Goal: Information Seeking & Learning: Find specific fact

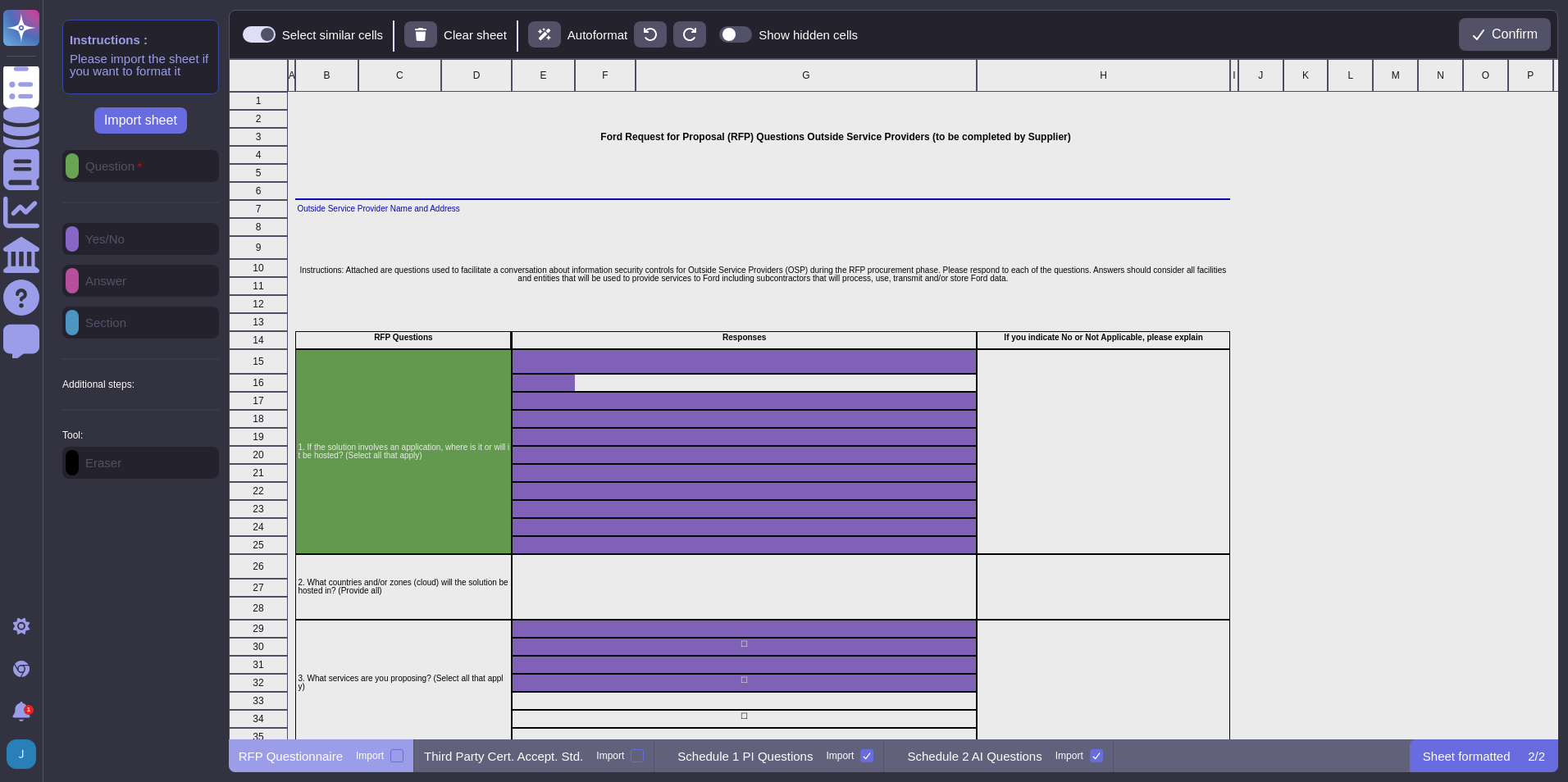
scroll to position [668, 1318]
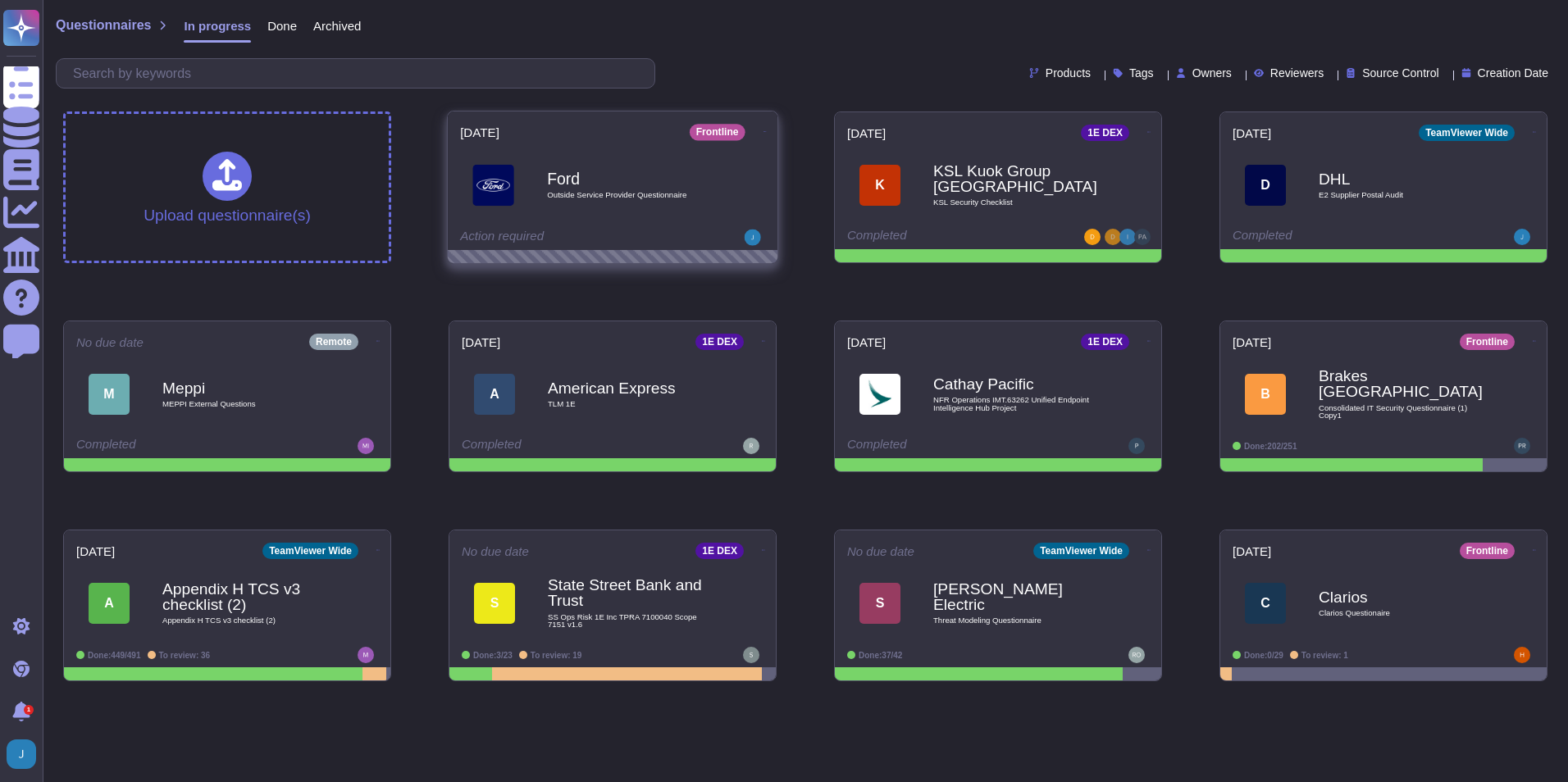
click at [646, 173] on b "Ford" at bounding box center [630, 178] width 165 height 15
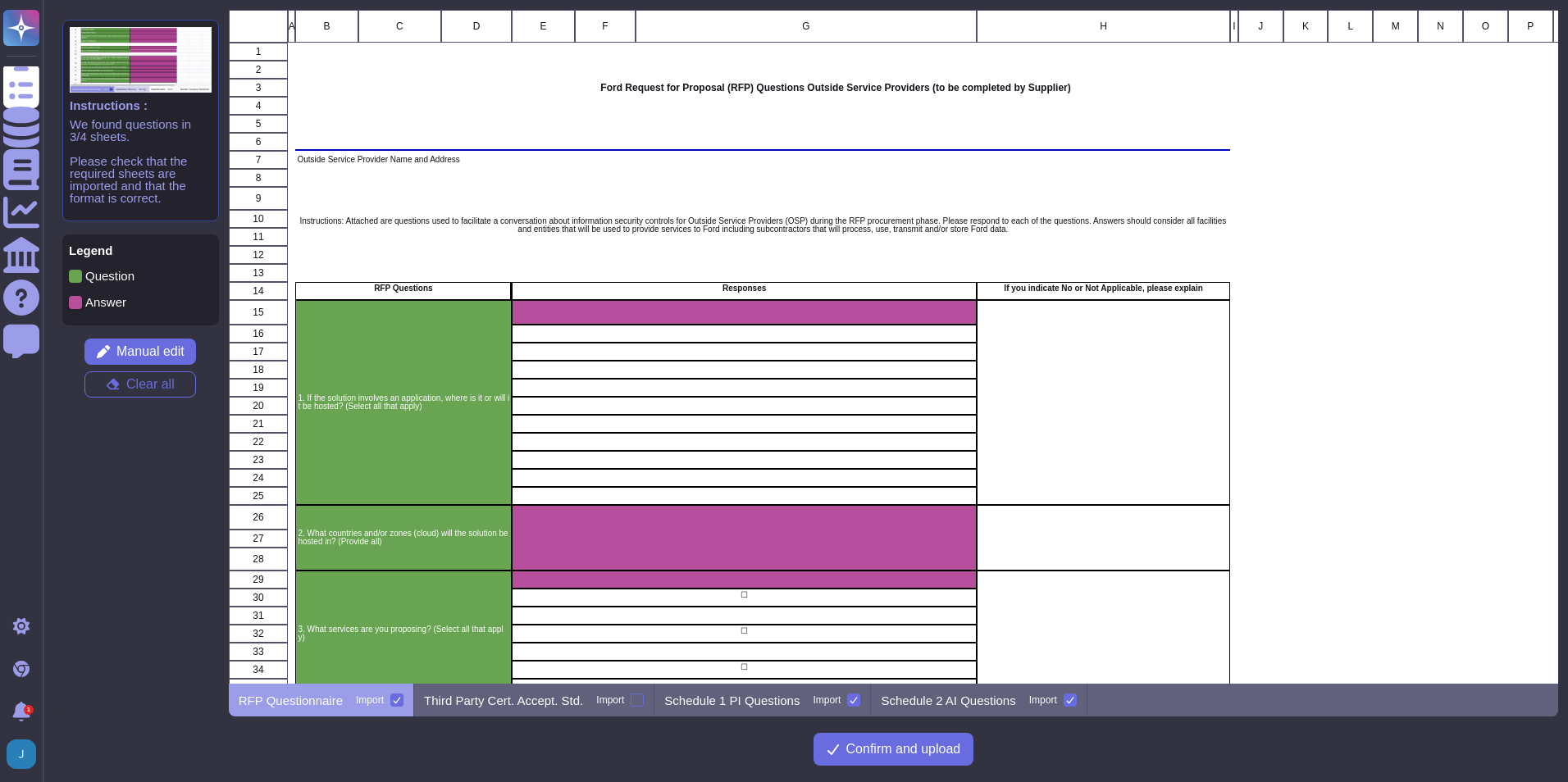
scroll to position [661, 1318]
click at [123, 383] on button "Clear all" at bounding box center [140, 384] width 112 height 26
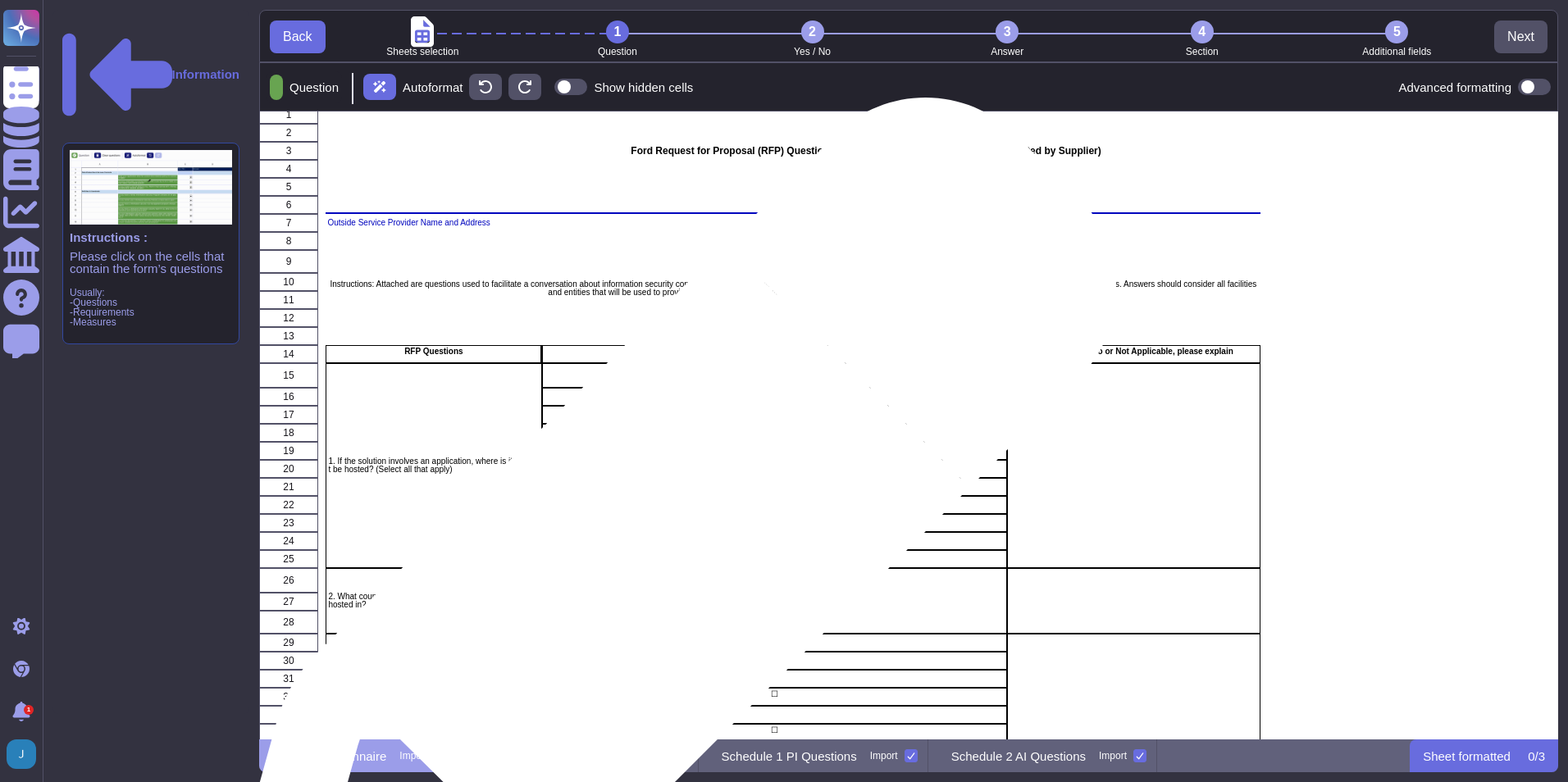
scroll to position [0, 0]
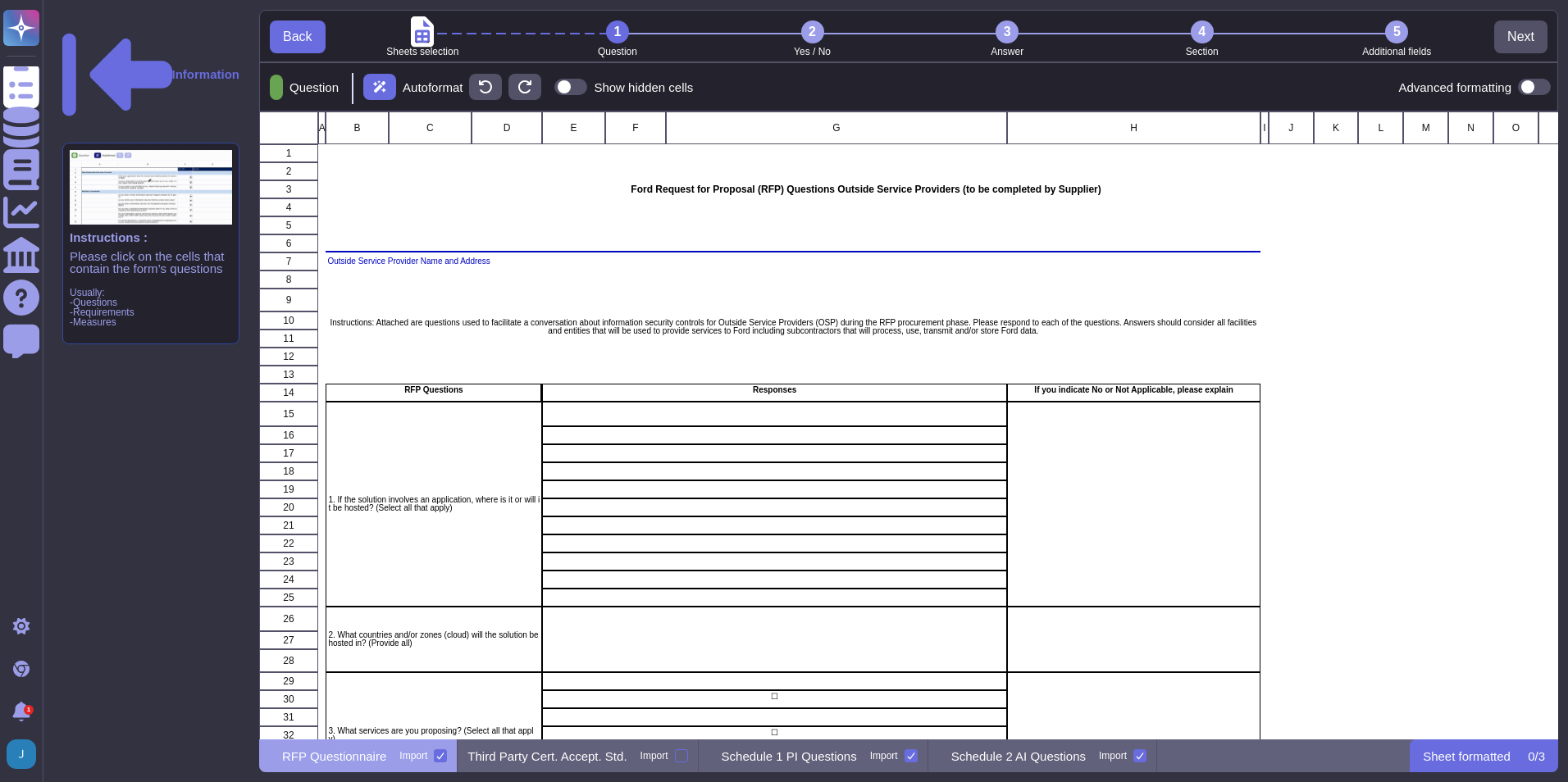
click at [70, 34] on icon at bounding box center [117, 74] width 110 height 82
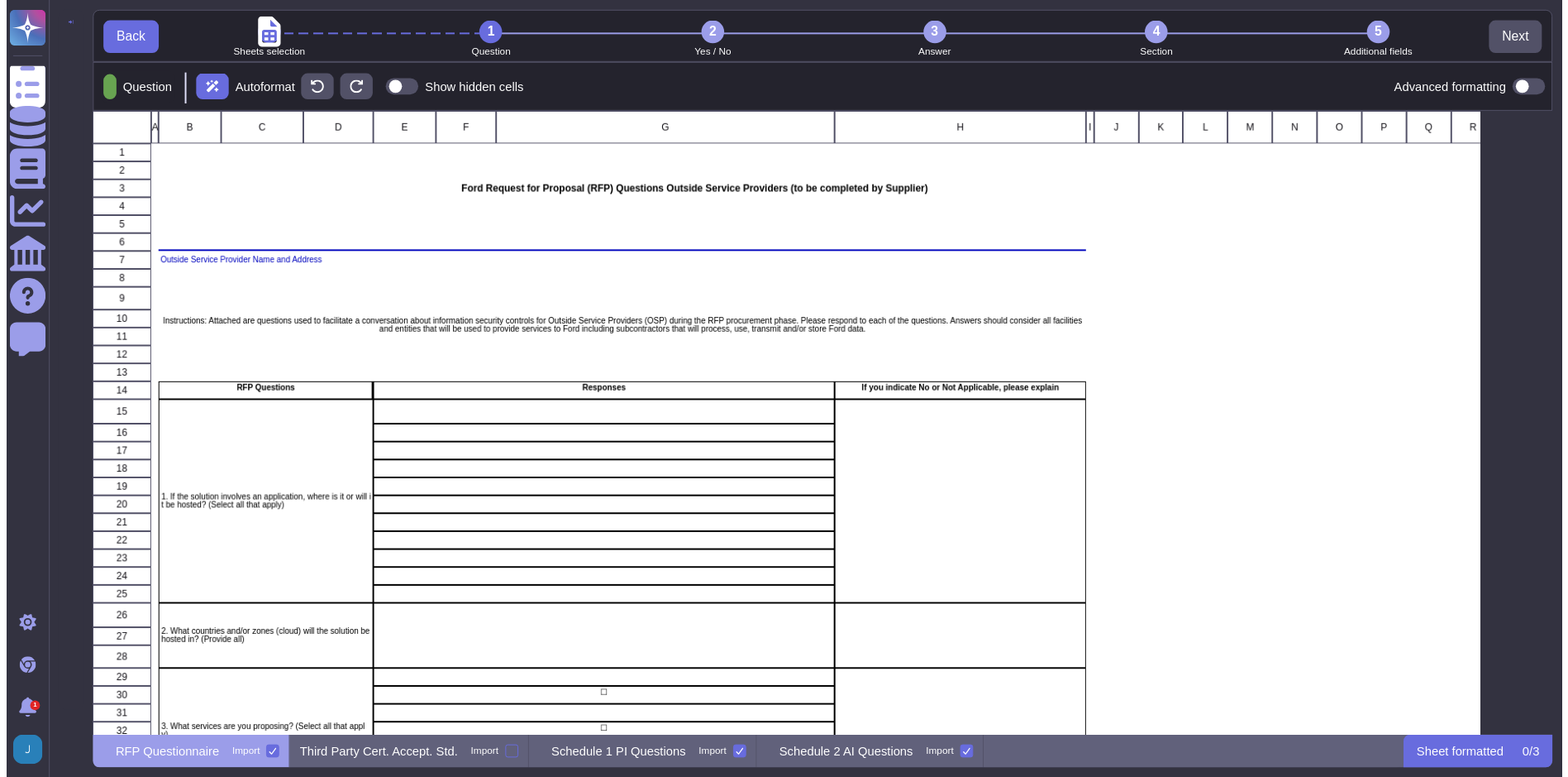
scroll to position [621, 1470]
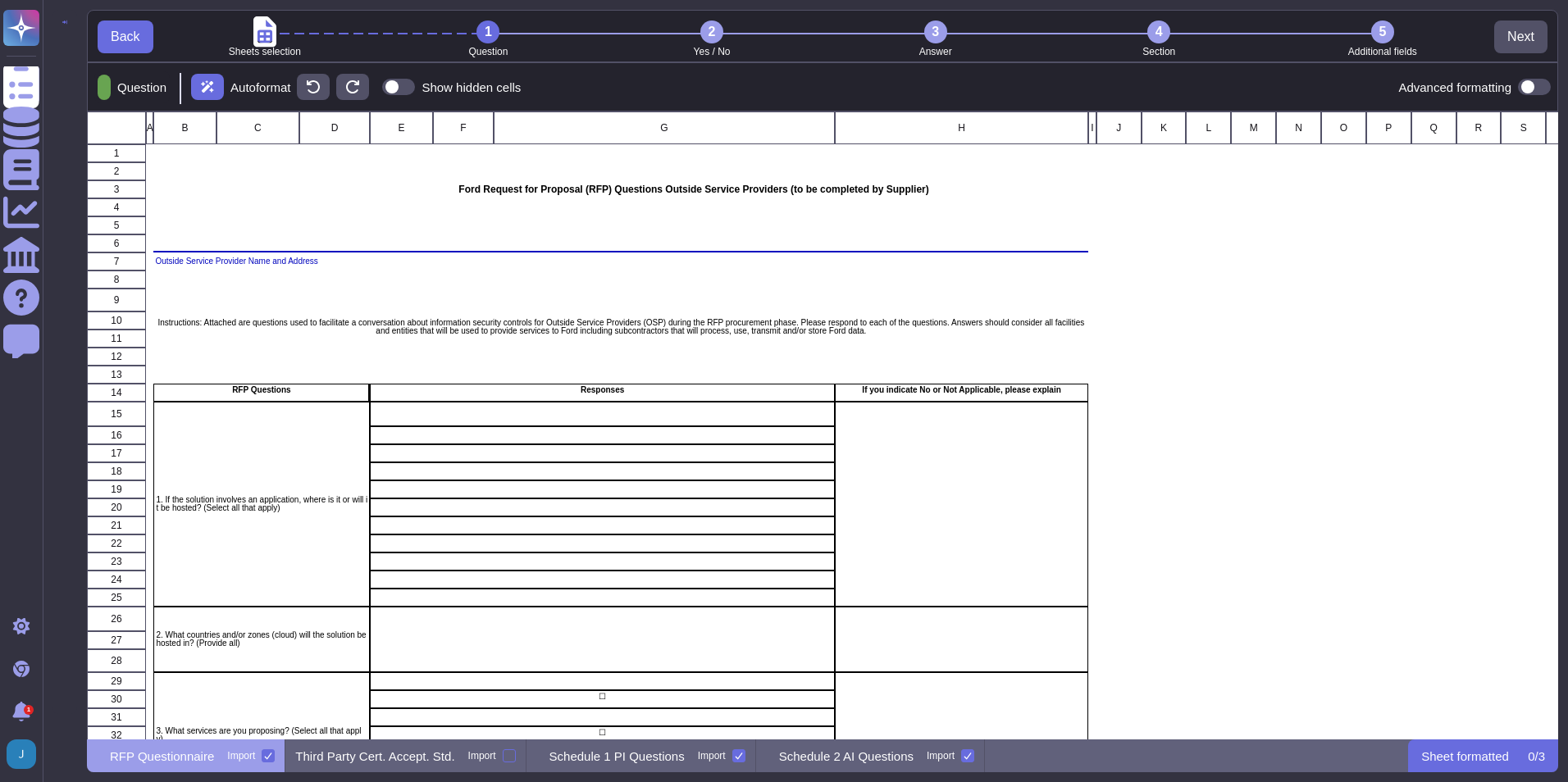
click at [67, 25] on icon at bounding box center [65, 23] width 5 height 5
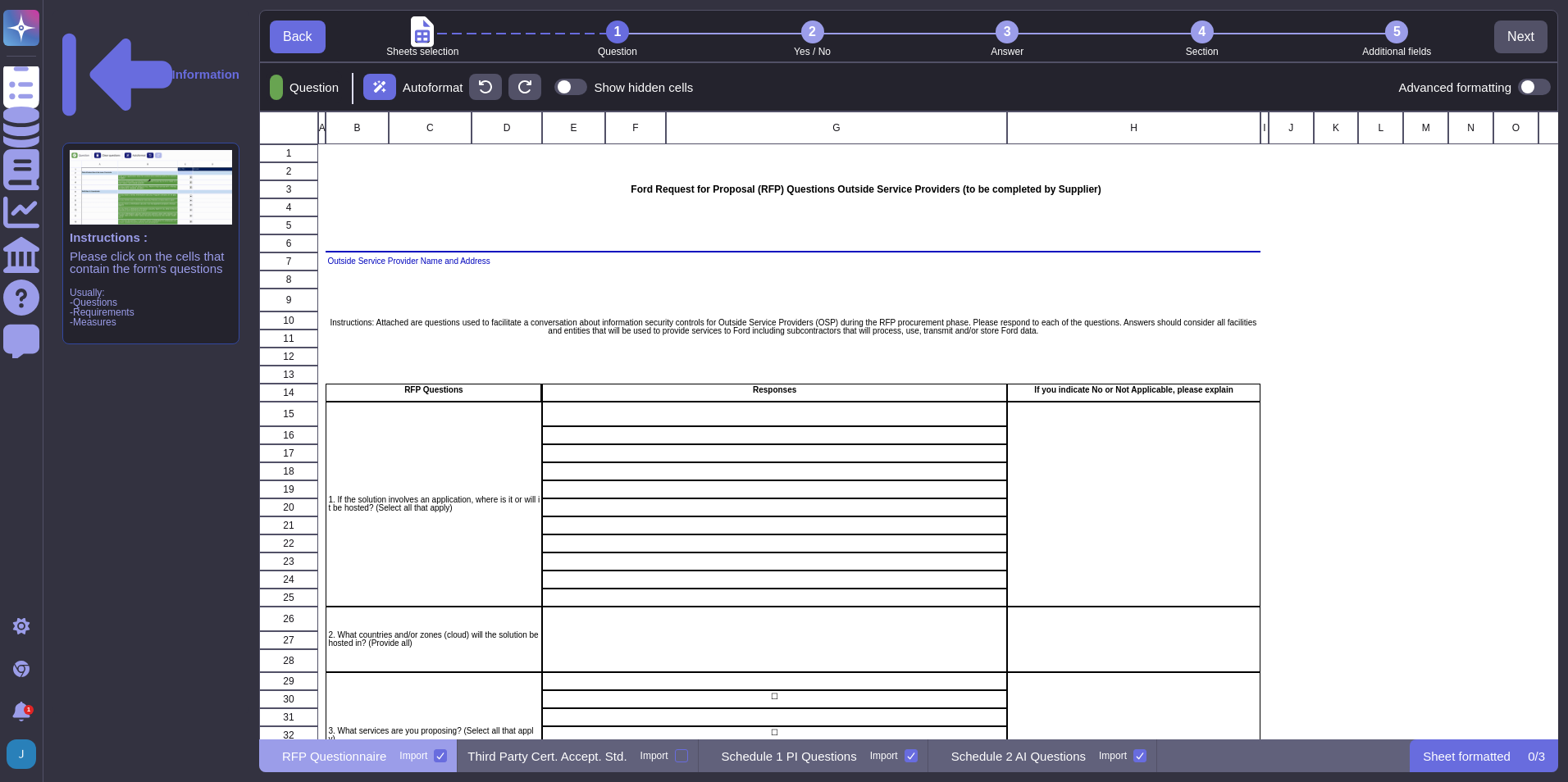
scroll to position [616, 1286]
click at [70, 20] on icon at bounding box center [117, 74] width 110 height 110
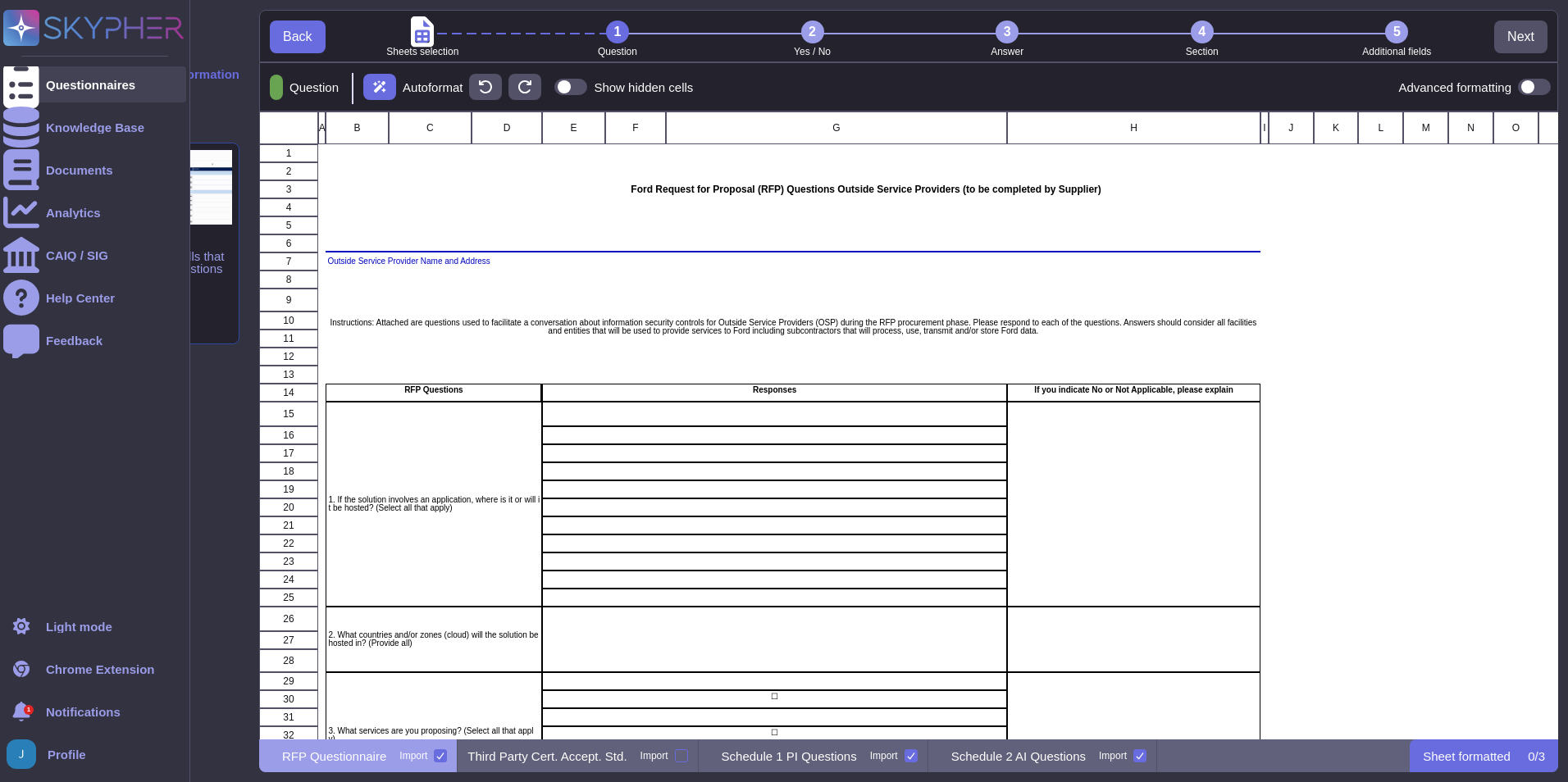
click at [55, 82] on div "Questionnaires" at bounding box center [91, 85] width 89 height 13
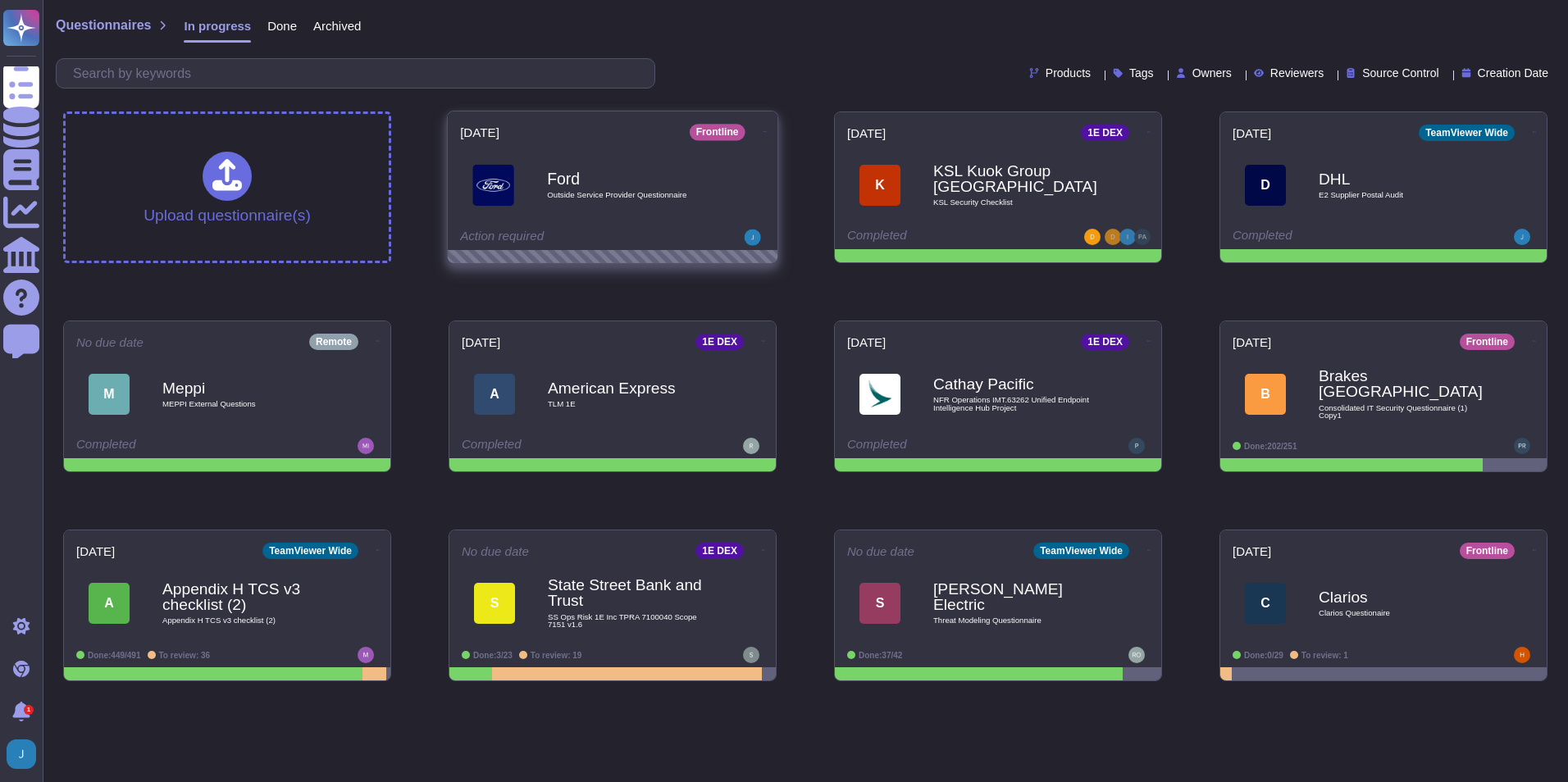
click at [763, 130] on icon at bounding box center [765, 132] width 4 height 5
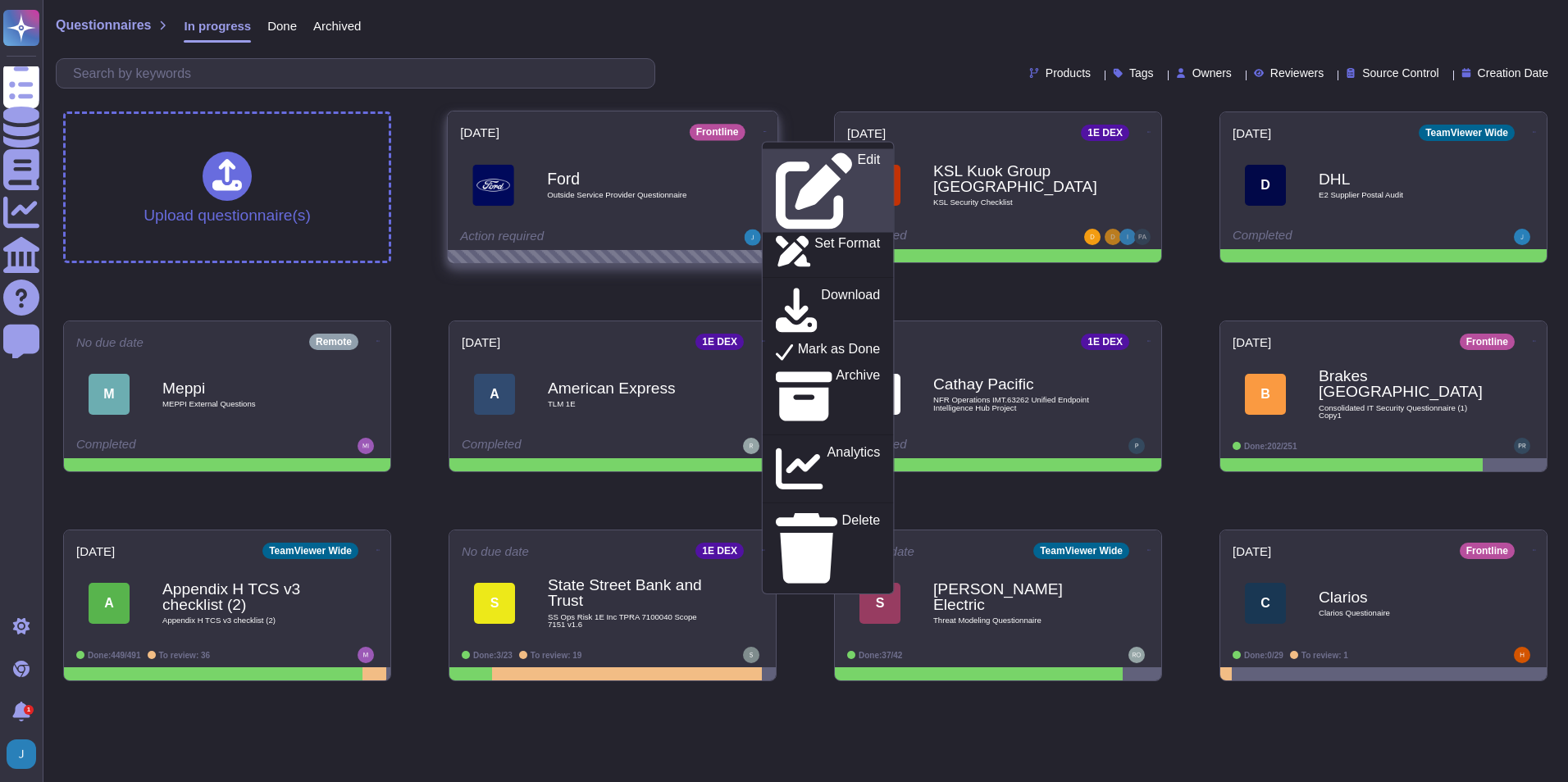
click at [857, 161] on p "Edit" at bounding box center [868, 192] width 23 height 76
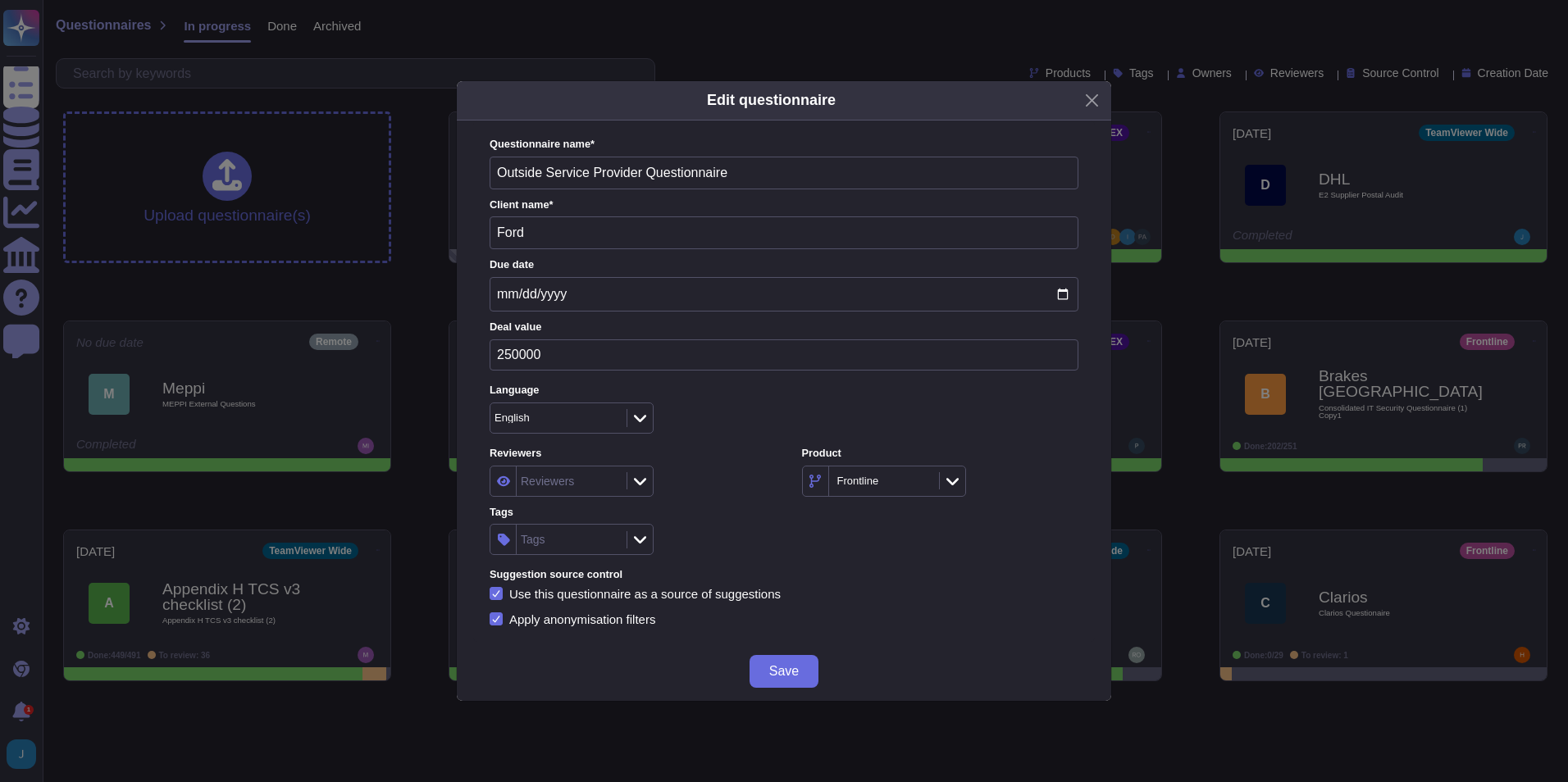
click at [1088, 84] on div "Edit questionnaire" at bounding box center [784, 100] width 654 height 39
click at [1096, 99] on button "Close" at bounding box center [1092, 101] width 25 height 25
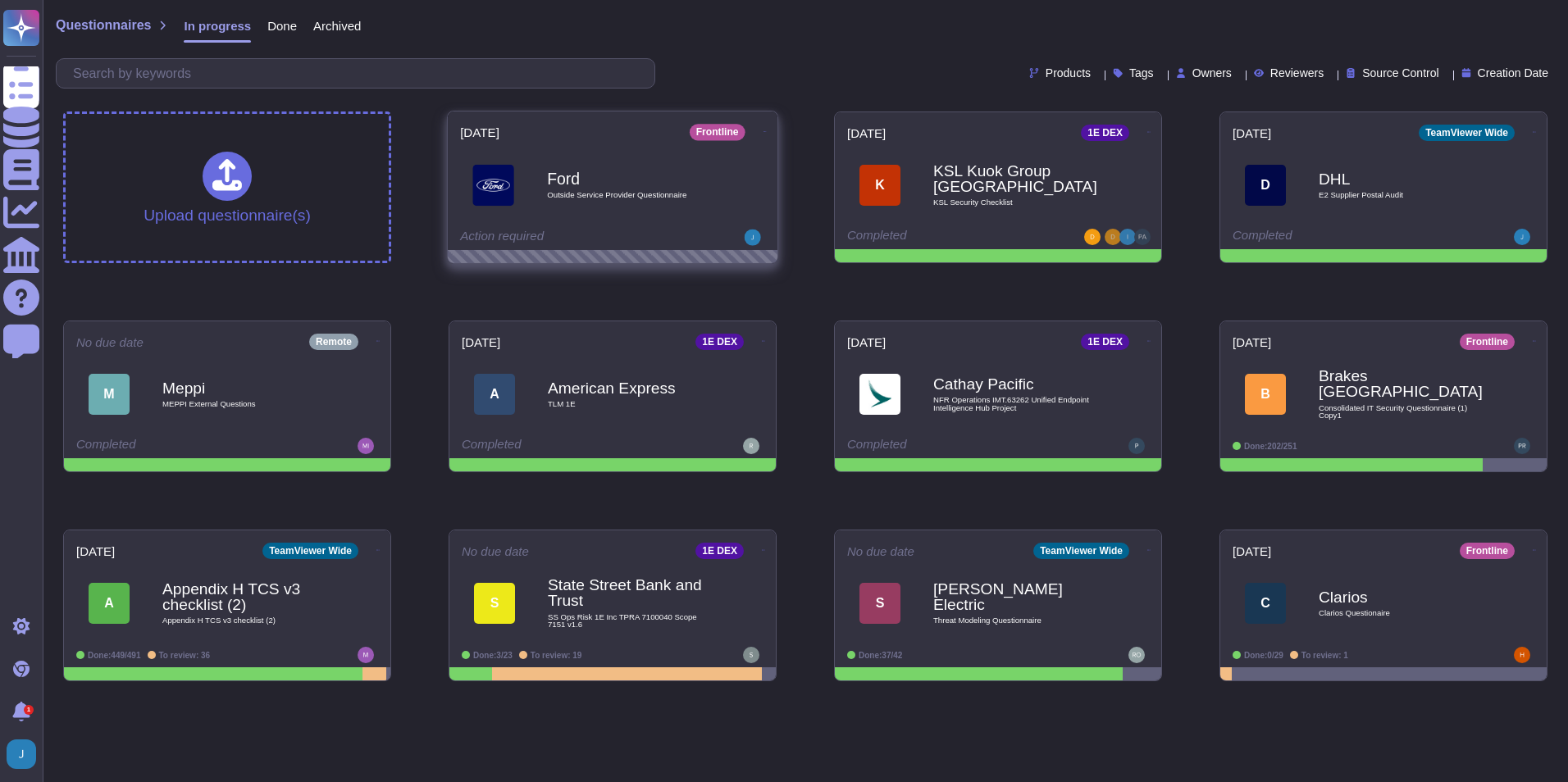
click at [732, 137] on div "Frontline Edit Set Format Download Mark as Done Archive Analytics Delete" at bounding box center [727, 132] width 75 height 16
click at [763, 131] on icon at bounding box center [765, 132] width 4 height 5
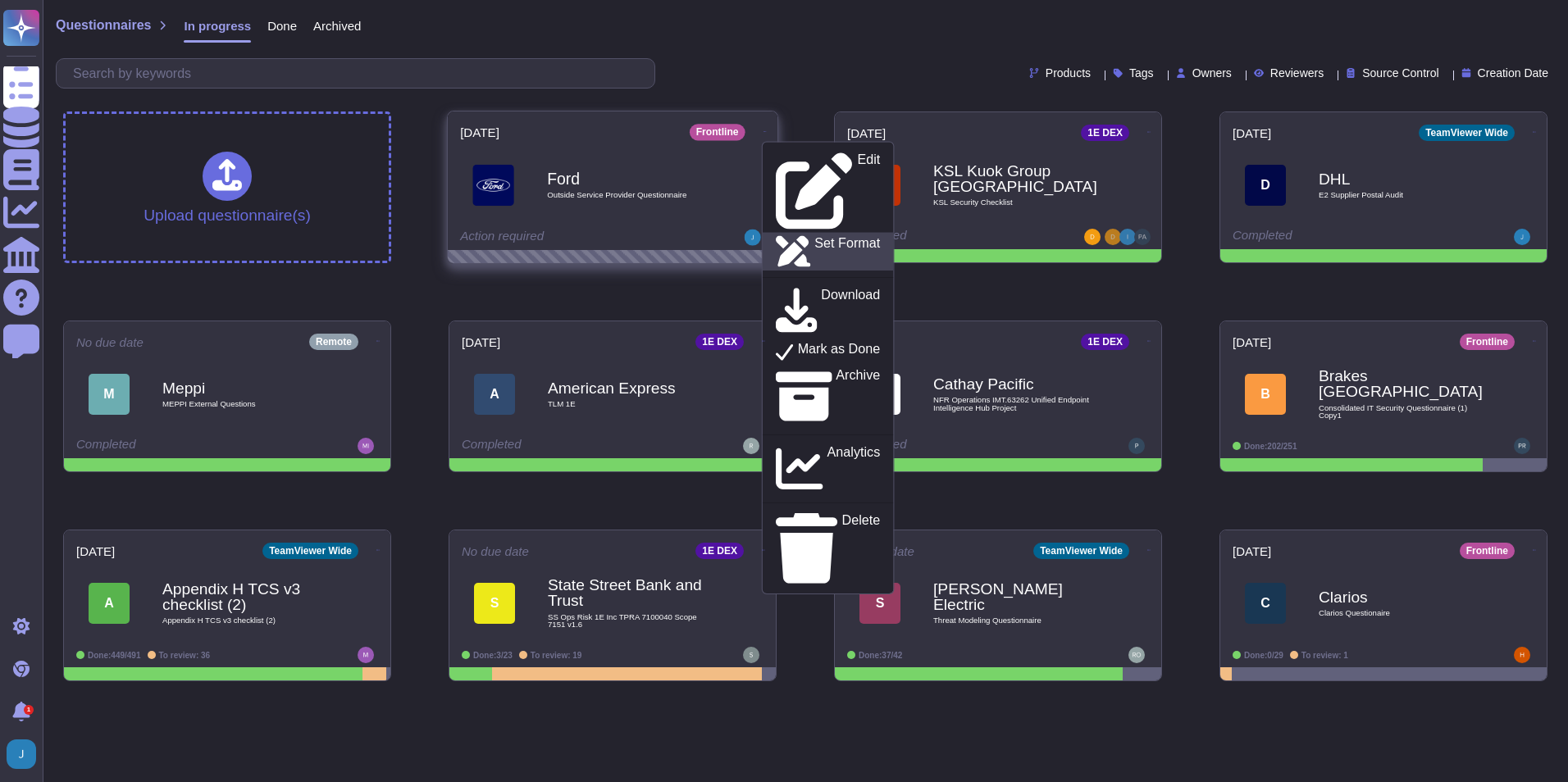
click at [814, 237] on p "Set Format" at bounding box center [847, 252] width 65 height 30
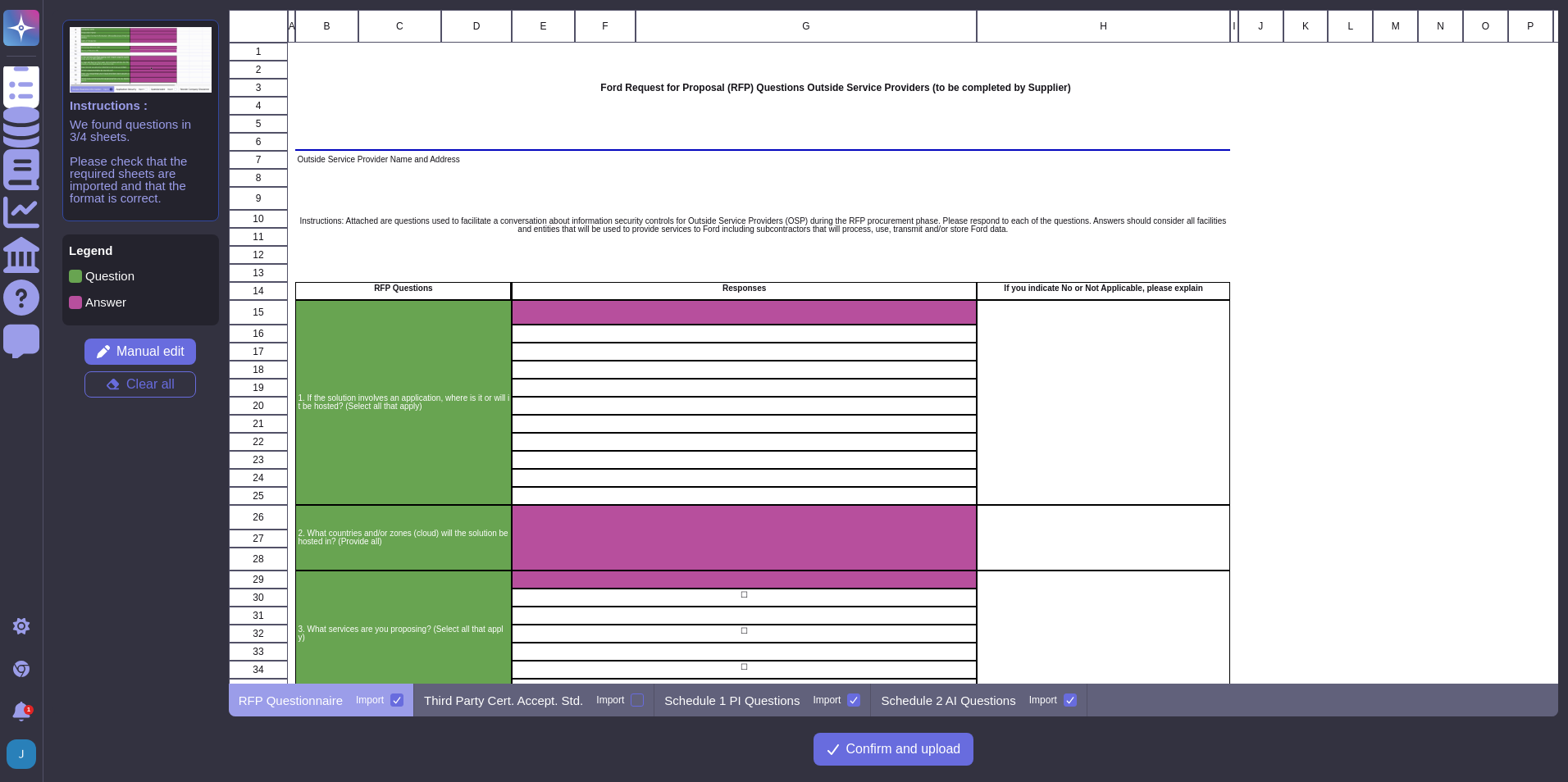
scroll to position [661, 1318]
click at [174, 391] on button "Clear all" at bounding box center [140, 384] width 112 height 26
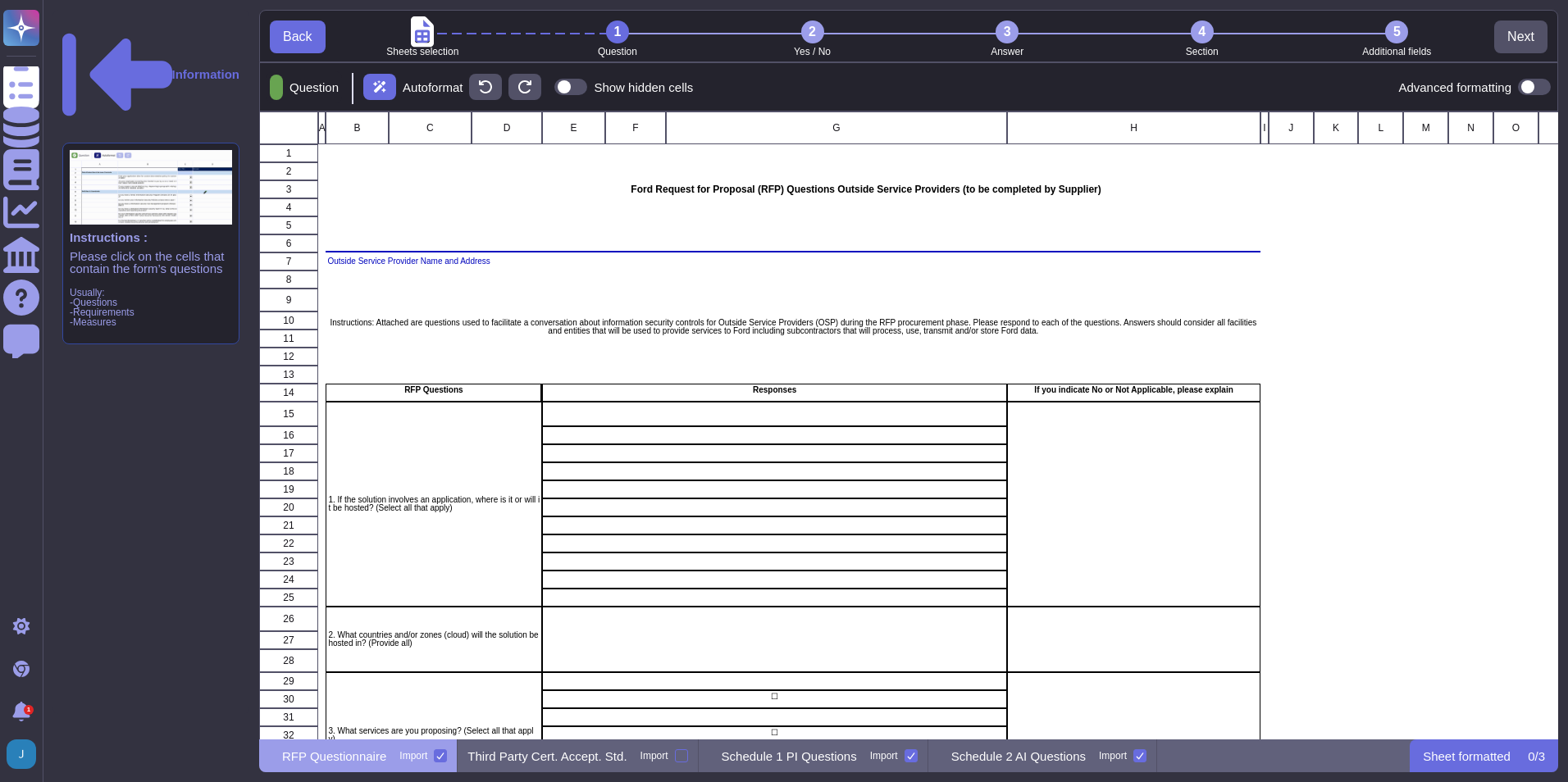
scroll to position [616, 1286]
click at [75, 31] on icon at bounding box center [117, 74] width 110 height 110
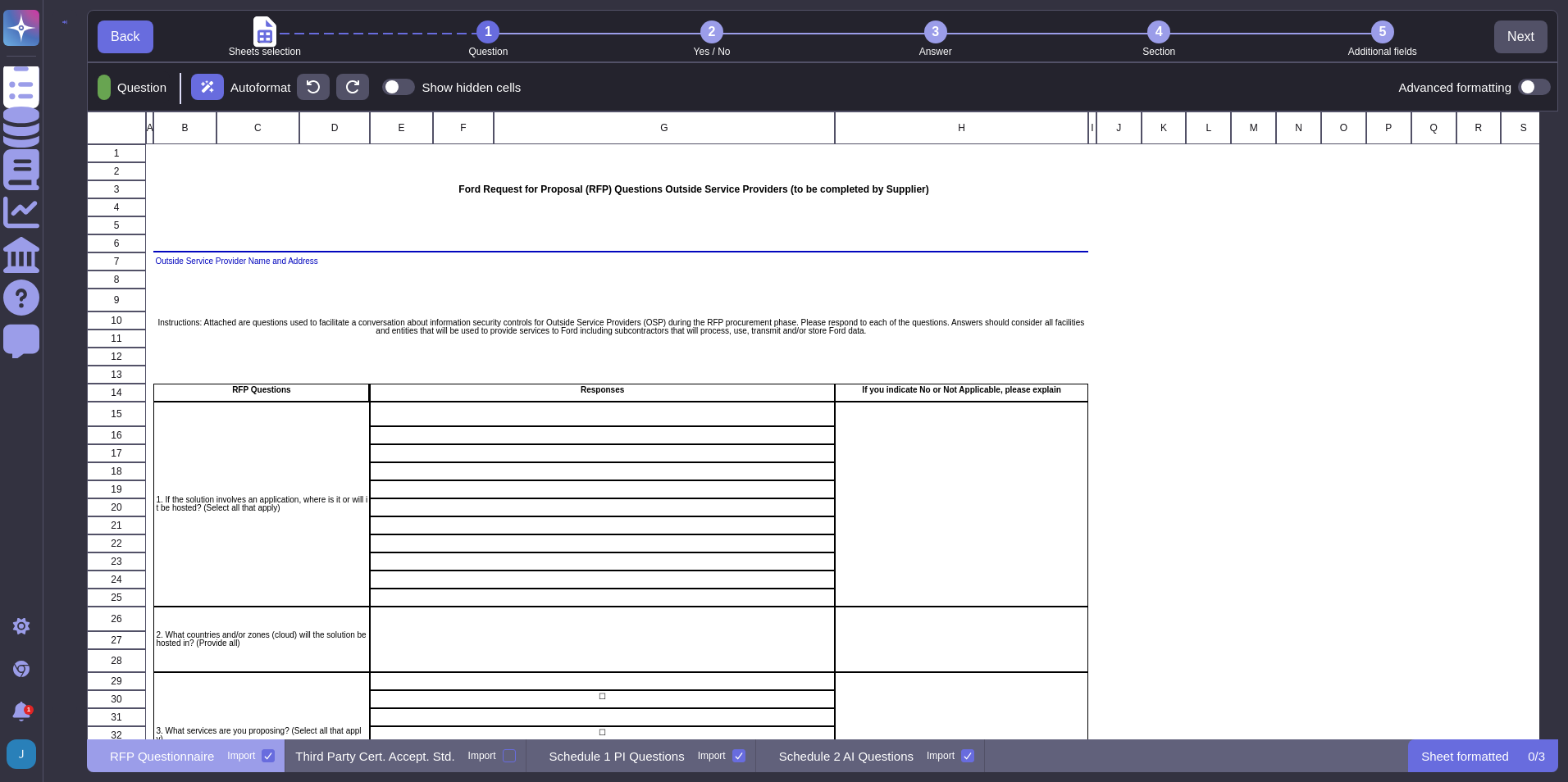
scroll to position [616, 1459]
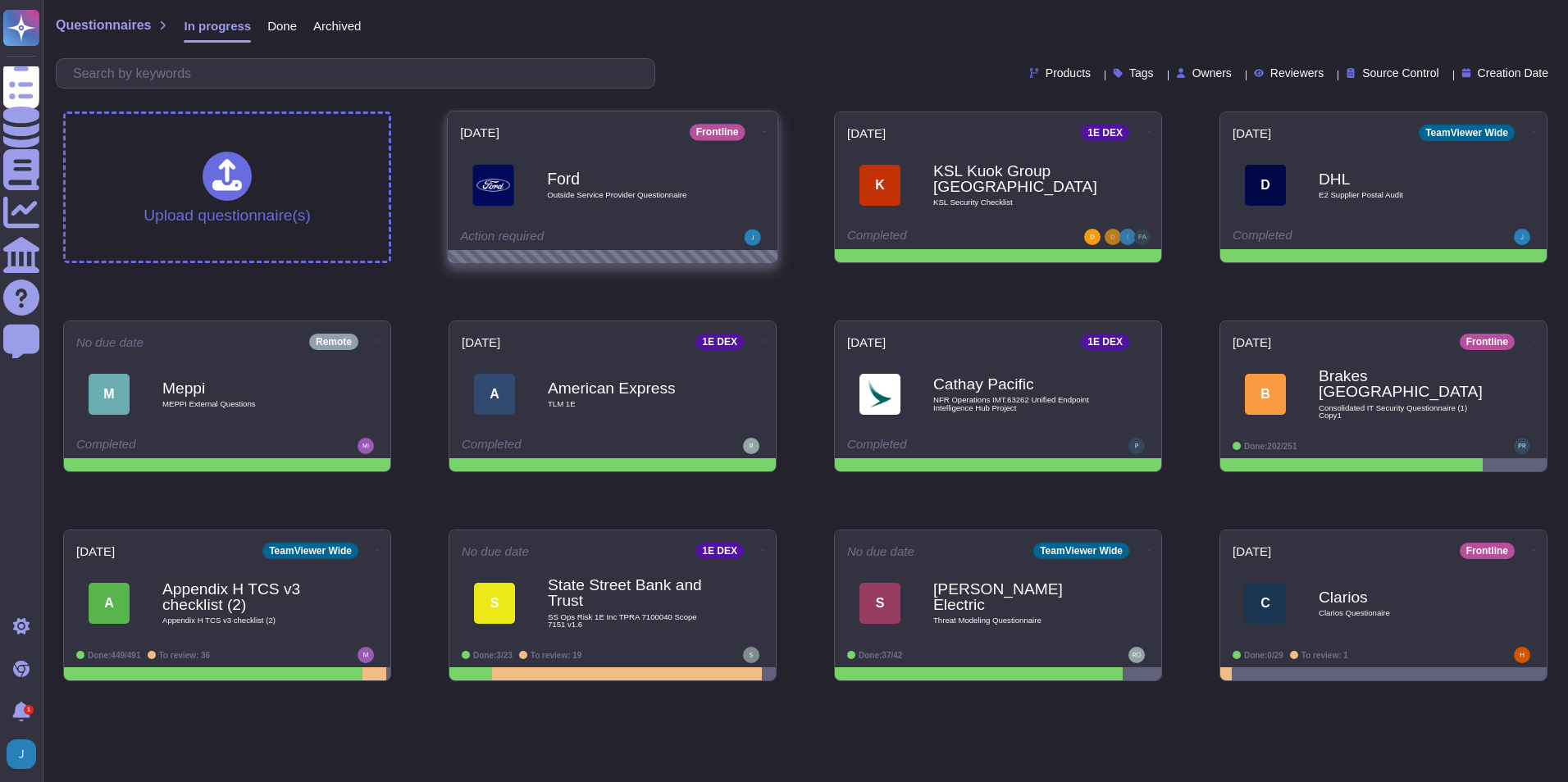
click at [763, 131] on icon at bounding box center [765, 131] width 4 height 1
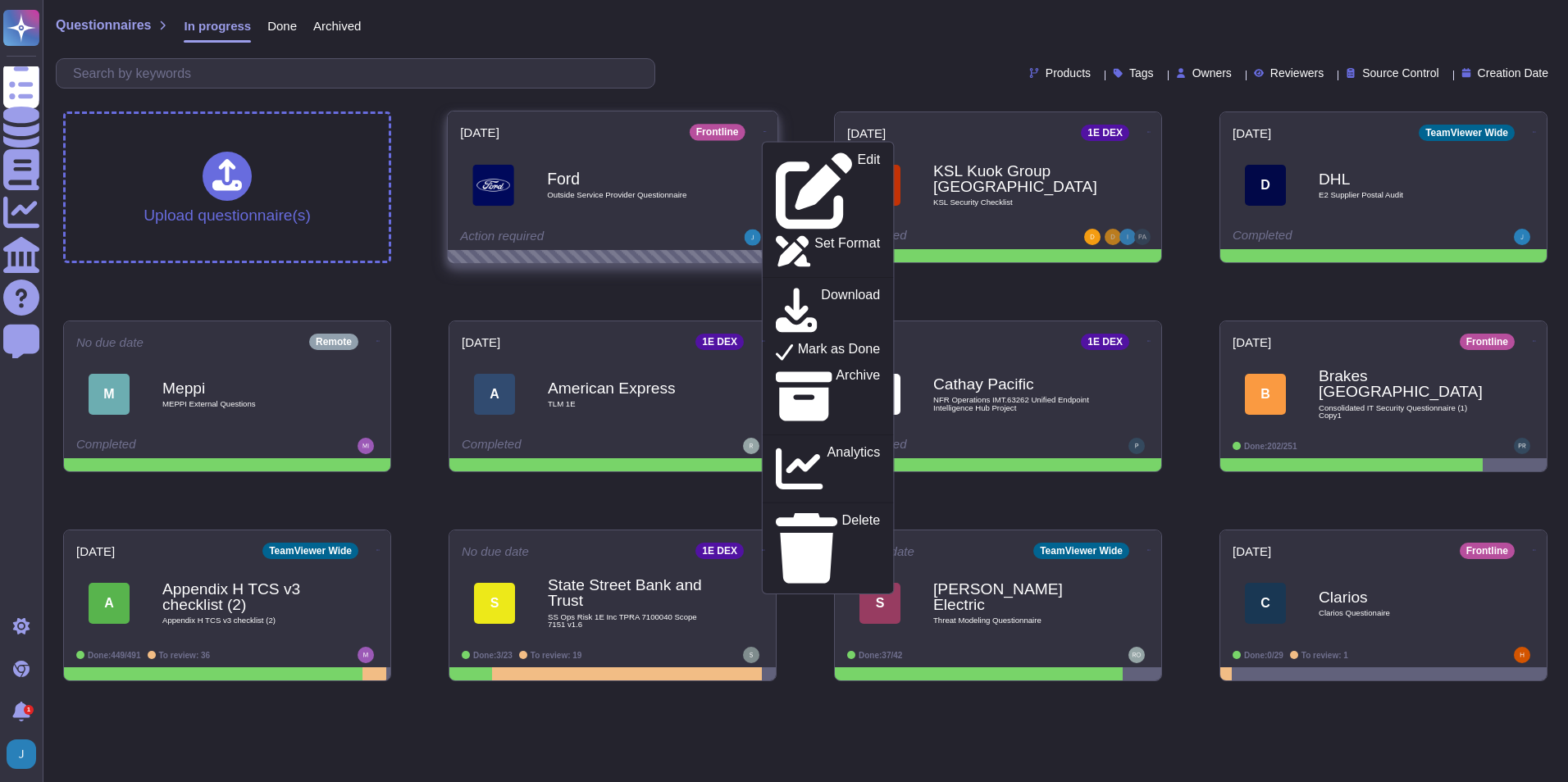
click at [808, 336] on div "Edit Set Format Download Mark as Done Archive Analytics Delete" at bounding box center [829, 367] width 133 height 453
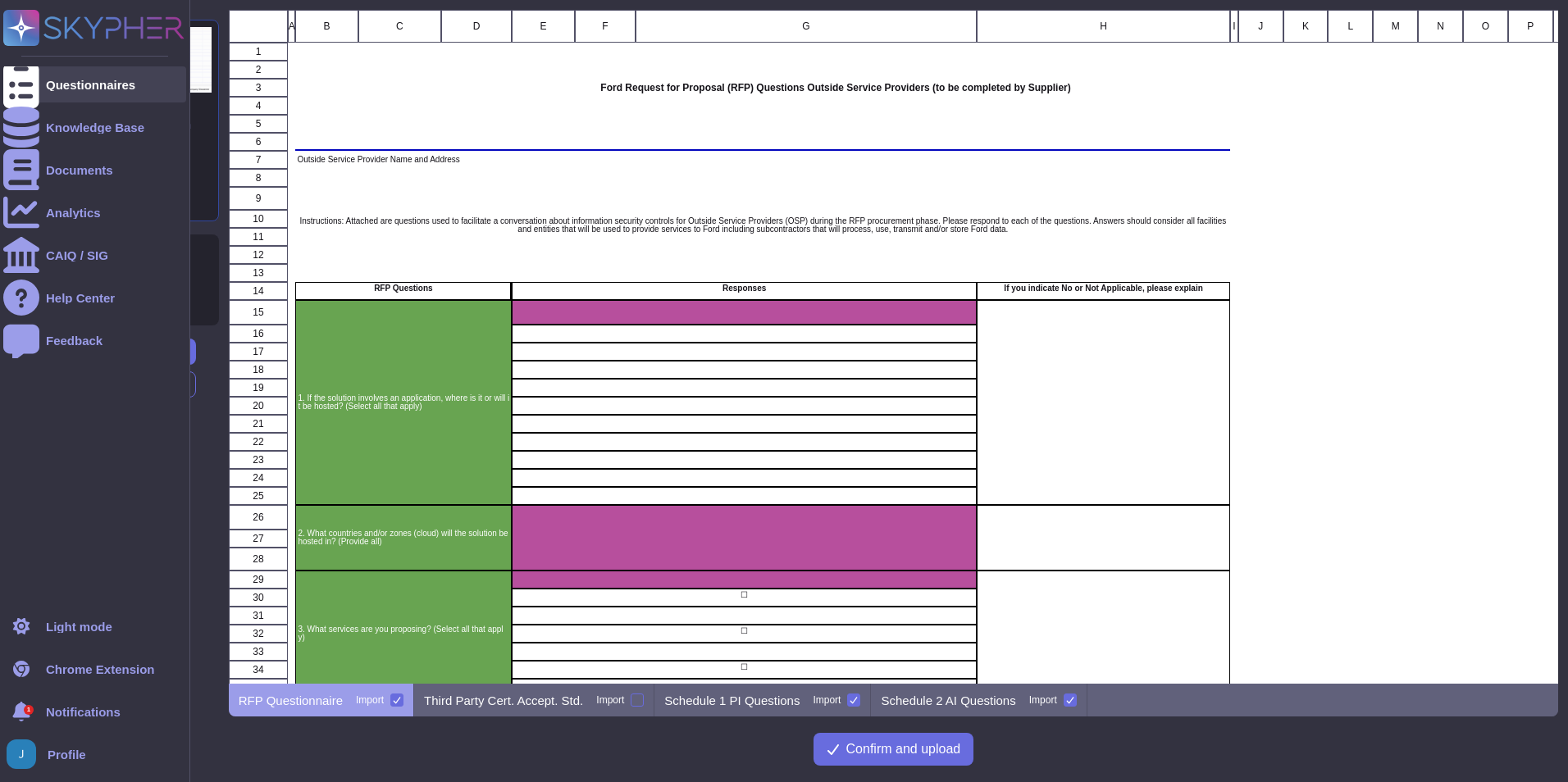
click at [25, 80] on icon at bounding box center [22, 84] width 36 height 48
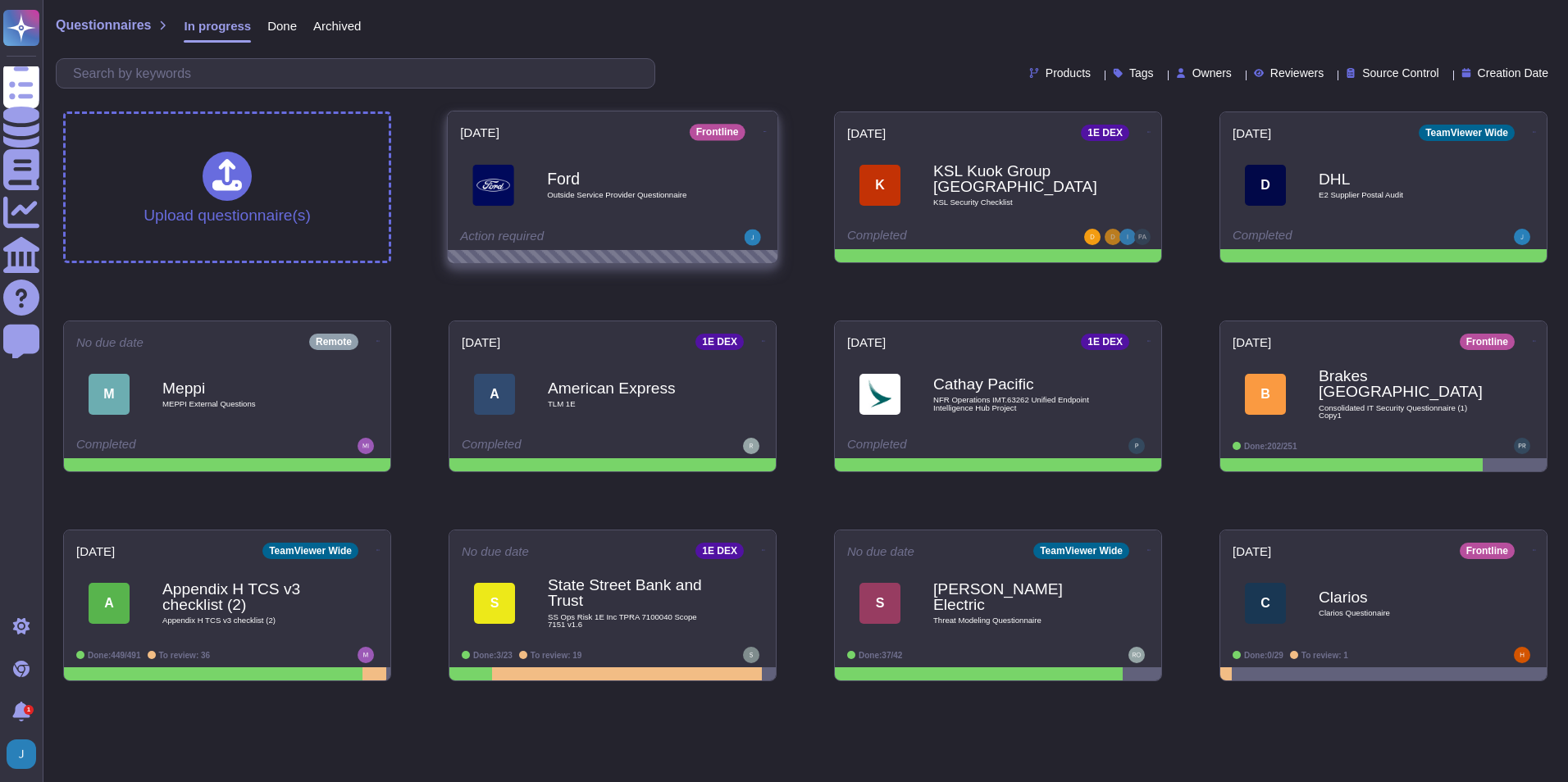
click at [763, 130] on icon at bounding box center [765, 132] width 4 height 5
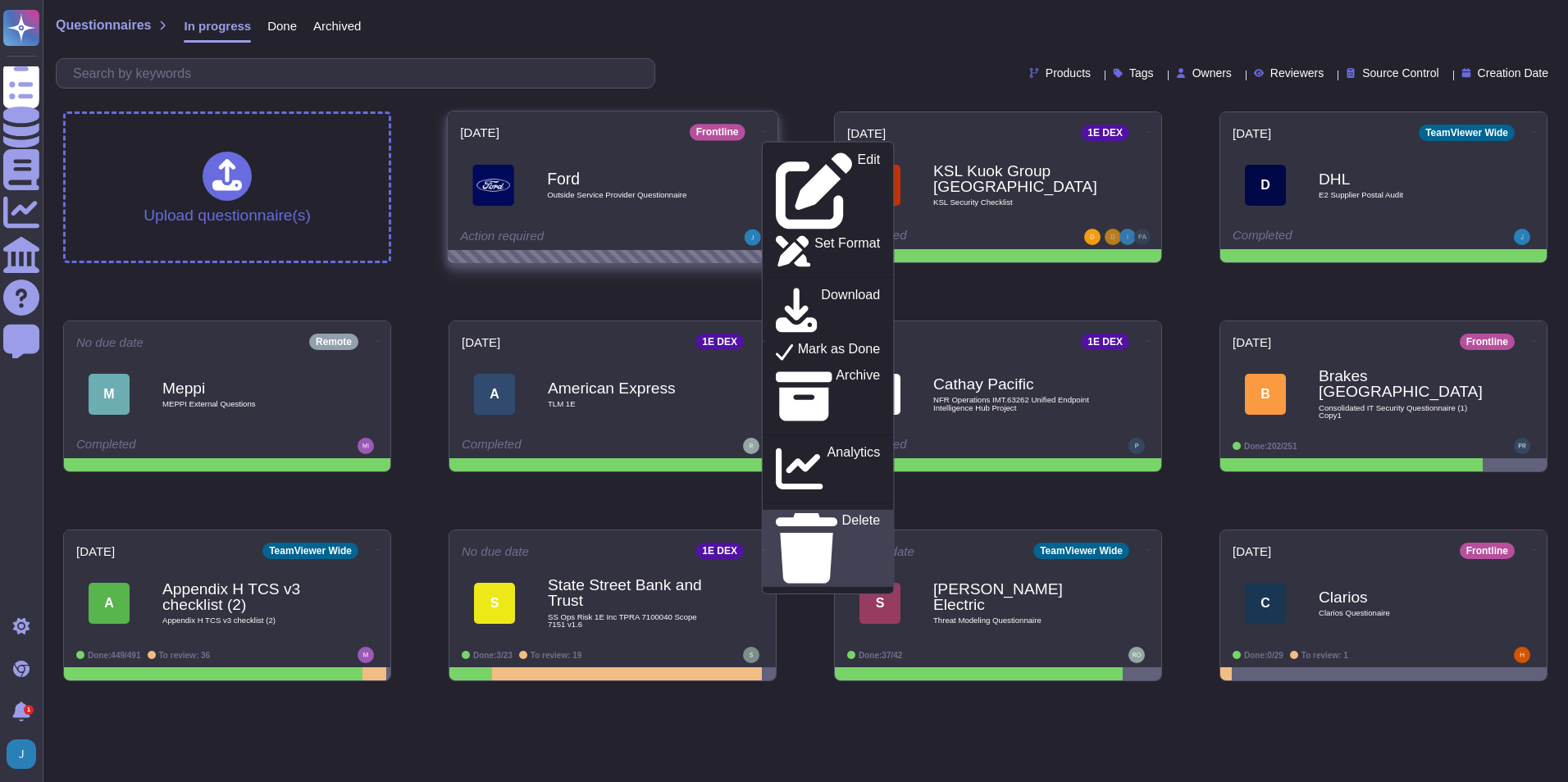
click at [842, 514] on p "Delete" at bounding box center [861, 549] width 38 height 70
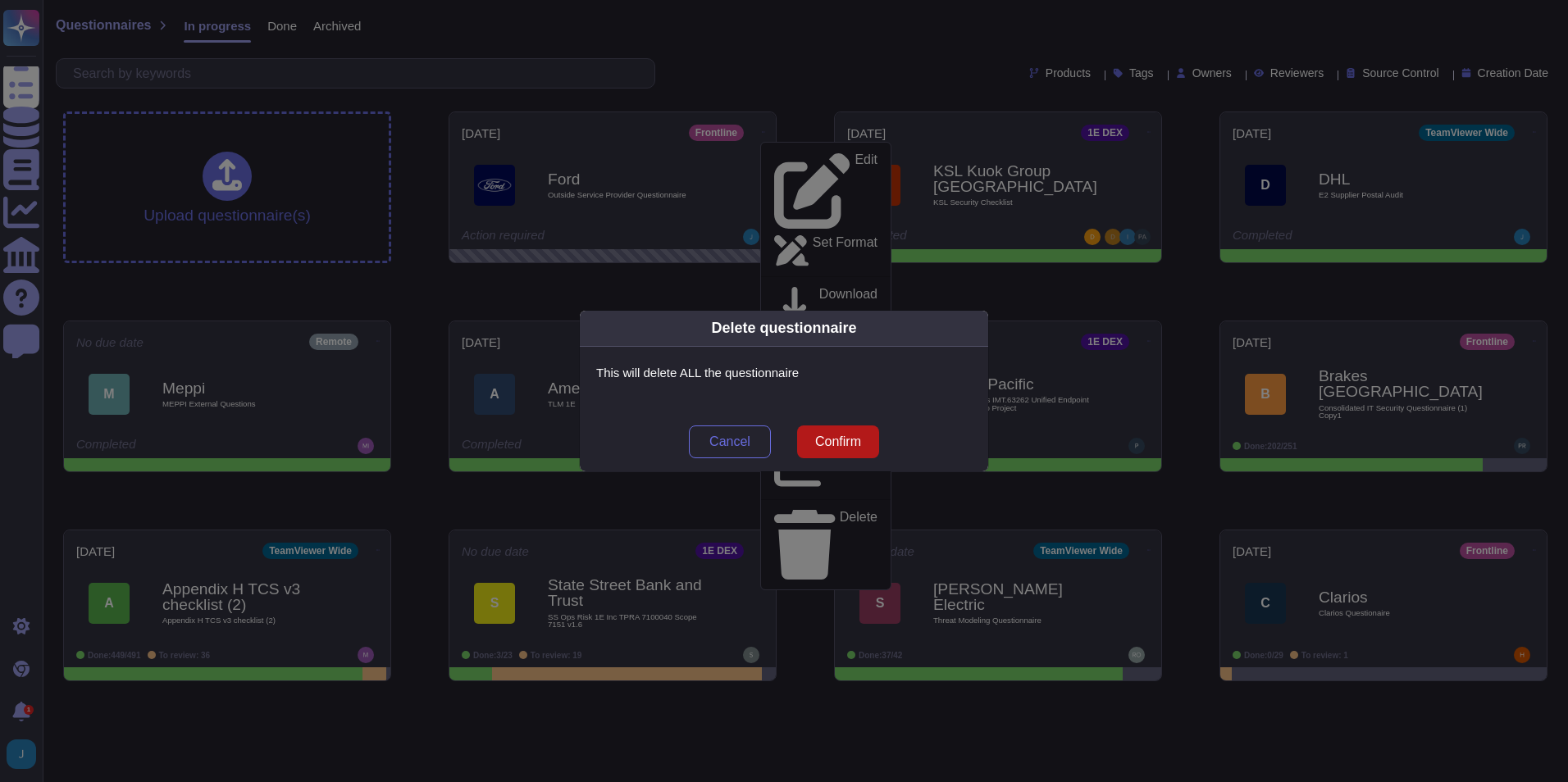
click at [852, 447] on span "Confirm" at bounding box center [838, 441] width 46 height 13
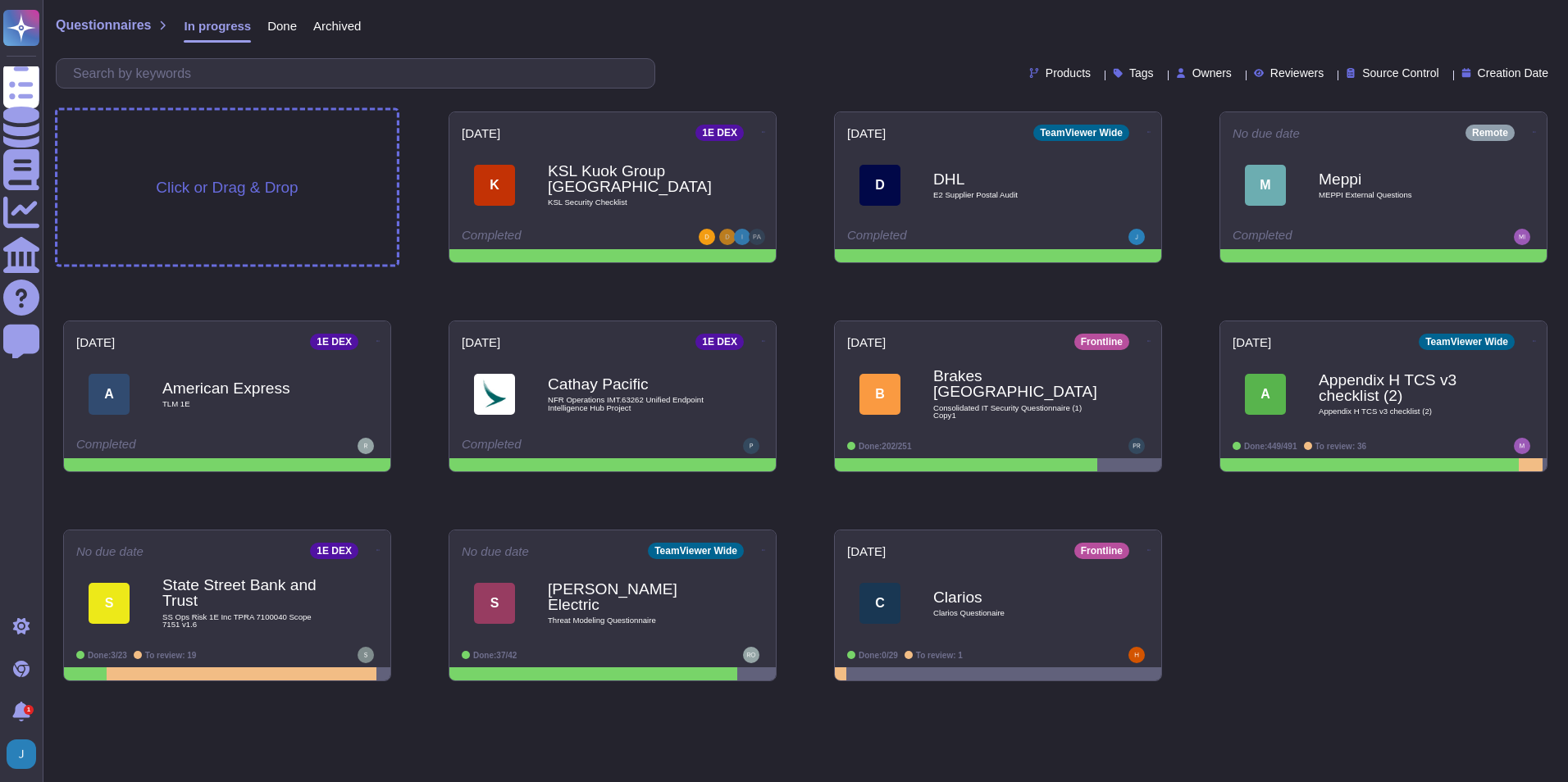
click at [174, 156] on div "Click or Drag & Drop" at bounding box center [227, 188] width 340 height 154
click at [205, 190] on span "Click or Drag & Drop" at bounding box center [227, 187] width 142 height 15
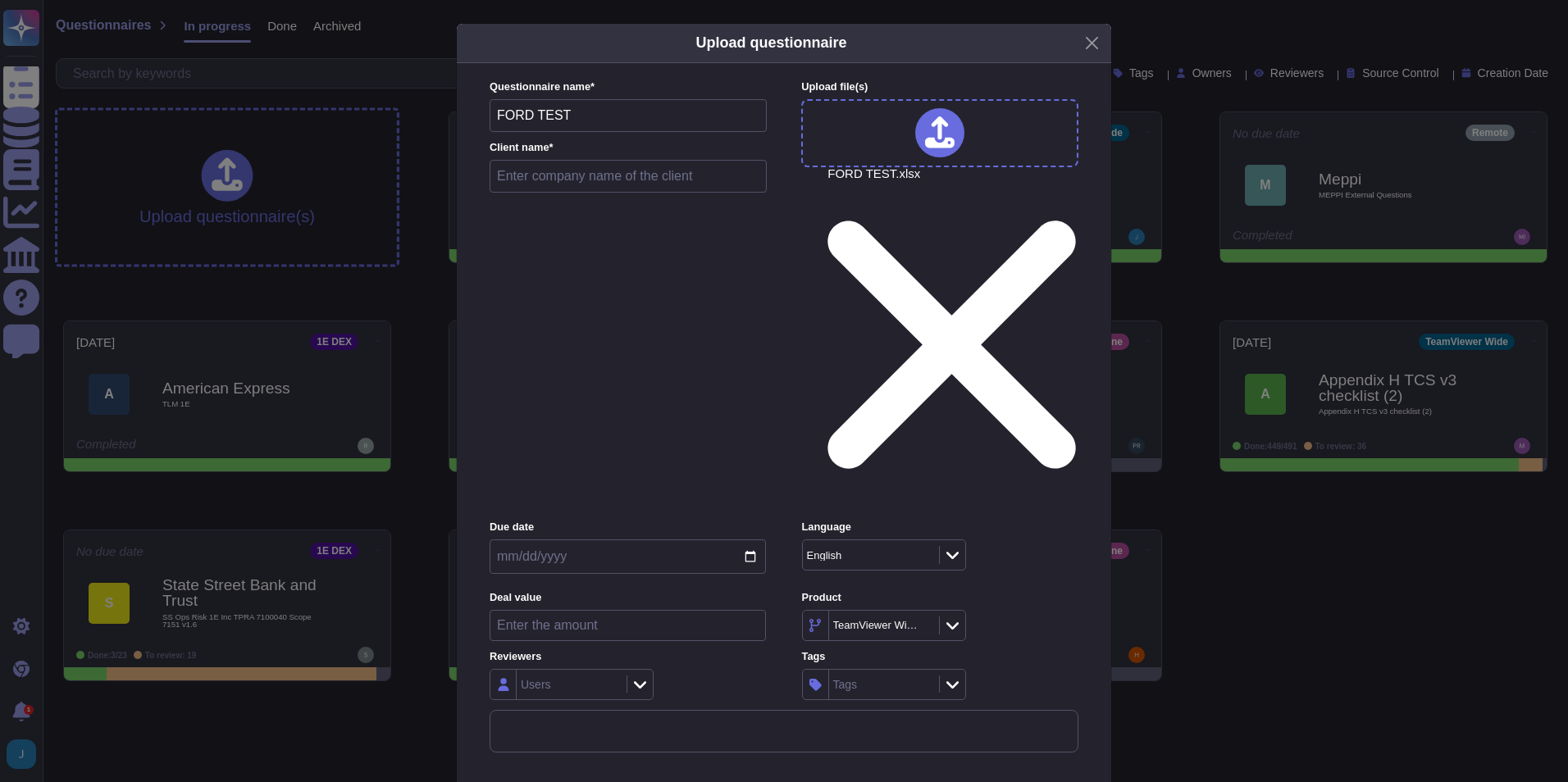
click at [600, 193] on input "text" at bounding box center [628, 176] width 277 height 33
type input "F"
type input "FORD"
click at [749, 539] on input "date" at bounding box center [628, 557] width 276 height 35
type input "[DATE]"
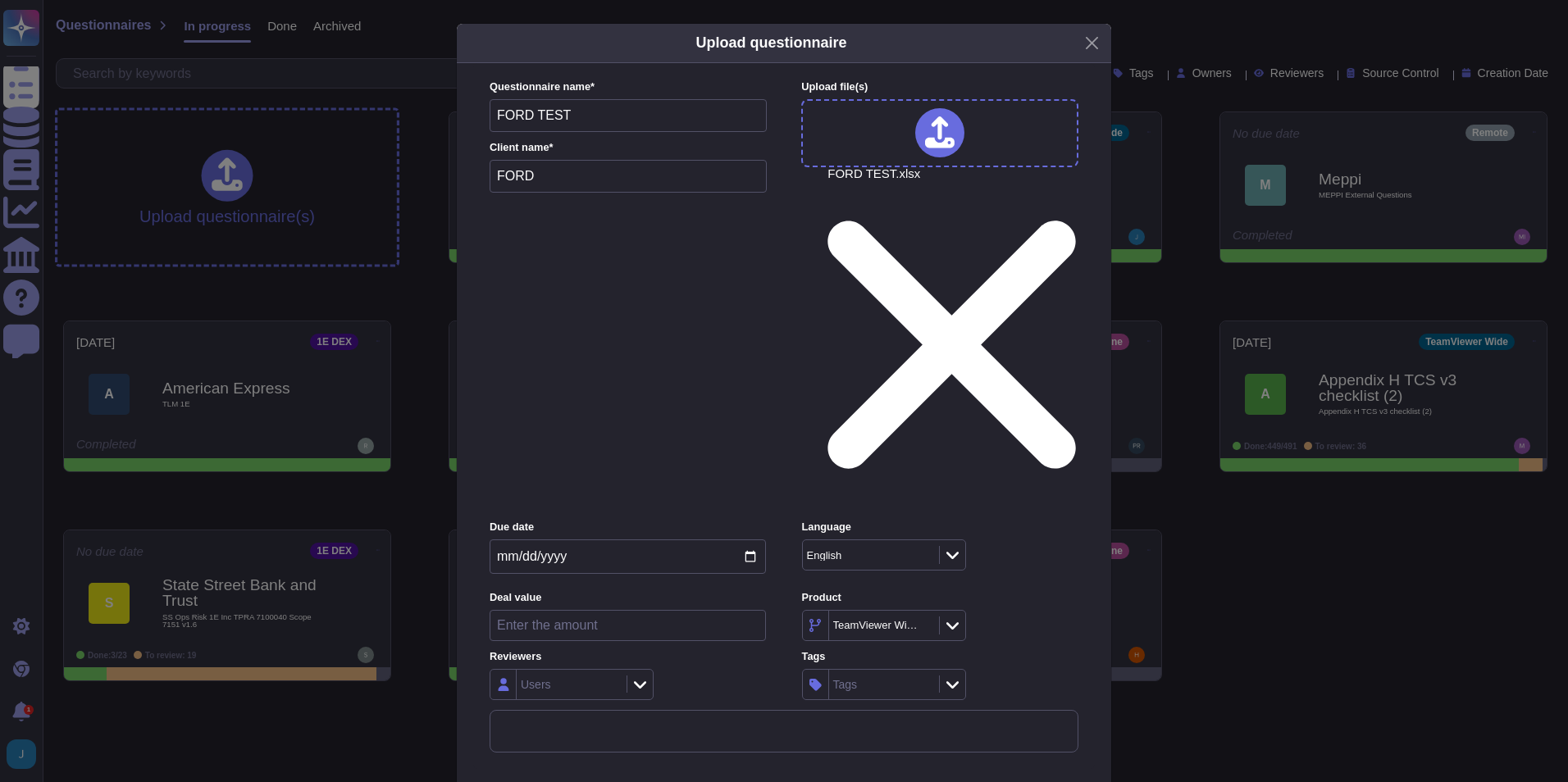
click at [596, 610] on input "number" at bounding box center [628, 626] width 276 height 31
type input "250000"
click at [938, 150] on icon at bounding box center [939, 133] width 29 height 34
click at [962, 617] on div at bounding box center [952, 626] width 26 height 18
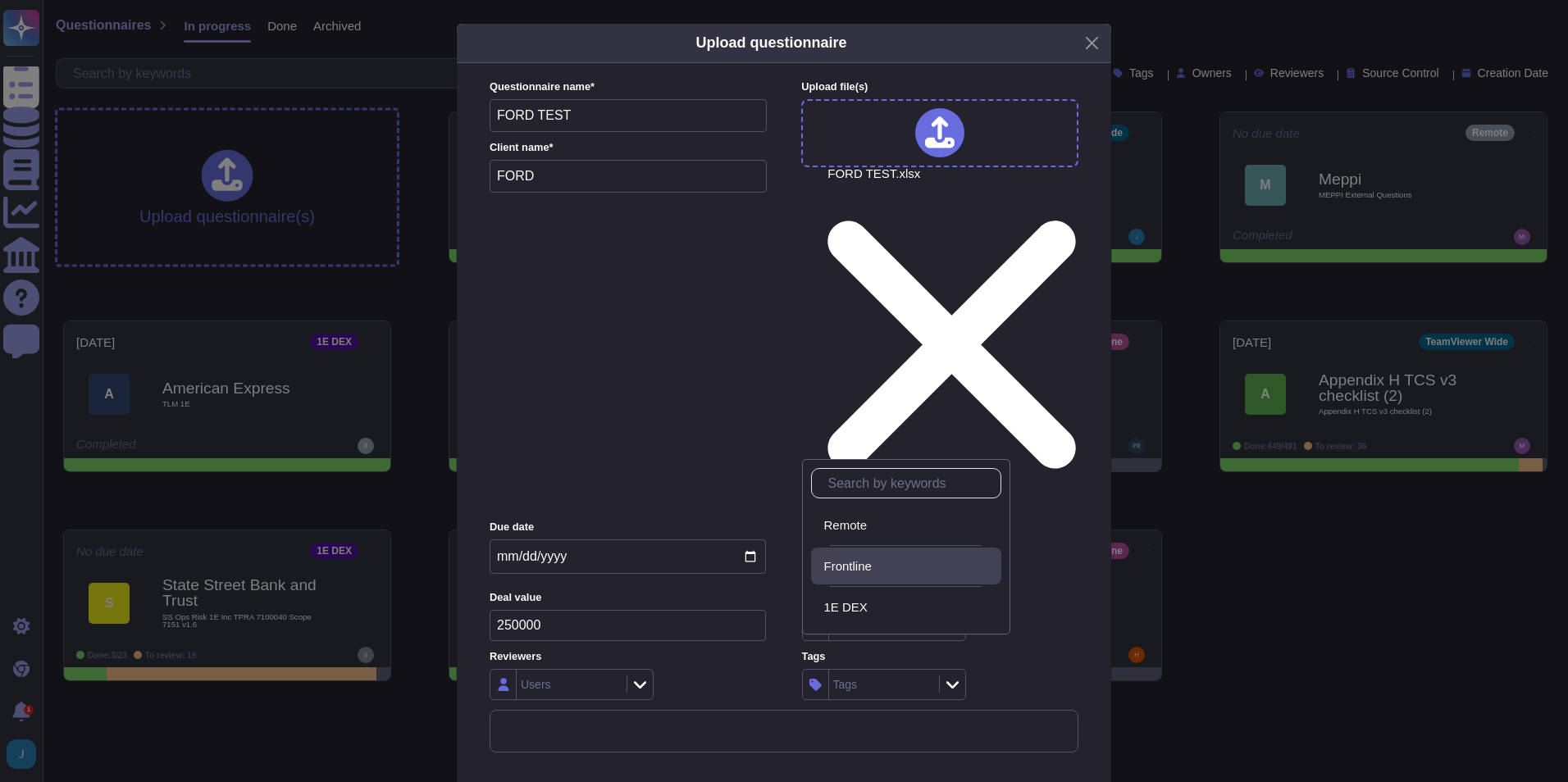
click at [872, 565] on span "Frontline" at bounding box center [848, 567] width 47 height 15
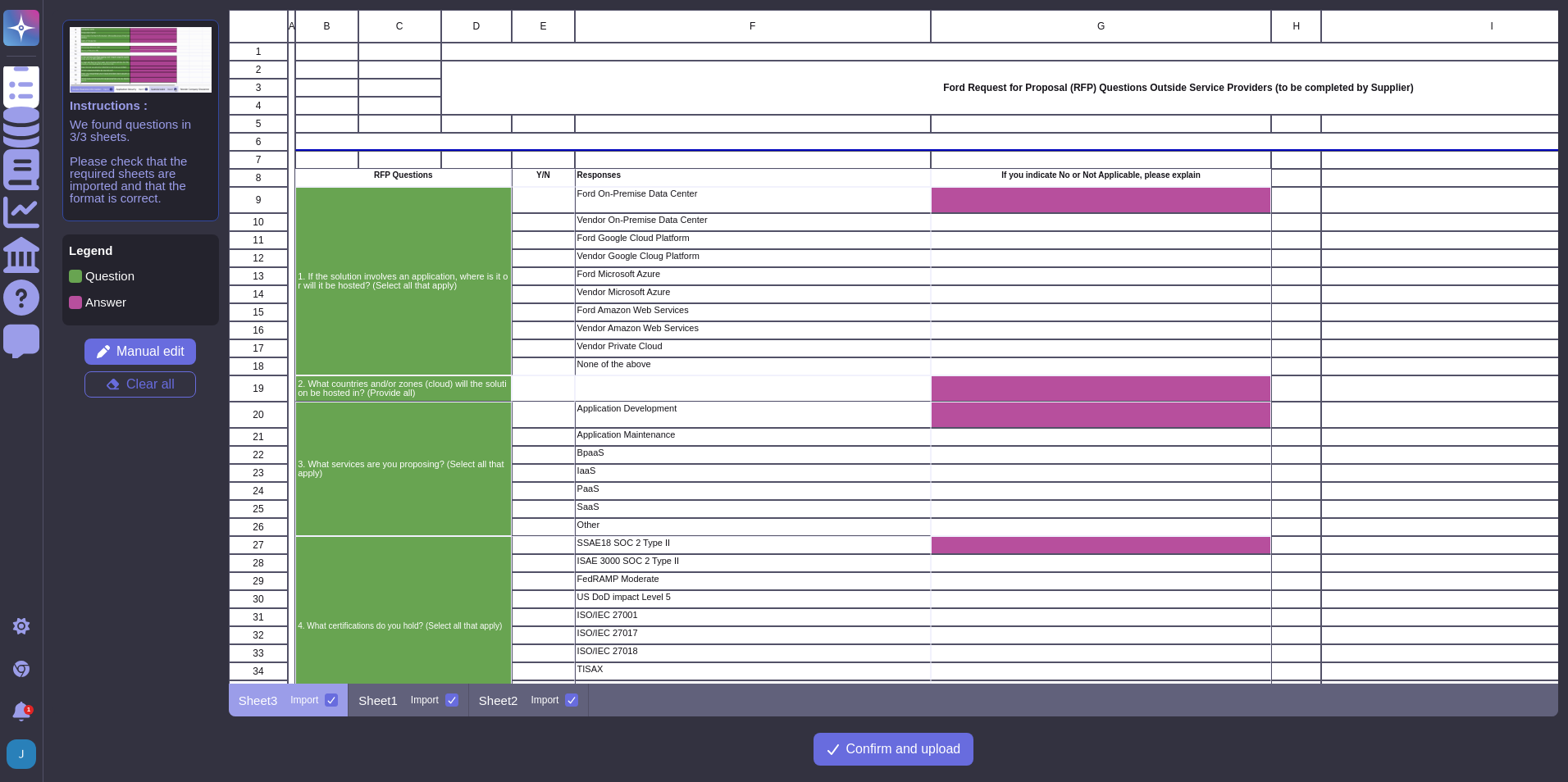
click at [580, 202] on div "Ford On-Premise Data Center" at bounding box center [752, 200] width 356 height 26
click at [609, 205] on div "Ford On-Premise Data Center" at bounding box center [752, 200] width 356 height 26
click at [423, 266] on div "1. If the solution involves an application, where is it or will it be hosted? (…" at bounding box center [403, 282] width 216 height 189
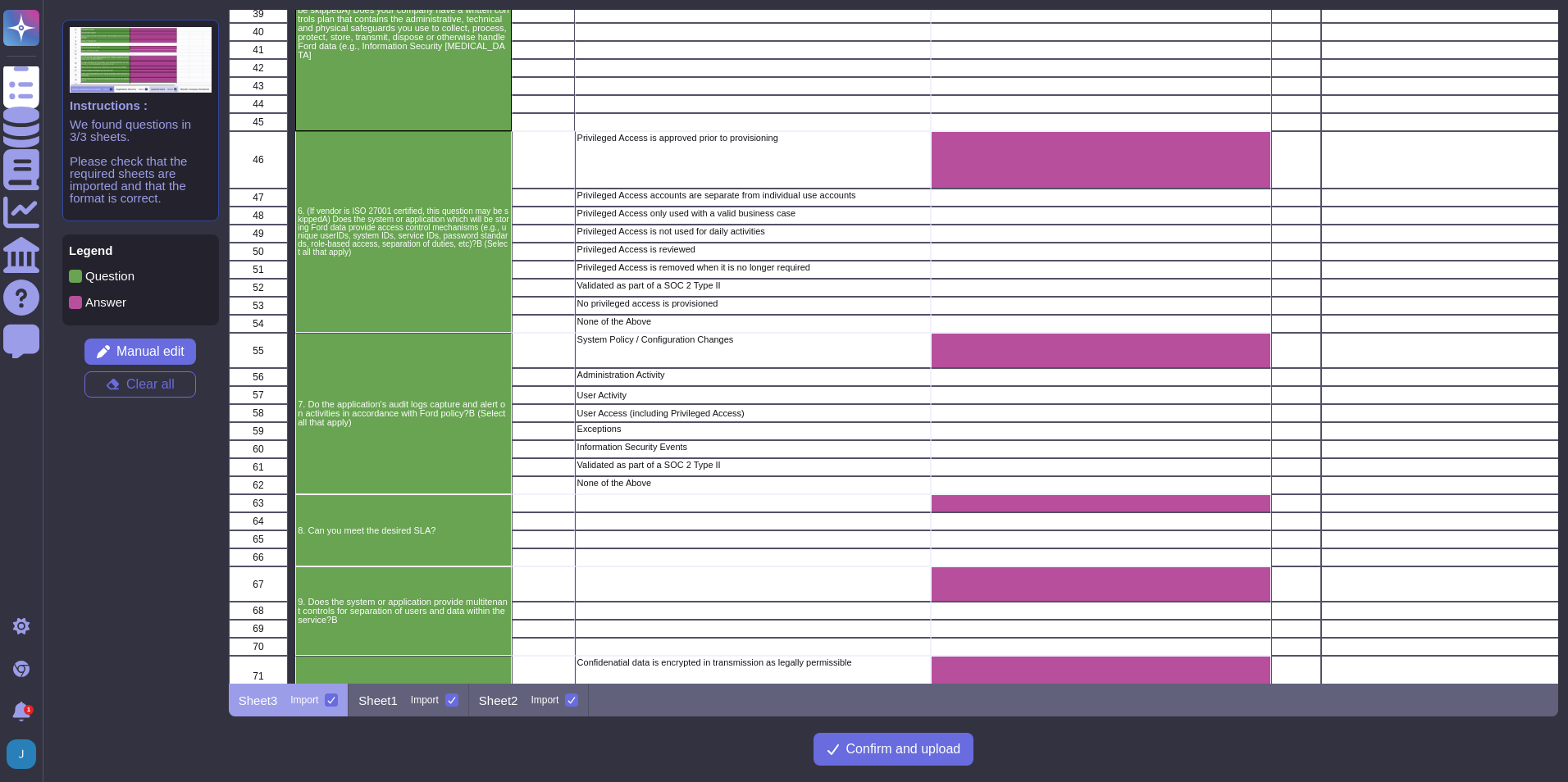
scroll to position [820, 0]
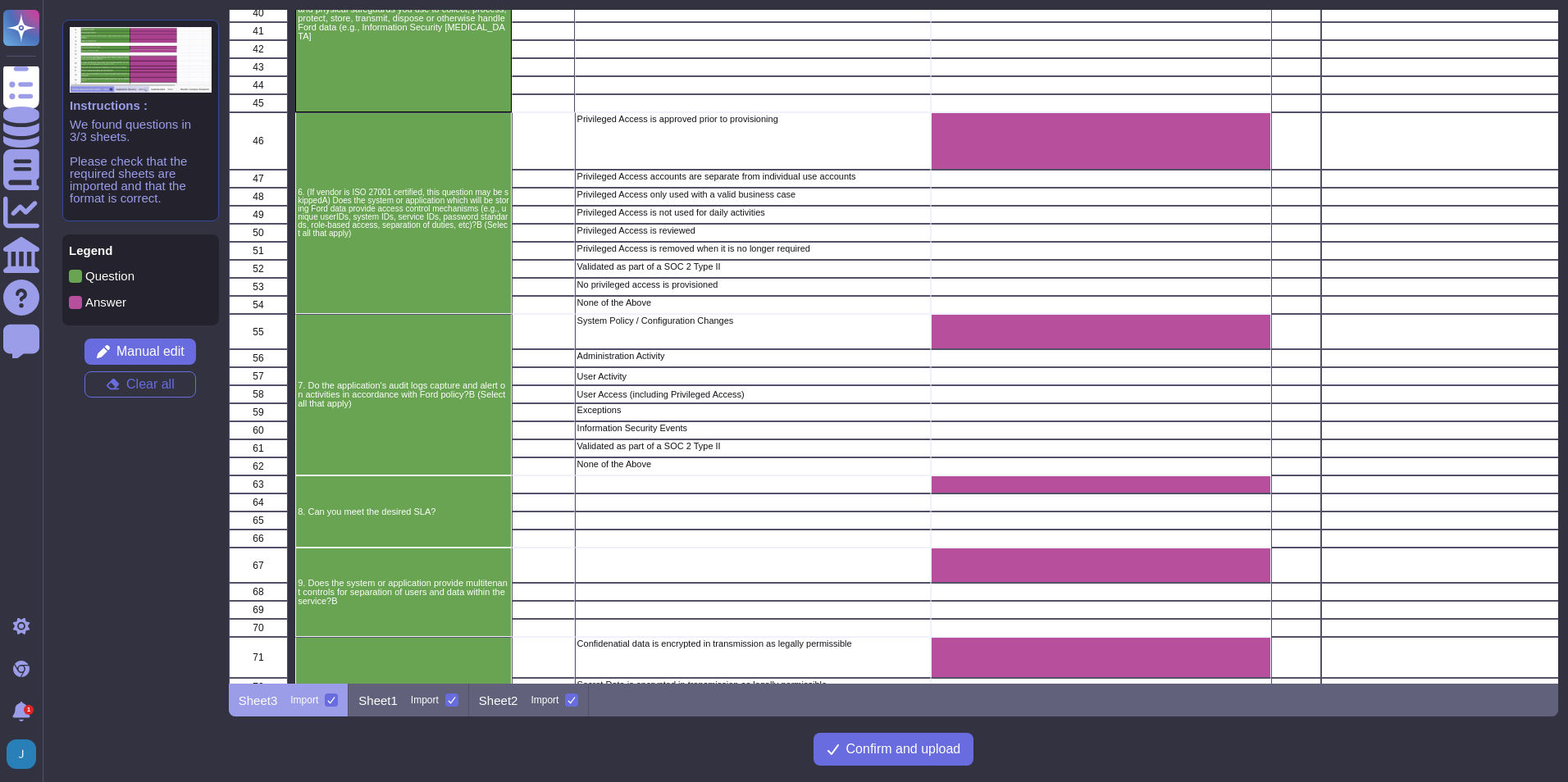
click at [332, 701] on icon at bounding box center [332, 699] width 7 height 6
click at [0, 0] on input "Import" at bounding box center [0, 0] width 0 height 0
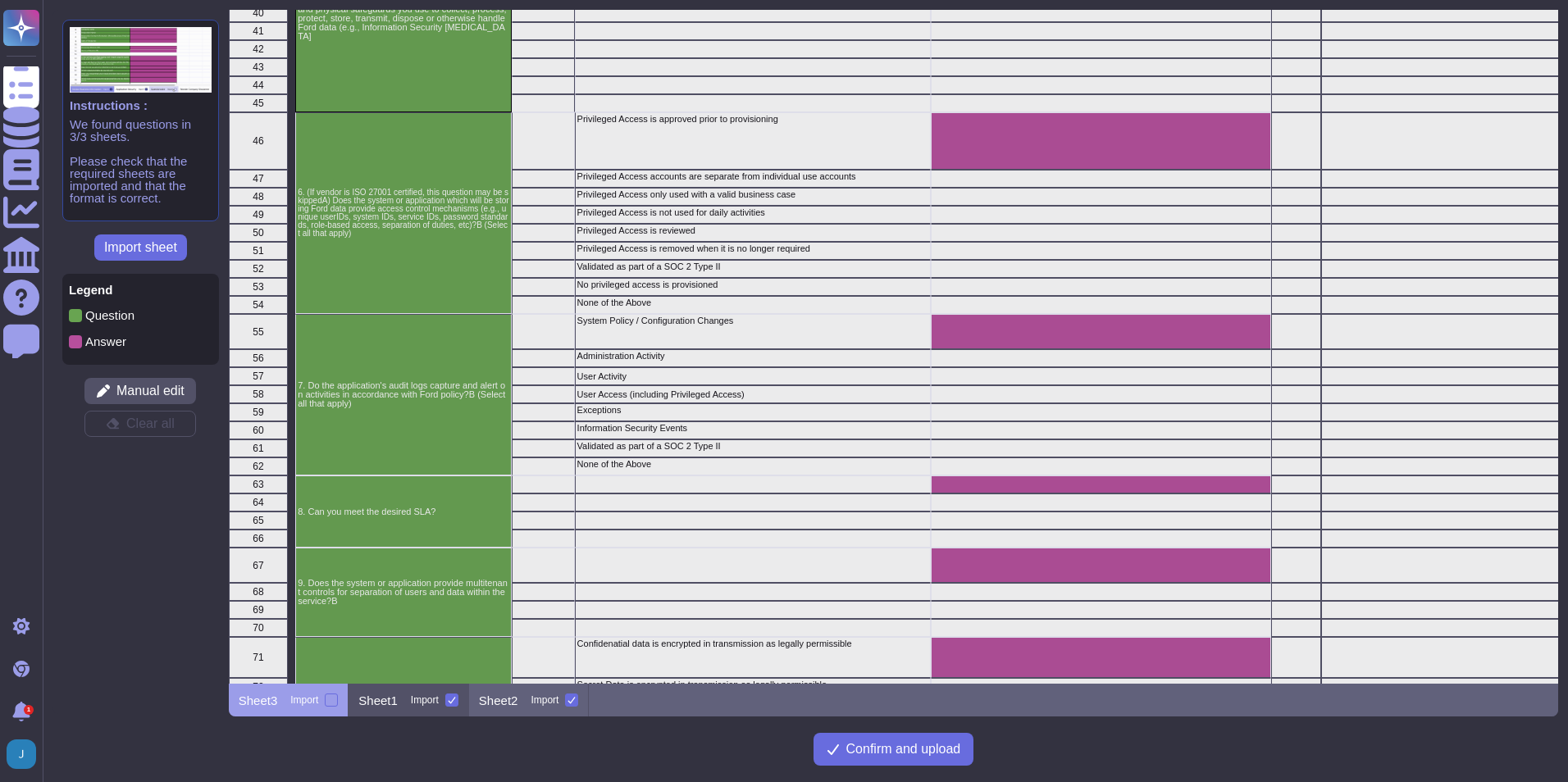
click at [404, 699] on div "Sheet1 Import" at bounding box center [409, 700] width 121 height 33
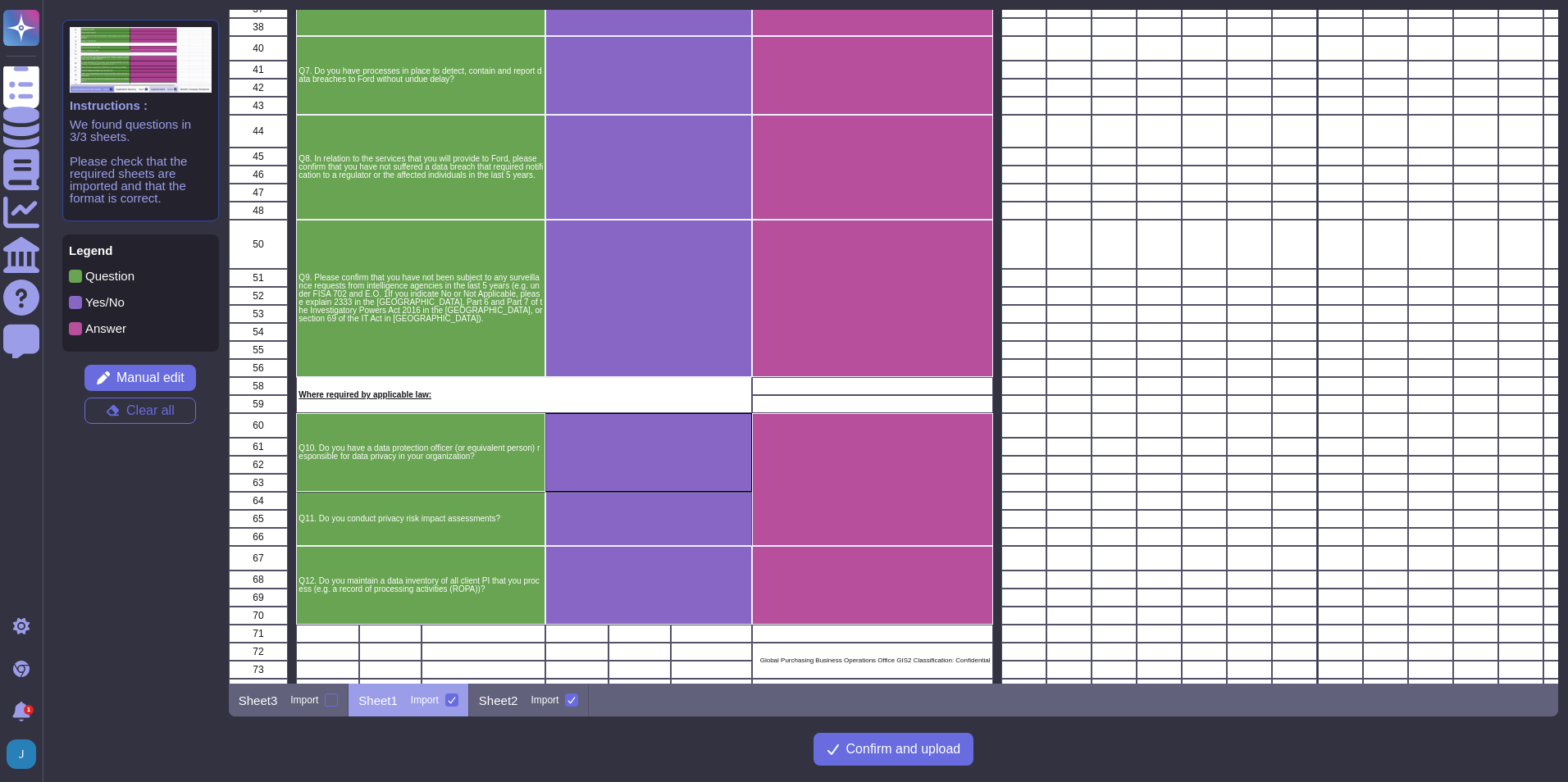
scroll to position [746, 0]
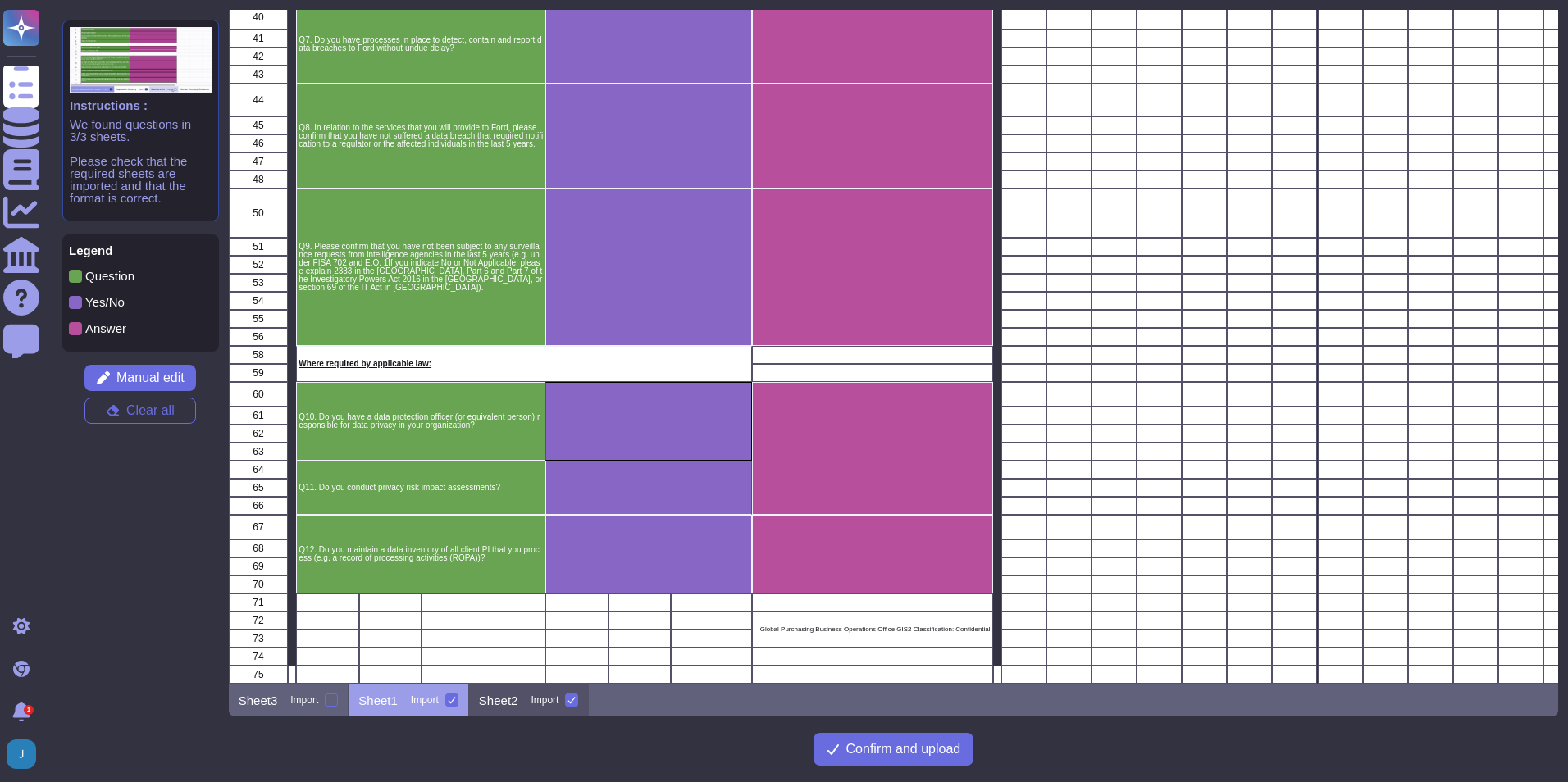
click at [512, 703] on p "Sheet2" at bounding box center [498, 701] width 39 height 13
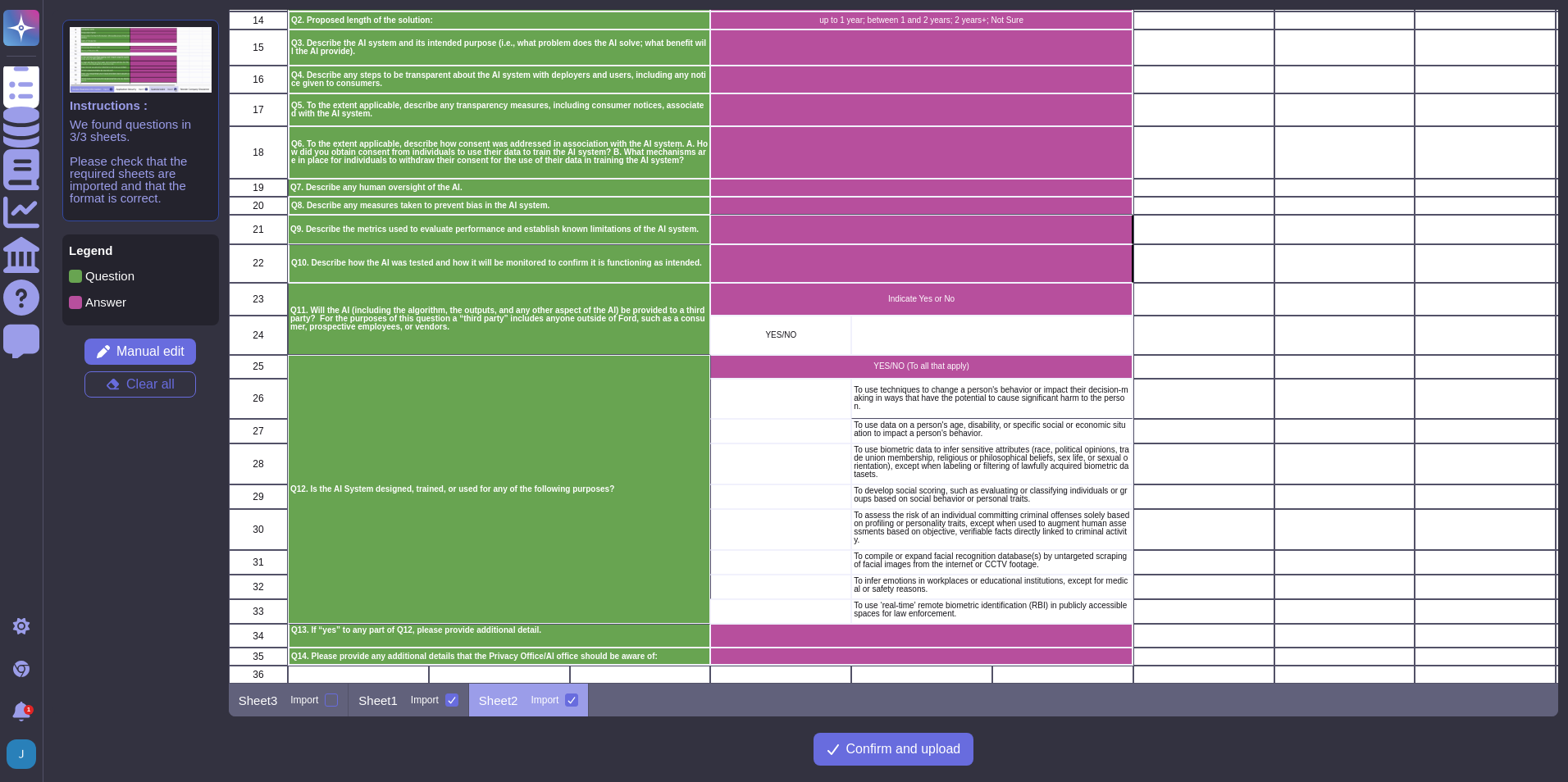
scroll to position [290, 0]
click at [906, 743] on span "Confirm and upload" at bounding box center [904, 749] width 114 height 13
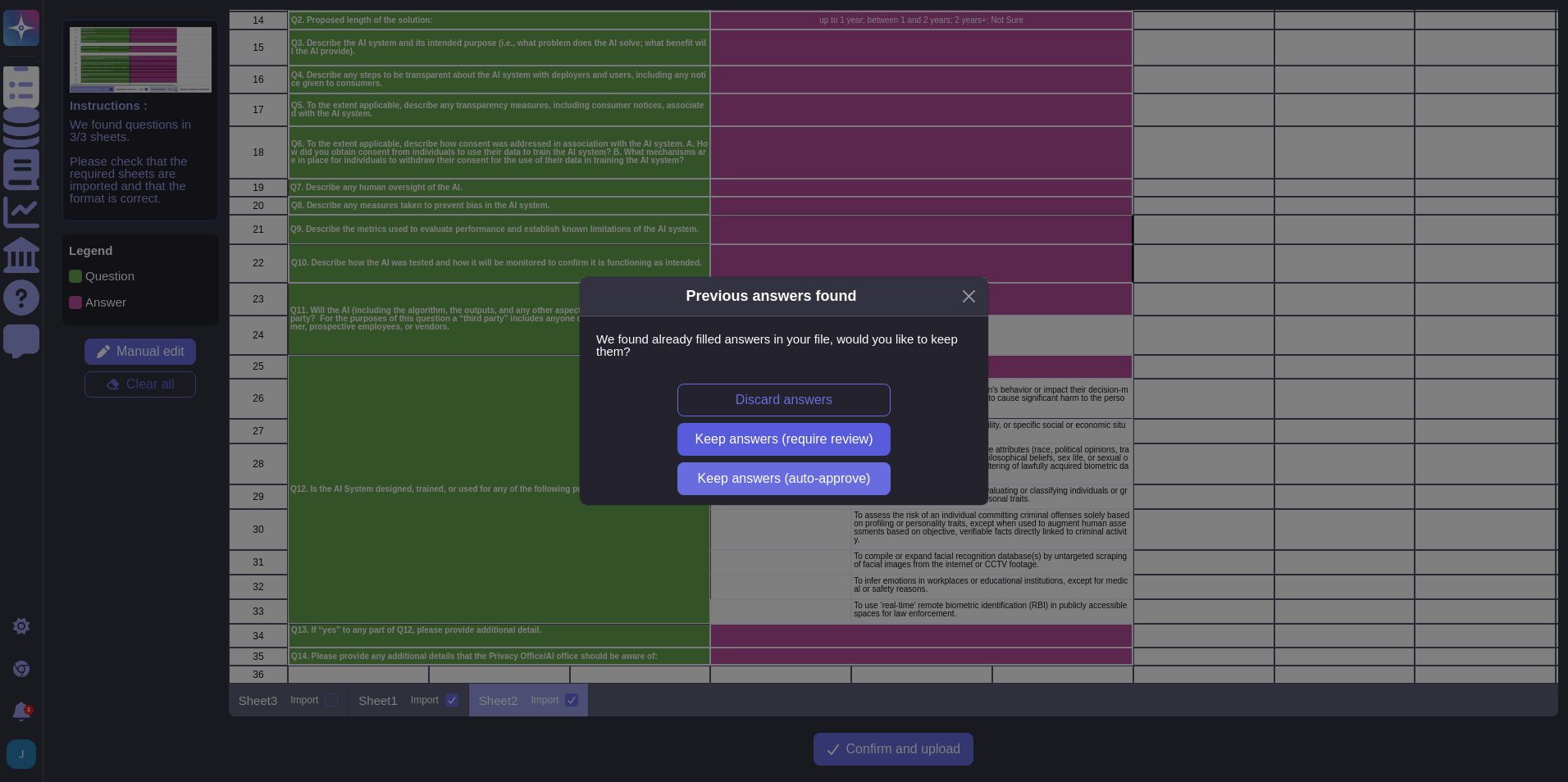
click at [789, 445] on span "Keep answers (require review)" at bounding box center [784, 440] width 178 height 13
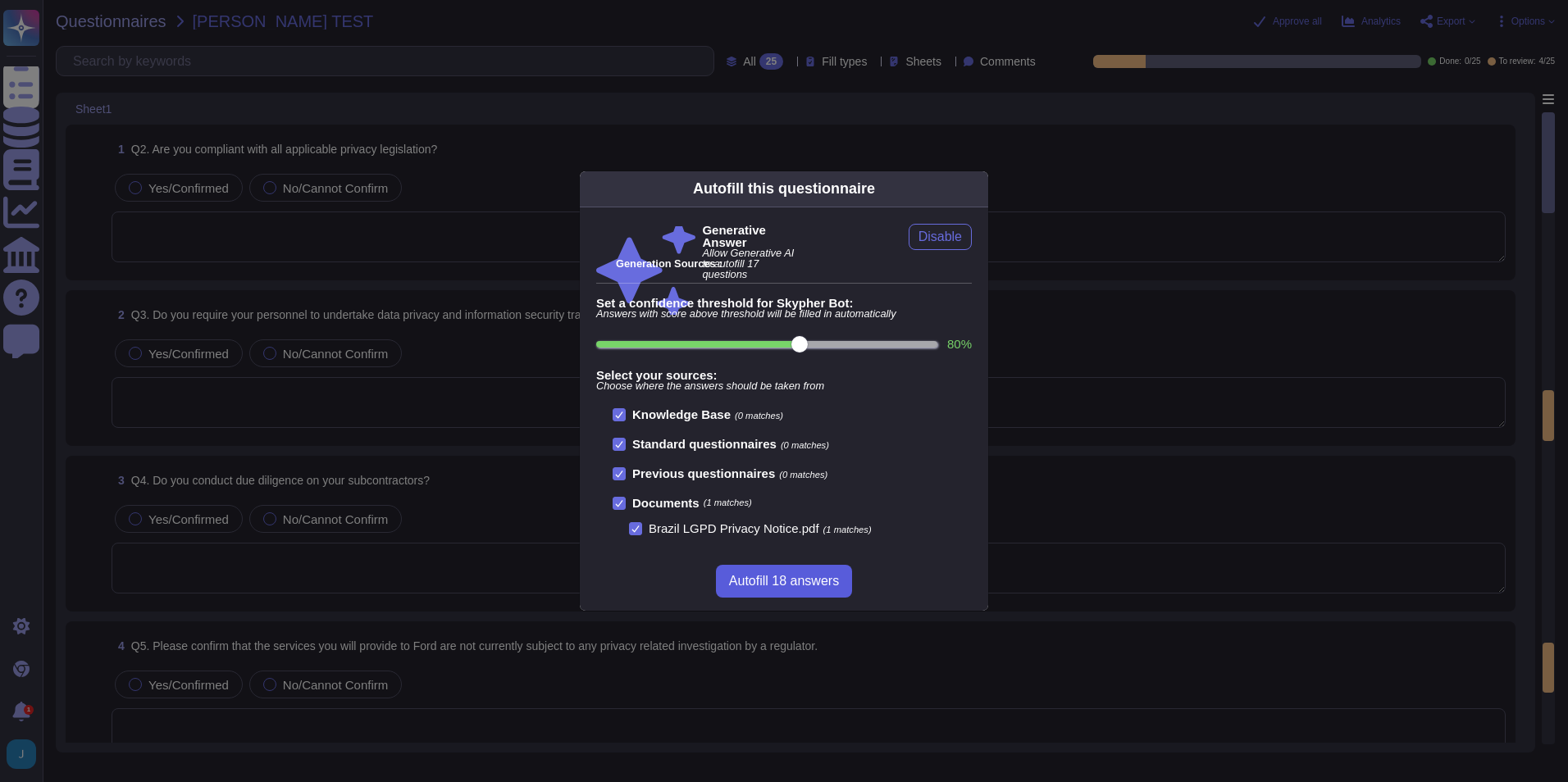
click at [778, 586] on span "Autofill 18 answers" at bounding box center [783, 581] width 110 height 13
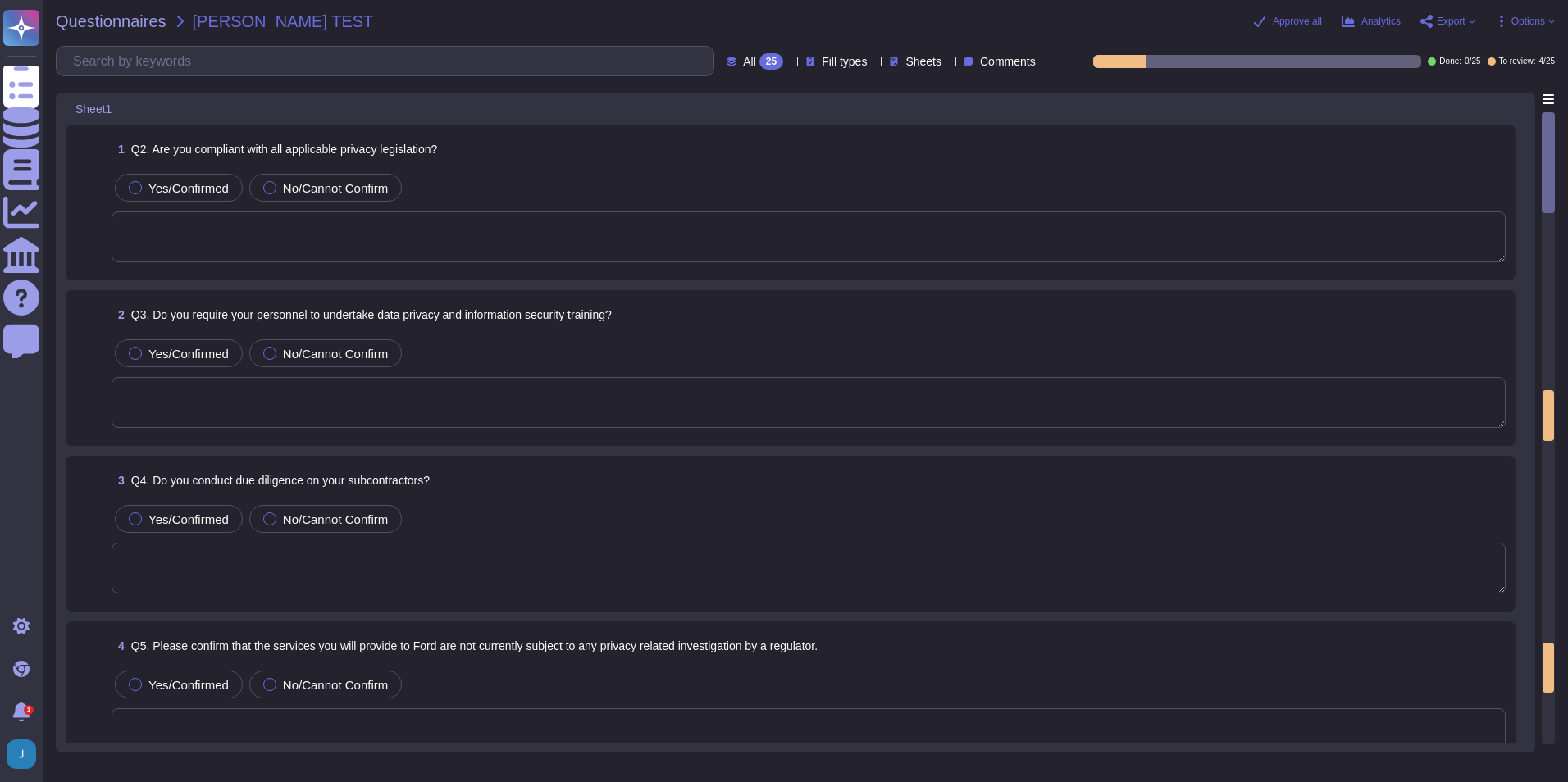
type textarea "Yes, TeamViewer is compliant with all applicable privacy legislation, including…"
type textarea "Yes, we require our personnel to undertake data privacy and information securit…"
type textarea "Yes, we conduct due diligence on our subcontractors. Our subprocessor governanc…"
type textarea "There are no material claims or judgments against TeamViewer that will impact t…"
type textarea "Yes, we have processes in place to detect, contain, and report data breaches. O…"
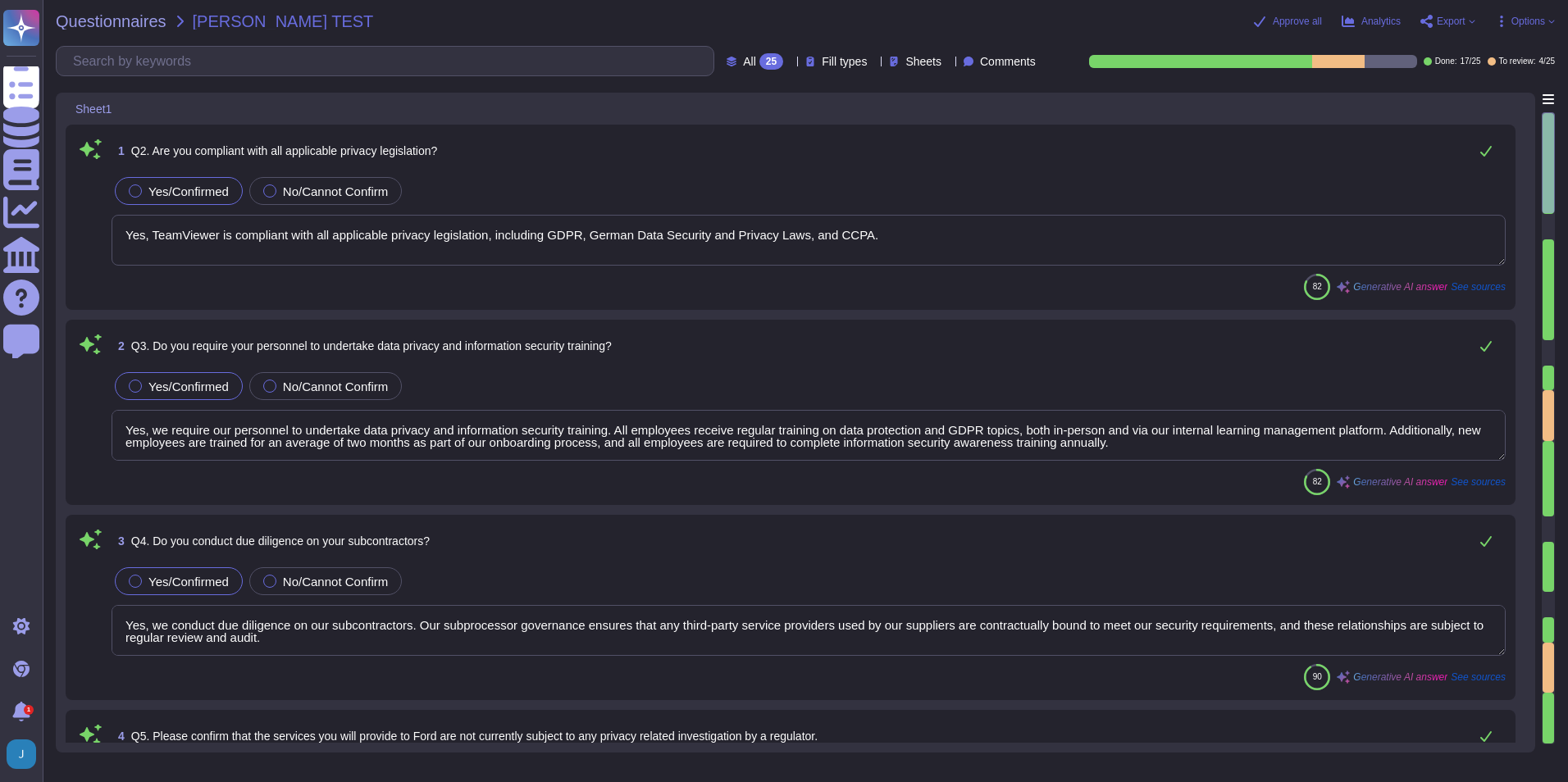
scroll to position [2, 0]
click at [688, 571] on div "Yes/Confirmed No/Cannot Confirm" at bounding box center [809, 581] width 1394 height 35
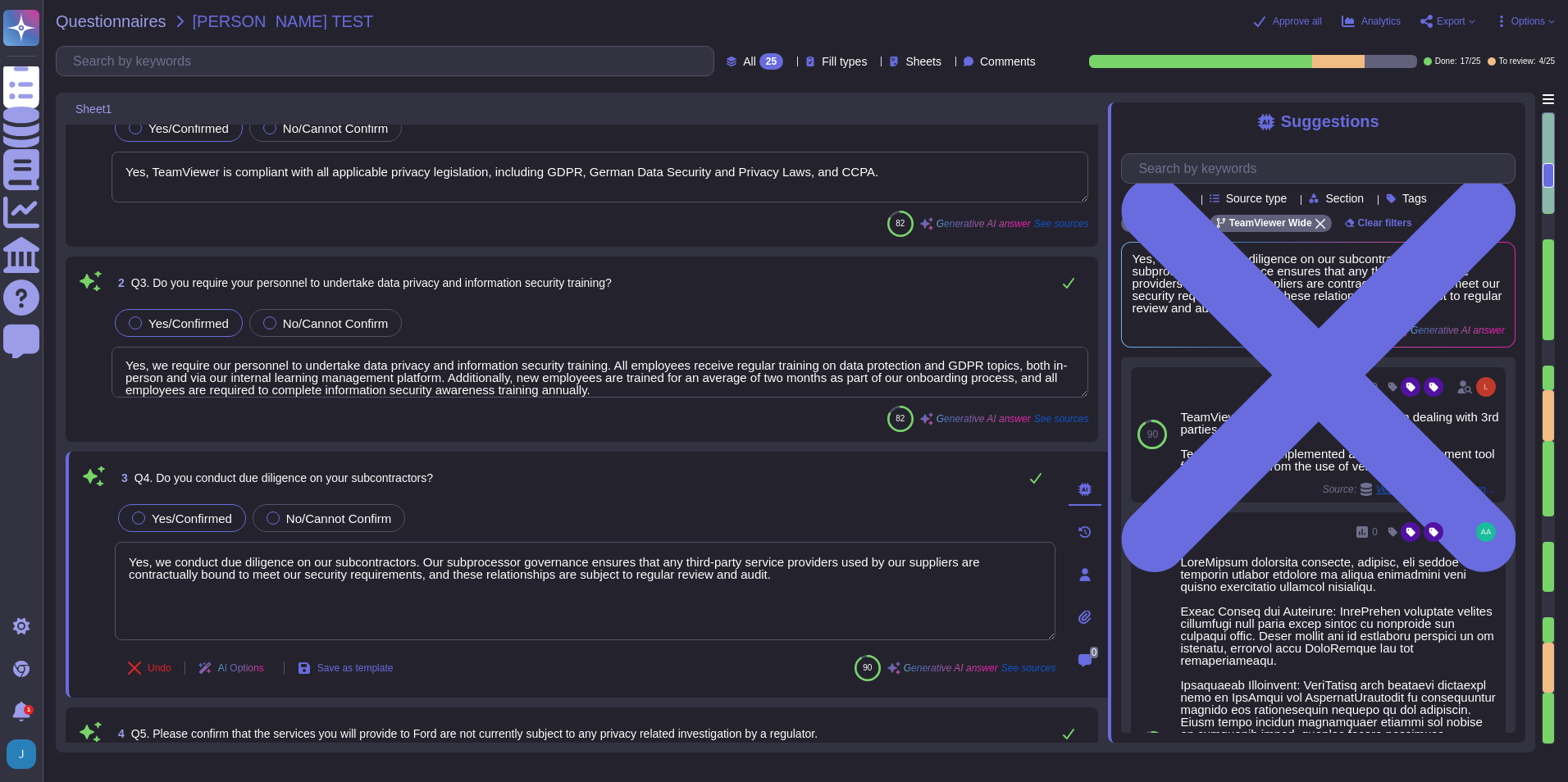
type textarea "Yes, we have processes in place to detect, contain, and report data breaches. O…"
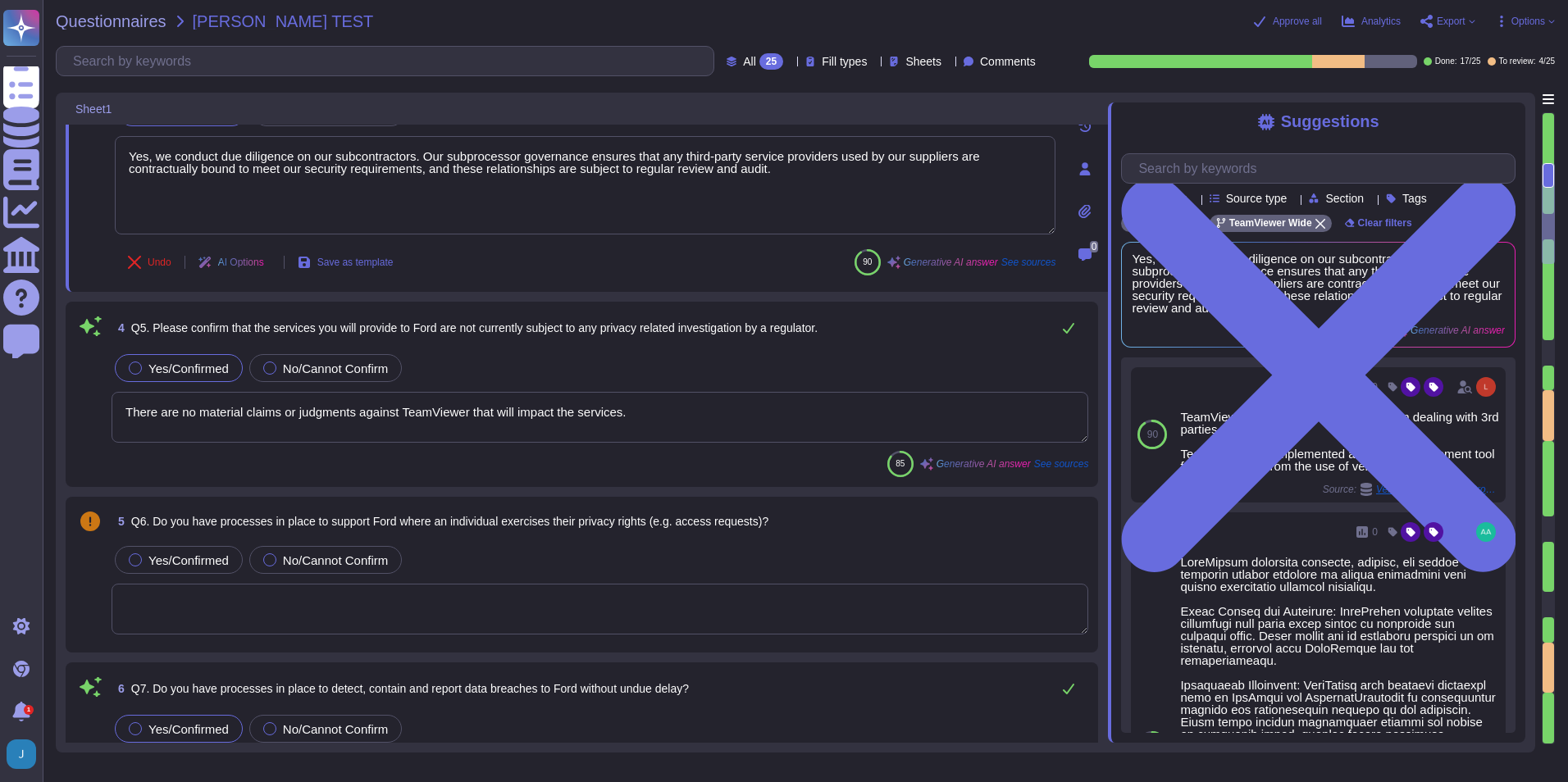
type textarea "Based on the provided context, there is no mention of a data breach that requir…"
type textarea "We cannot respond to your request or provide you with personal information if w…"
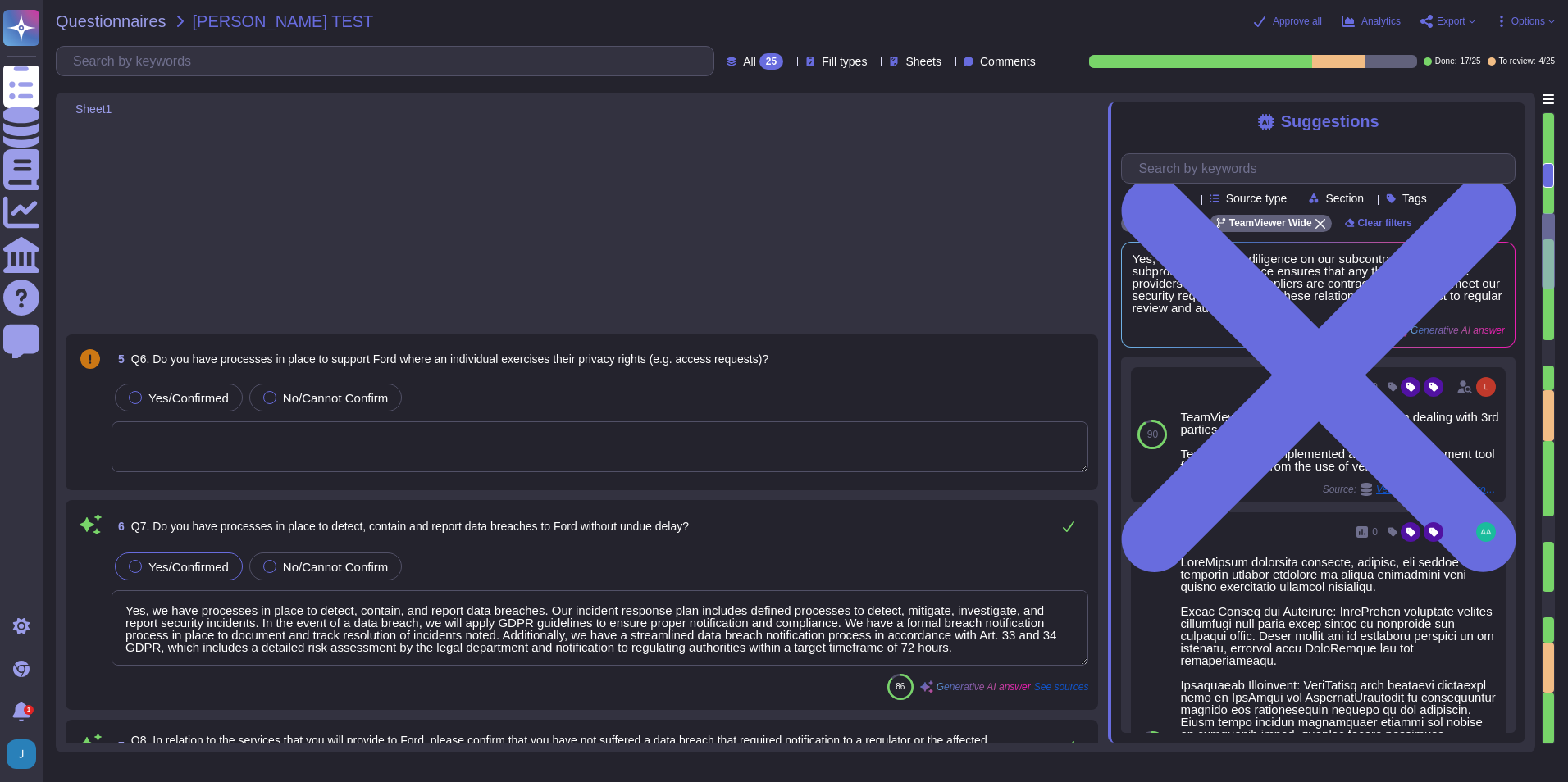
type textarea "Yes, we have a data protection officer (DPO) responsible for data privacy in ou…"
type textarea "We maintain an inventory of system assets and components to classify and manage…"
type textarea "($USD) 1- 100,000, 100,001 - 500,000; 500,001+; Not Sure"
type textarea "up to 1 year; between 1 and 2 years; 2 years+; Not Sure"
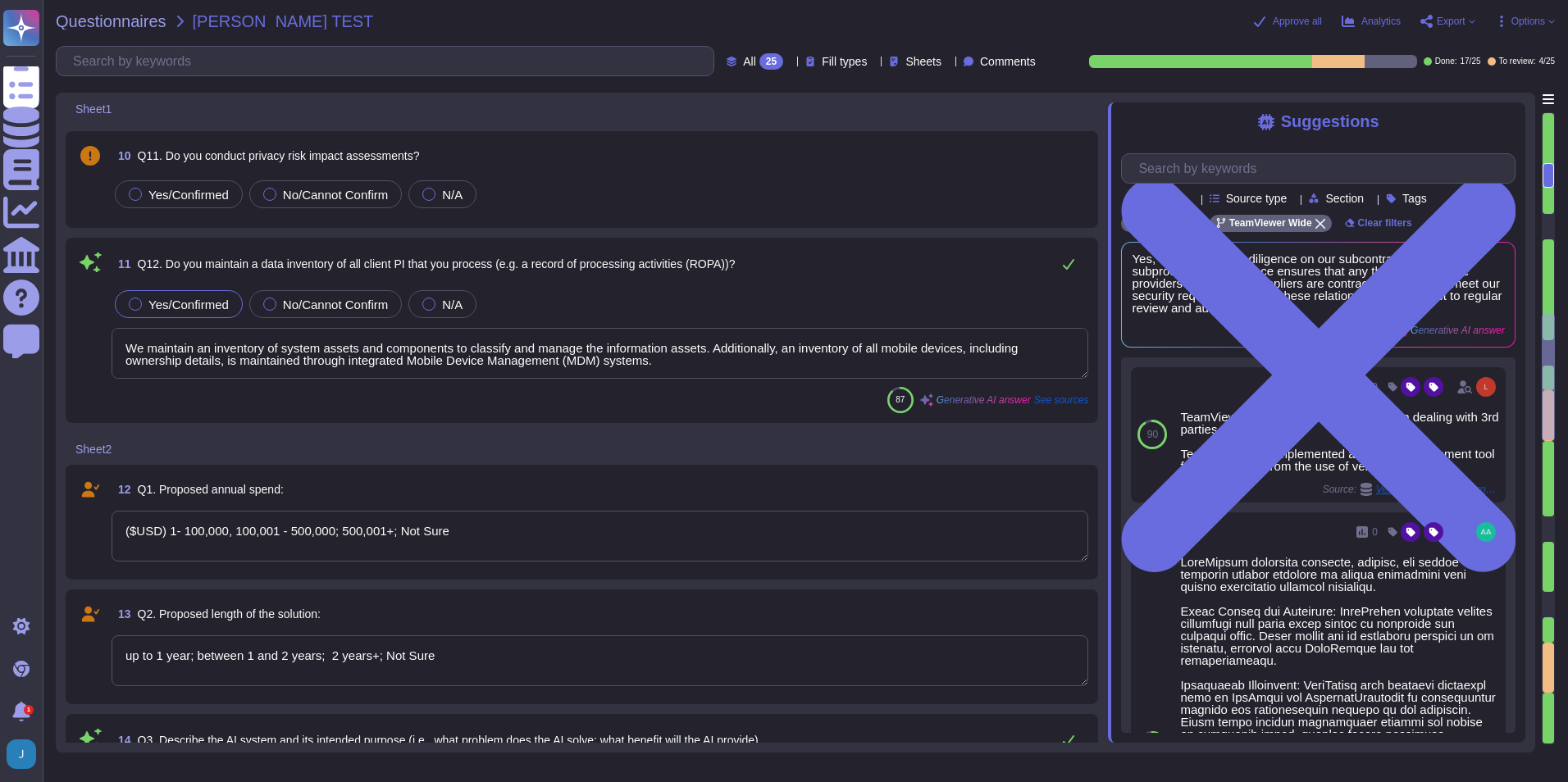
type textarea "Our AI system is designed to automate IT support and other processes, simplifyi…"
type textarea "We have implemented a policy for the use of AI products in the company, which e…"
type textarea "We provide transparency measures, including consumer notices, associated with t…"
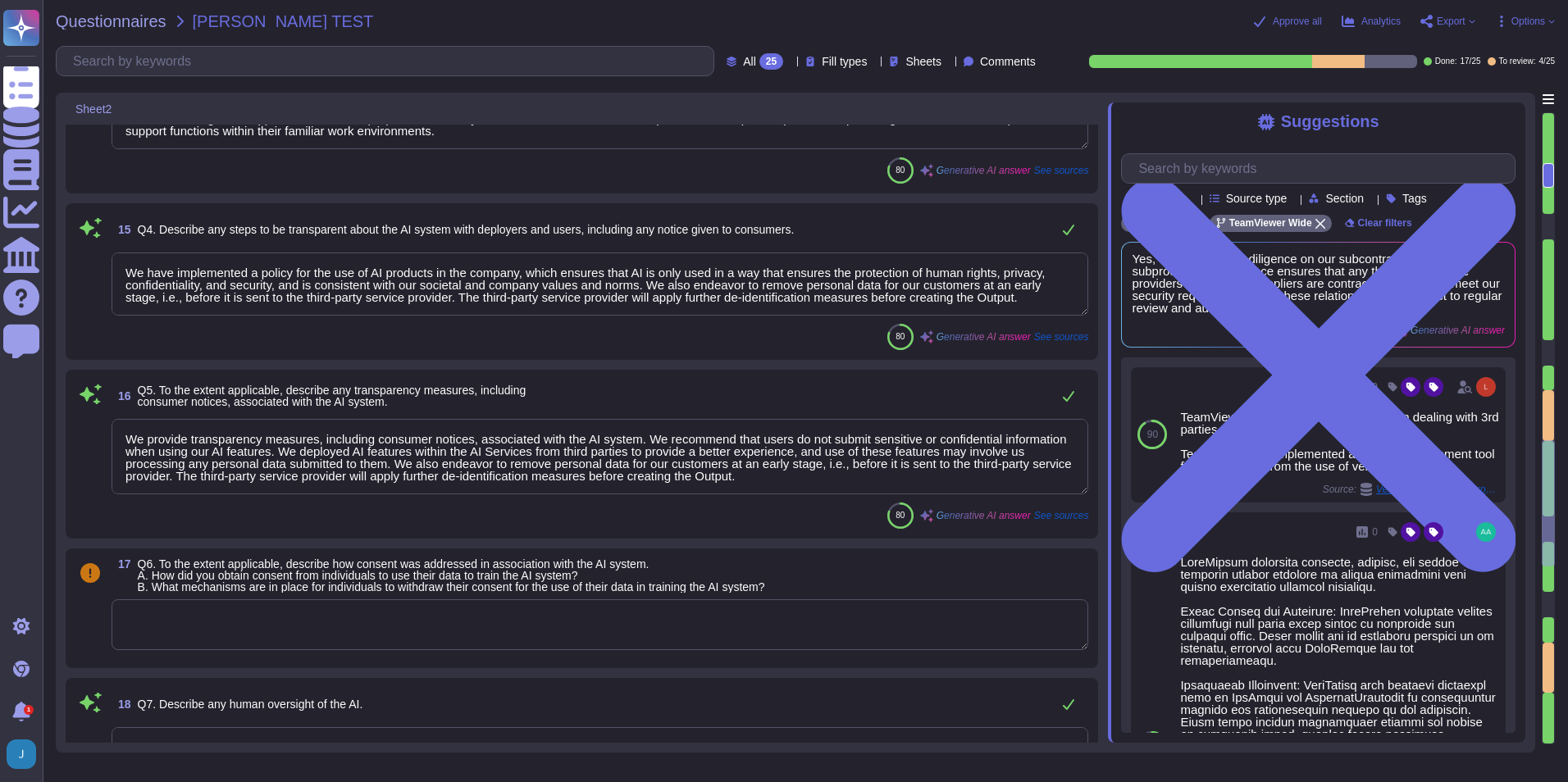
type textarea "We have implemented internal technical reviews, data governance measures, and c…"
type textarea "We have implemented several measures to prevent bias in our AI system. Firstly,…"
type textarea "Our AI models are subject to rigorous testing to evaluate their veracity and id…"
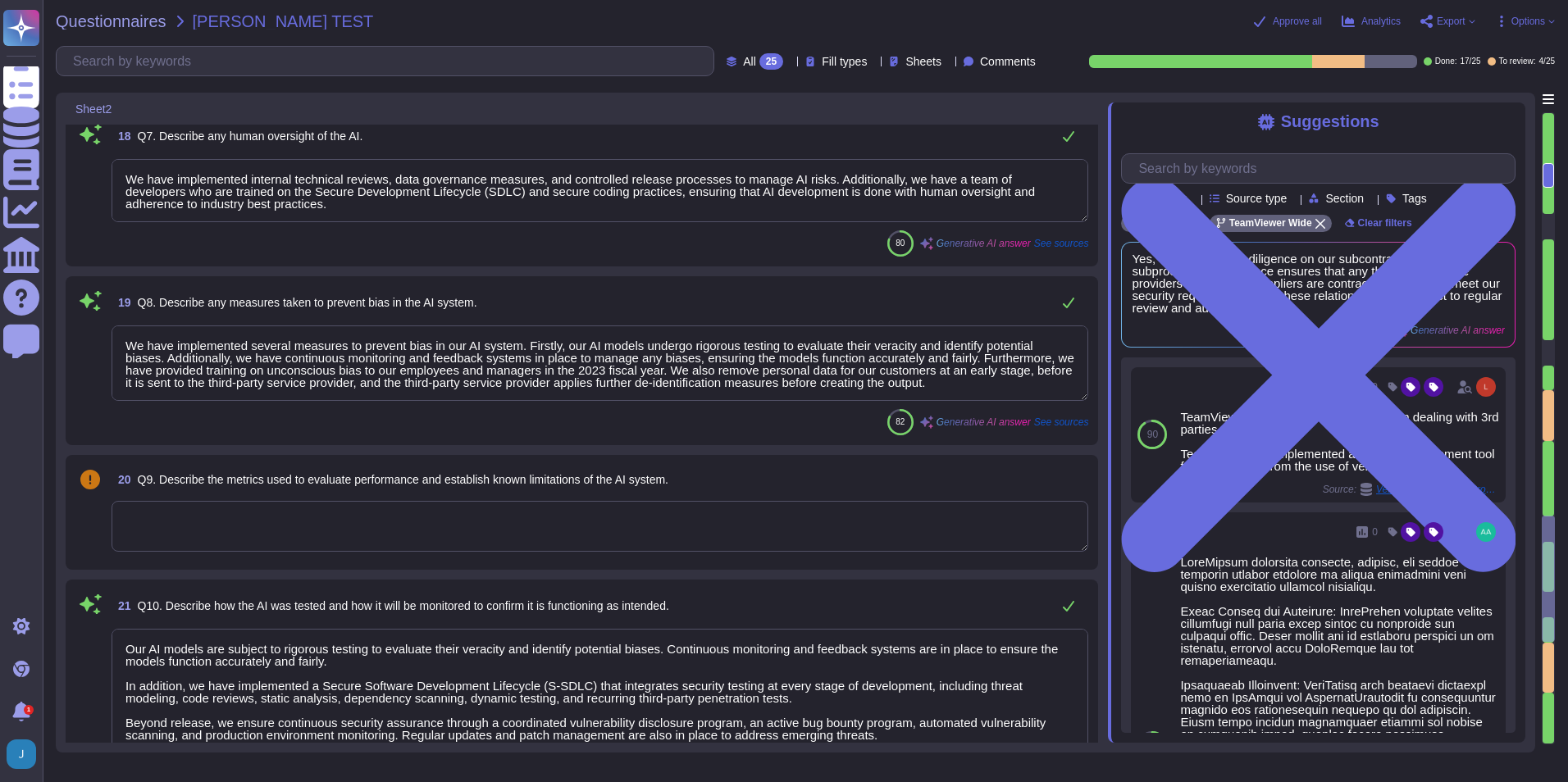
type textarea "Indicate Yes or No"
type textarea "YES/NO (To all that apply)"
type textarea "As we have not answered "yes" to any part of Q12, there is no additional detail…"
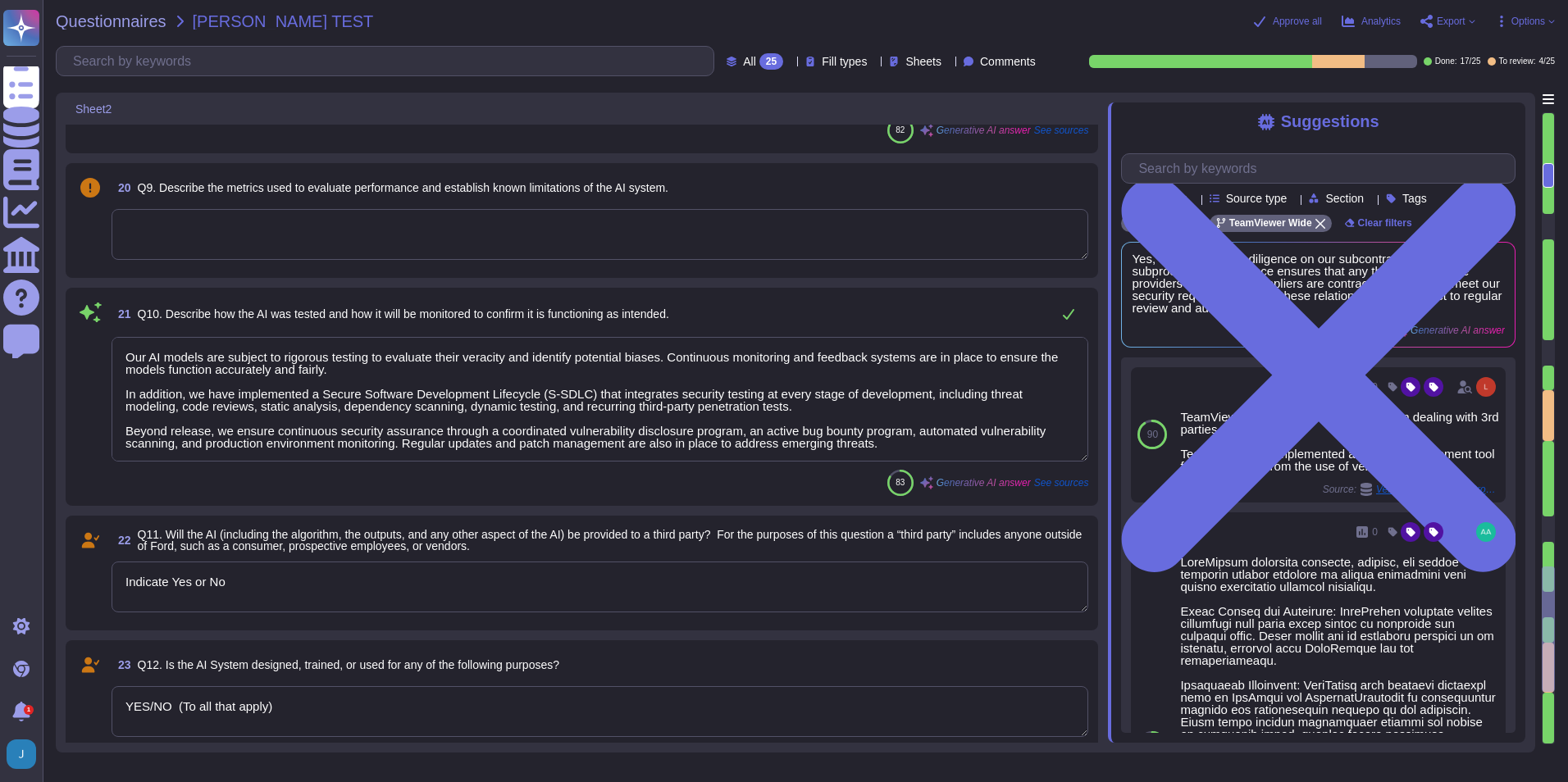
type textarea "The Privacy Office/AI office should be aware of the company's policy on the use…"
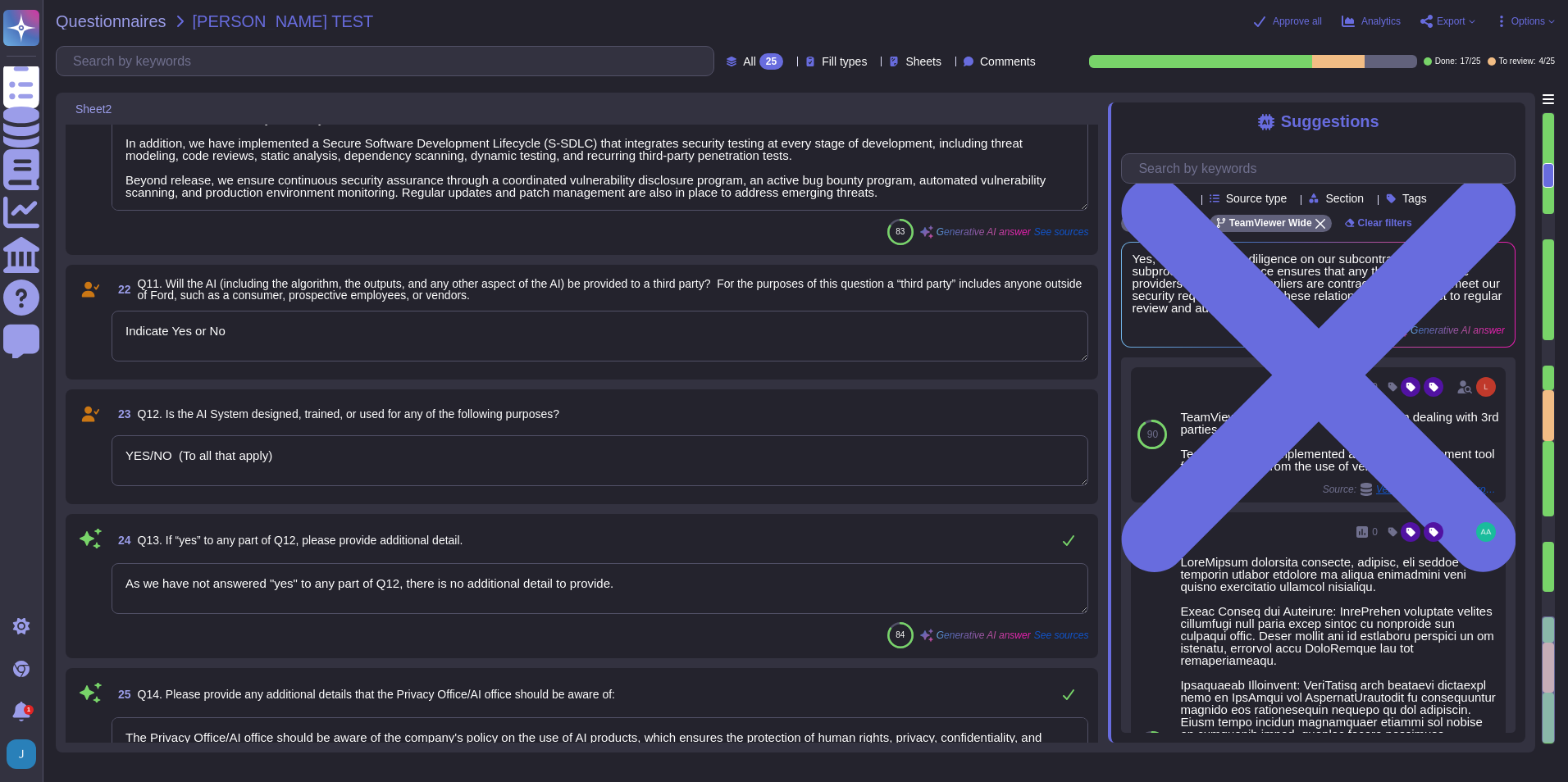
scroll to position [3561, 0]
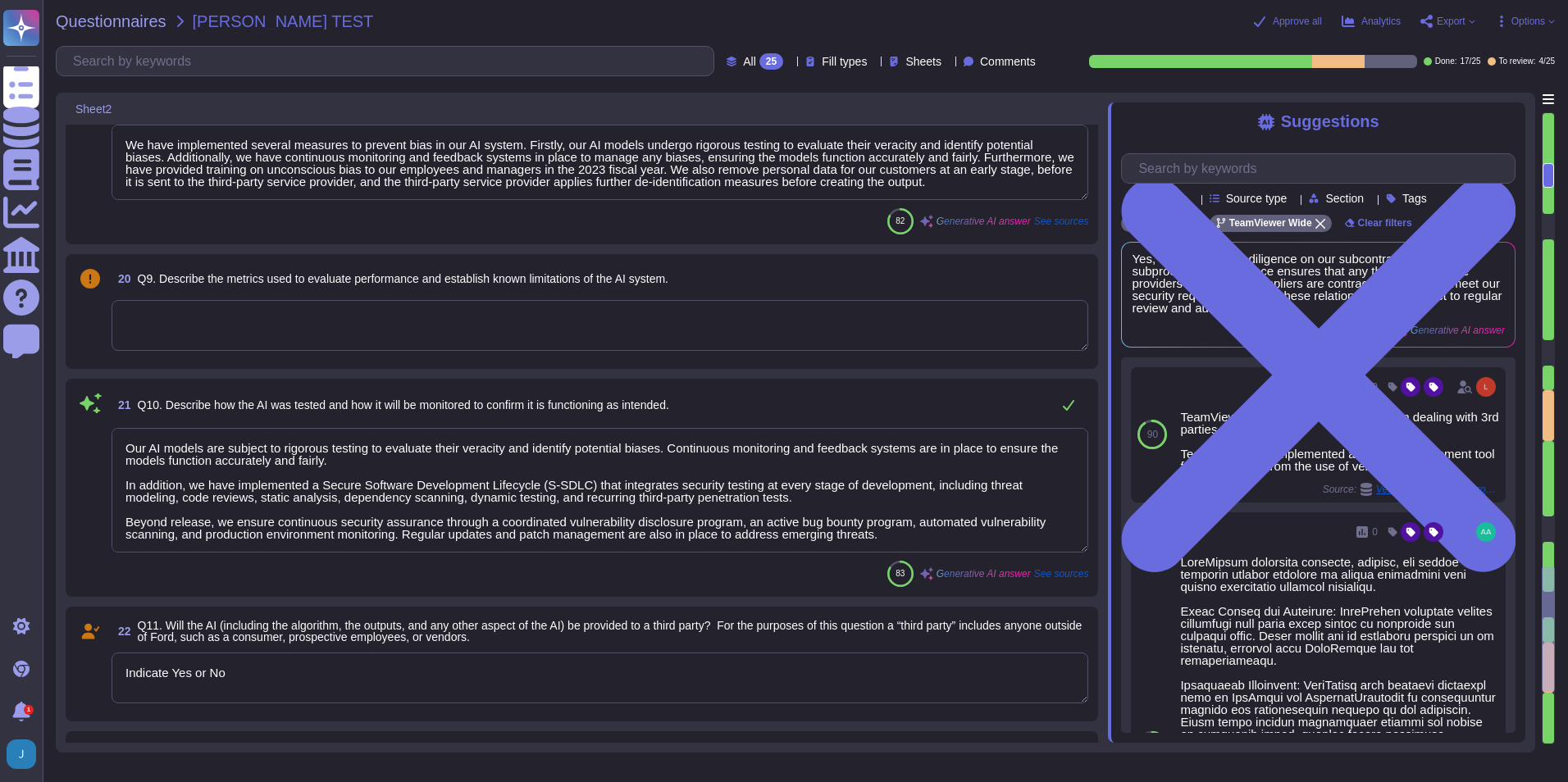
type textarea "Our AI system is designed to automate IT support and other processes, simplifyi…"
type textarea "We have implemented a policy for the use of AI products in the company, which e…"
type textarea "We provide transparency measures, including consumer notices, associated with t…"
type textarea "We have implemented internal technical reviews, data governance measures, and c…"
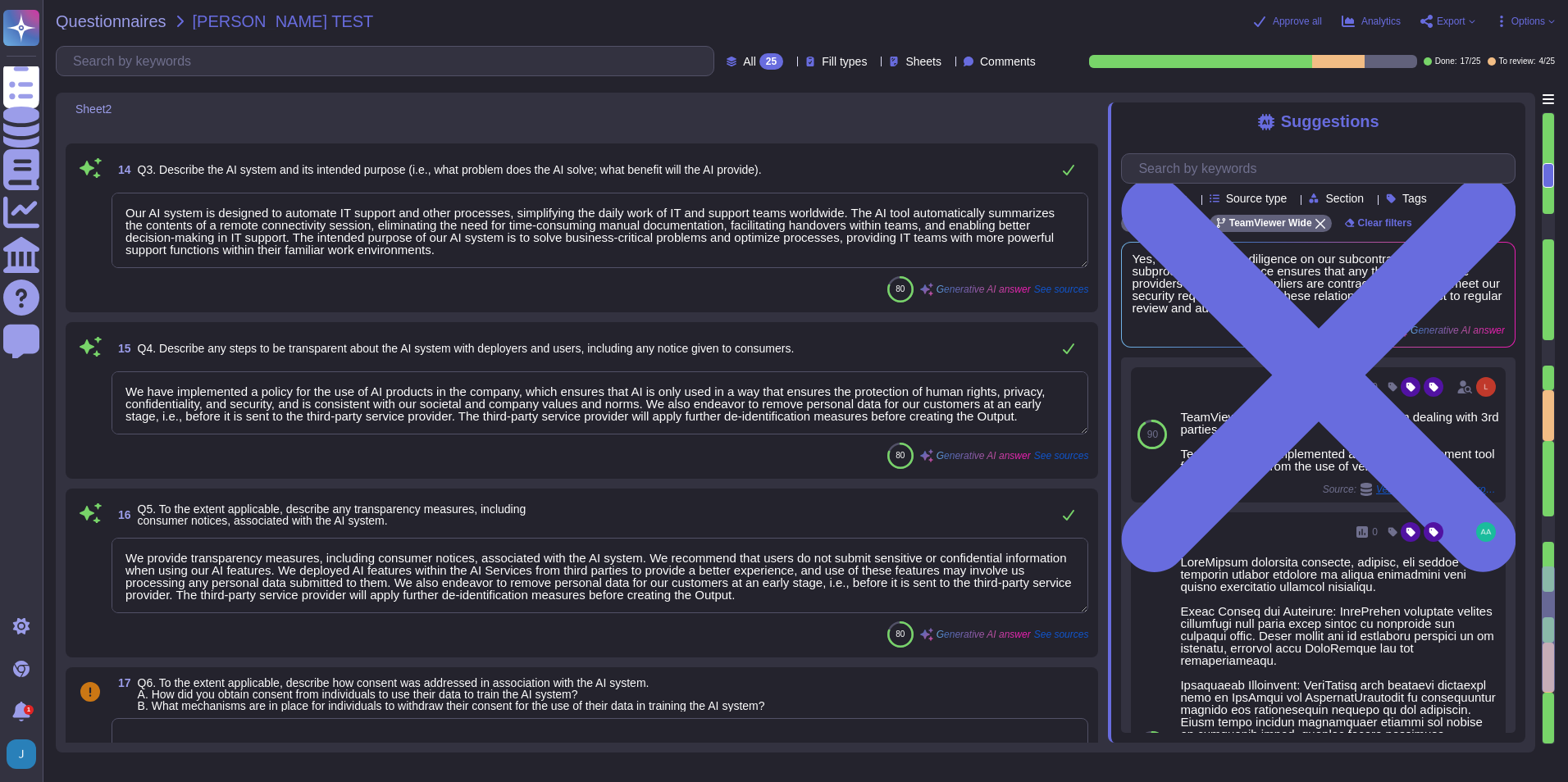
scroll to position [1411, 0]
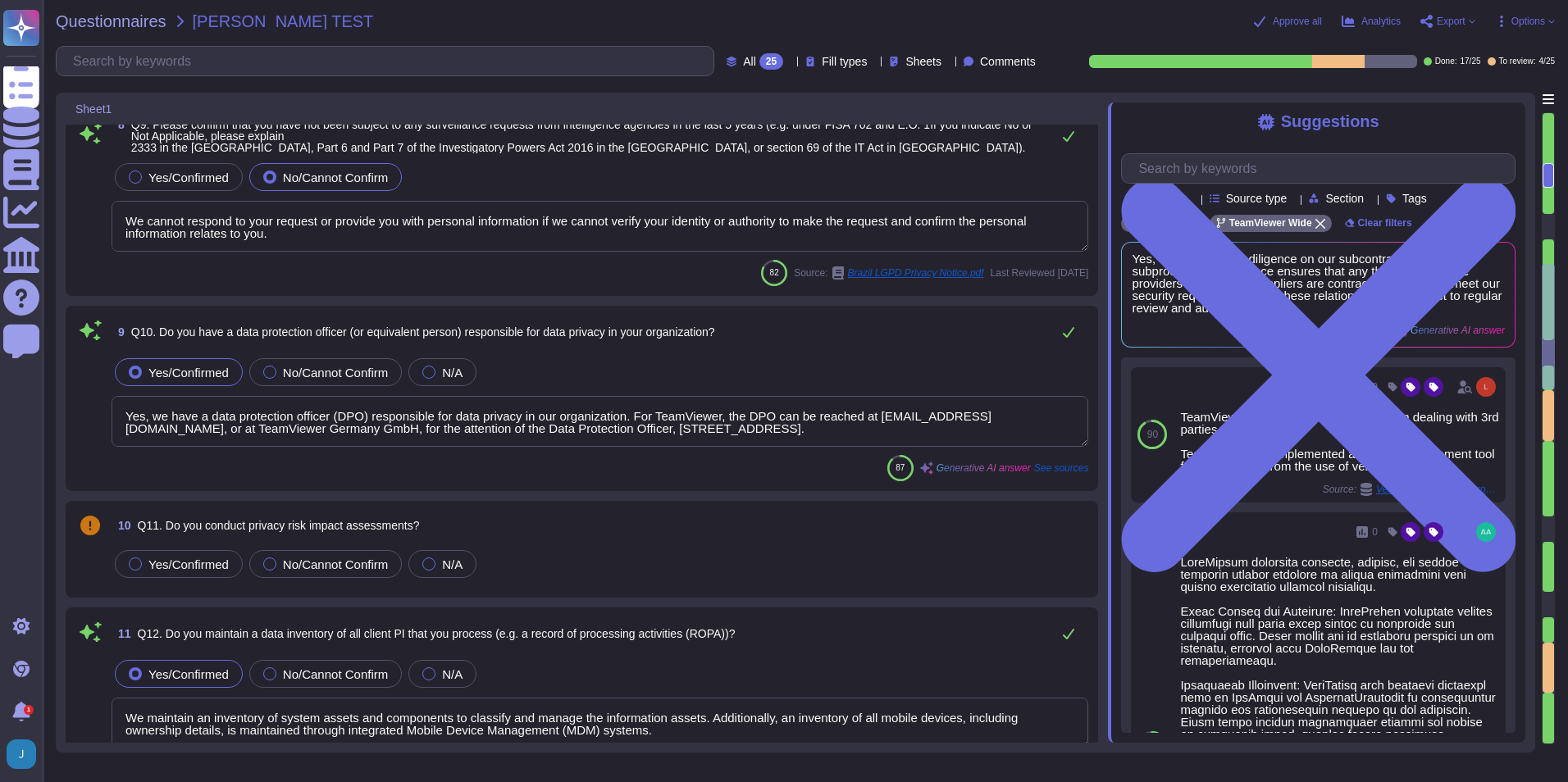
type textarea "Yes, we have processes in place to detect, contain, and report data breaches. O…"
type textarea "Based on the provided context, there is no mention of a data breach that requir…"
type textarea "We cannot respond to your request or provide you with personal information if w…"
type textarea "Yes, we have a data protection officer (DPO) responsible for data privacy in ou…"
type textarea "We maintain an inventory of system assets and components to classify and manage…"
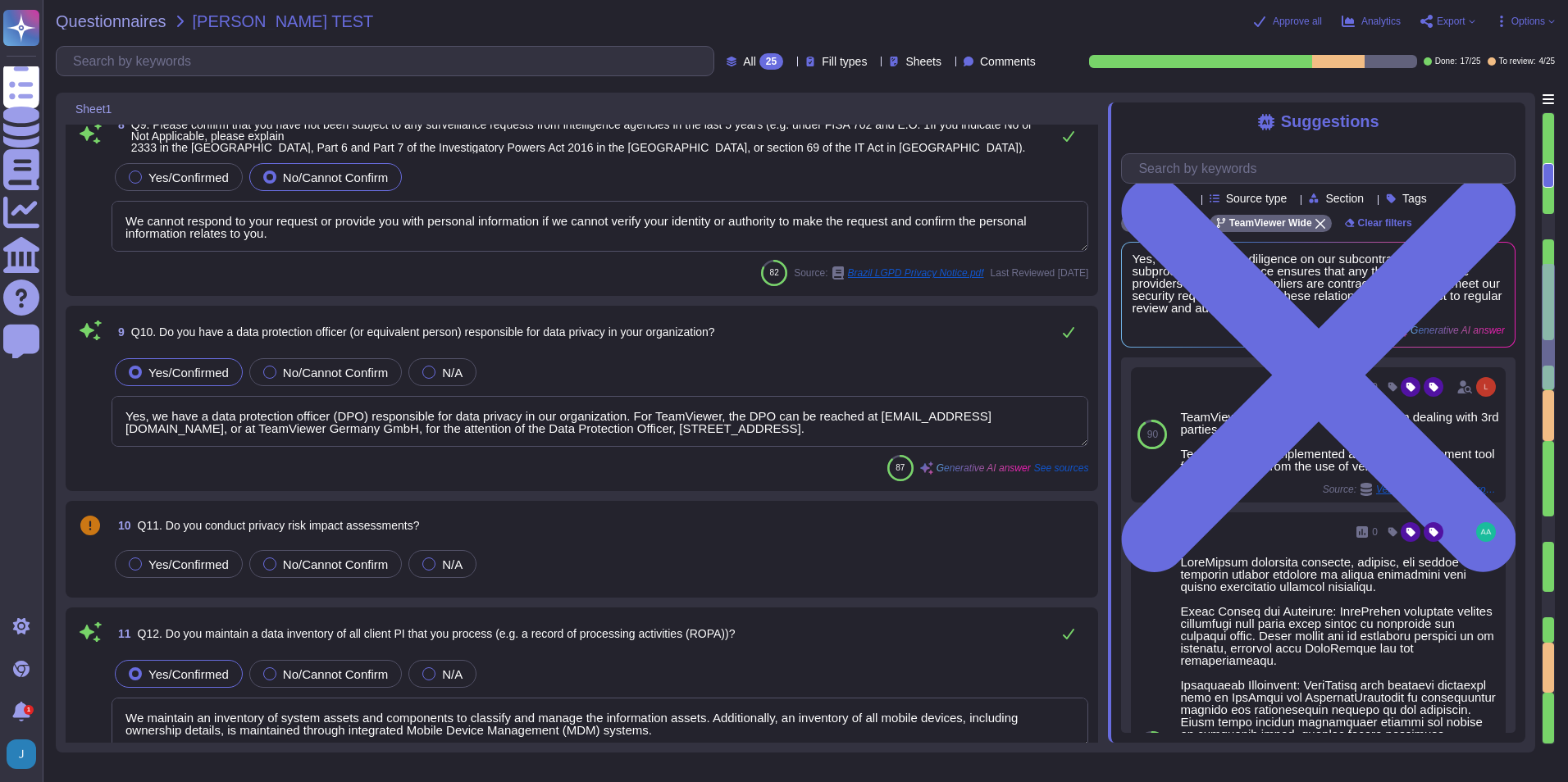
scroll to position [0, 0]
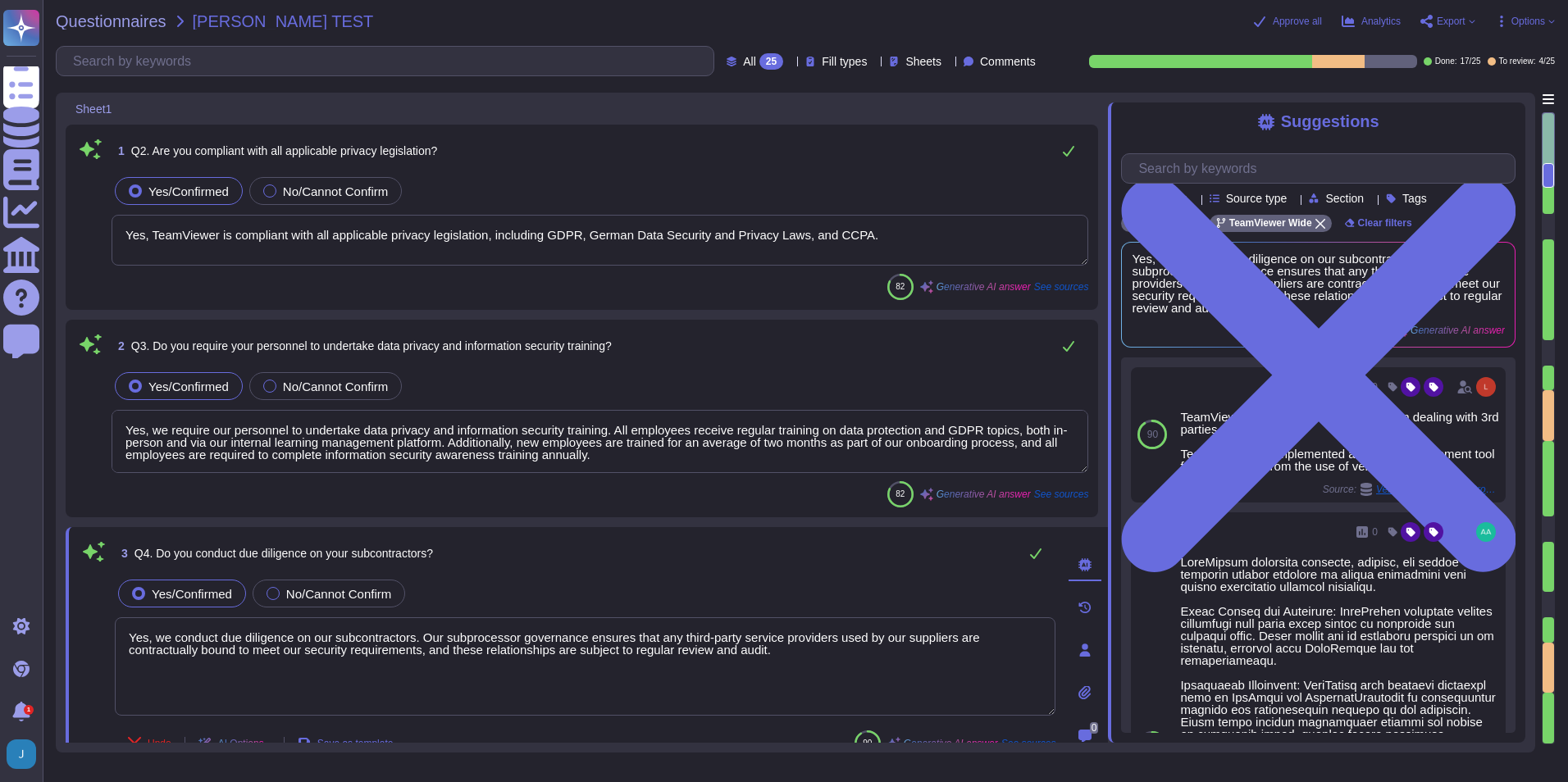
type textarea "Yes, TeamViewer is compliant with all applicable privacy legislation, including…"
type textarea "Yes, we require our personnel to undertake data privacy and information securit…"
type textarea "Yes, we conduct due diligence on our subcontractors. Our subprocessor governanc…"
type textarea "There are no material claims or judgments against TeamViewer that will impact t…"
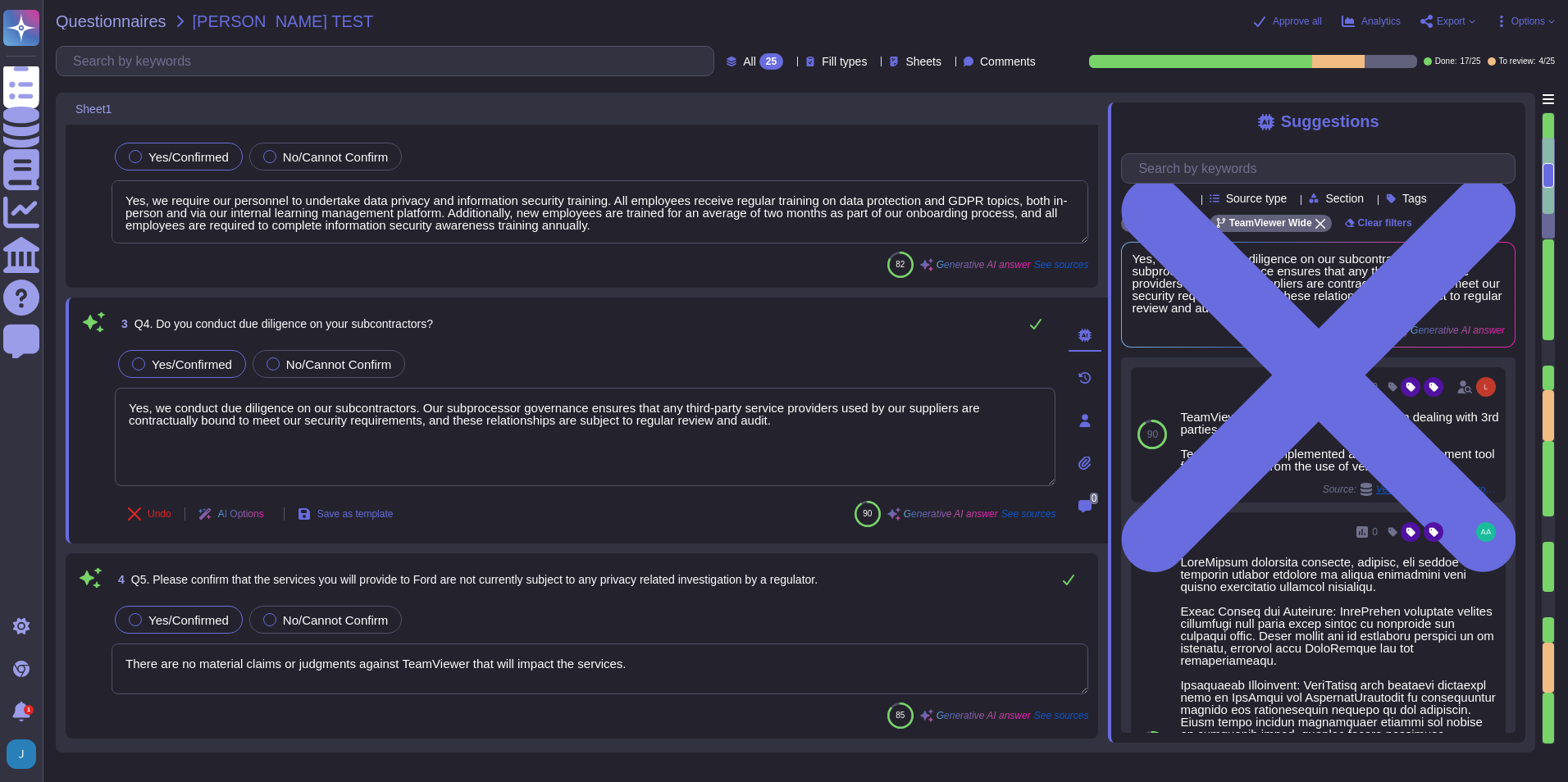
type textarea "Yes, we have processes in place to detect, contain, and report data breaches. O…"
type textarea "Based on the provided context, there is no mention of a data breach that requir…"
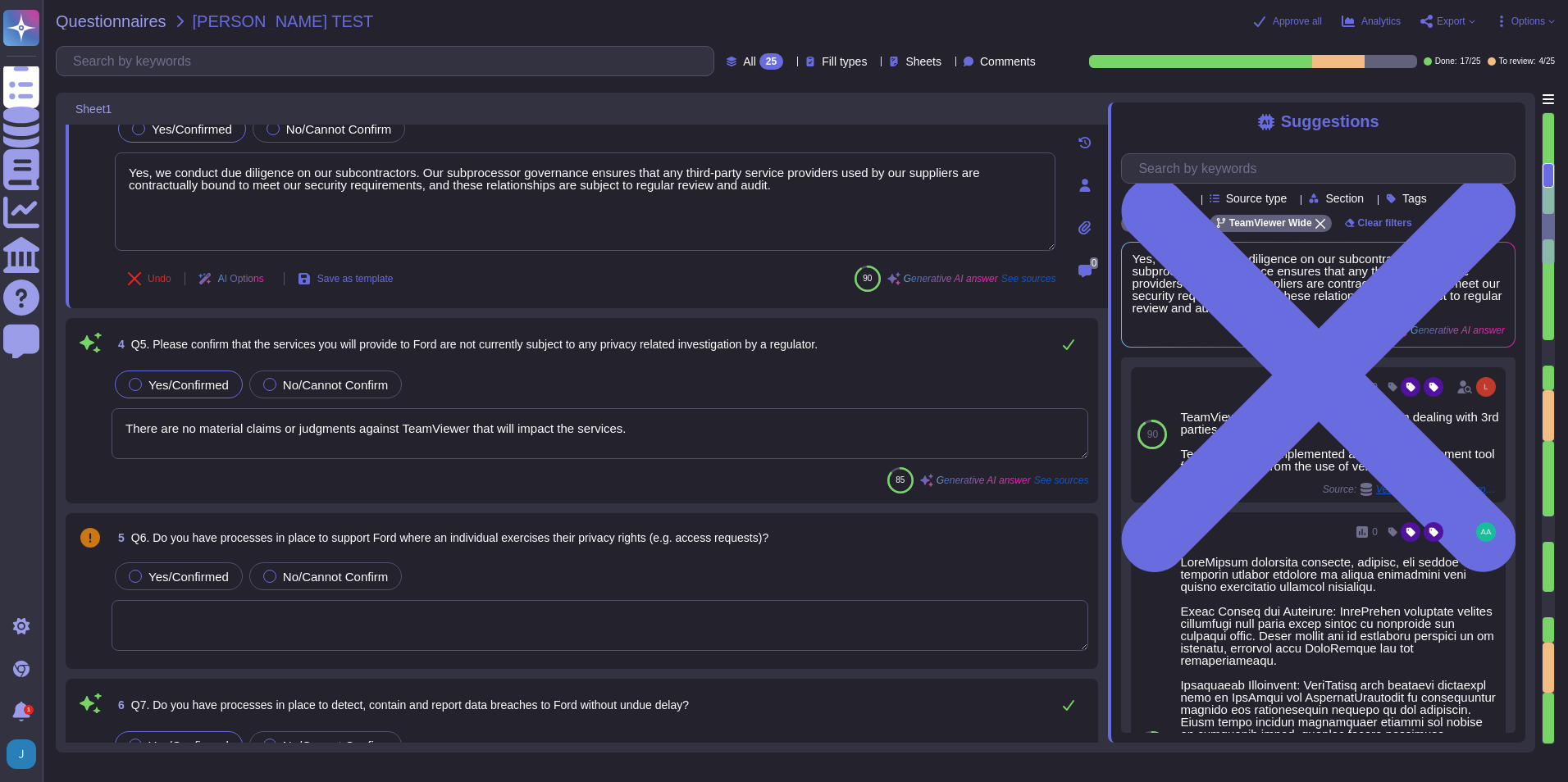
type textarea "We cannot respond to your request or provide you with personal information if w…"
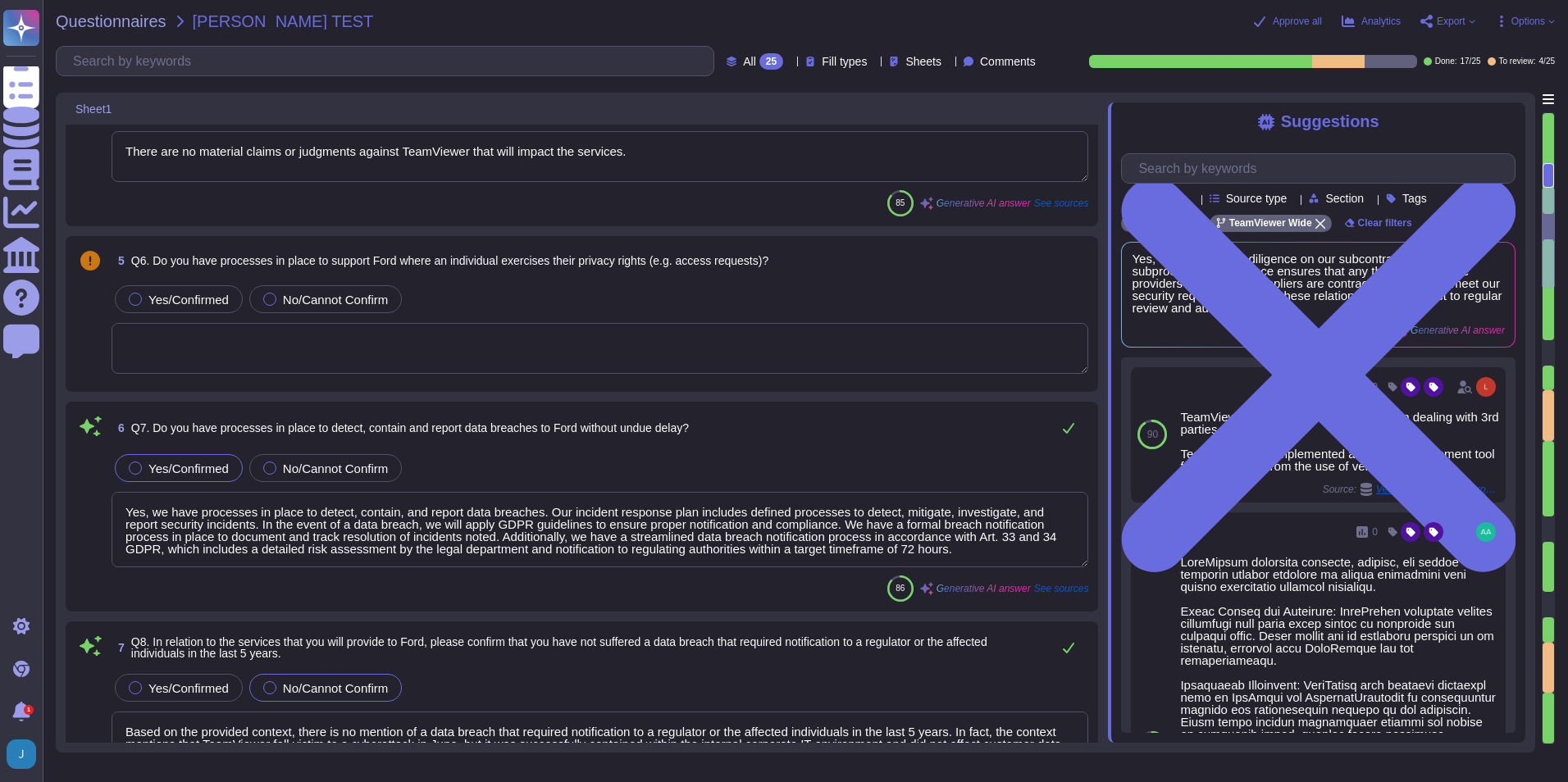
type textarea "Yes, we have a data protection officer (DPO) responsible for data privacy in ou…"
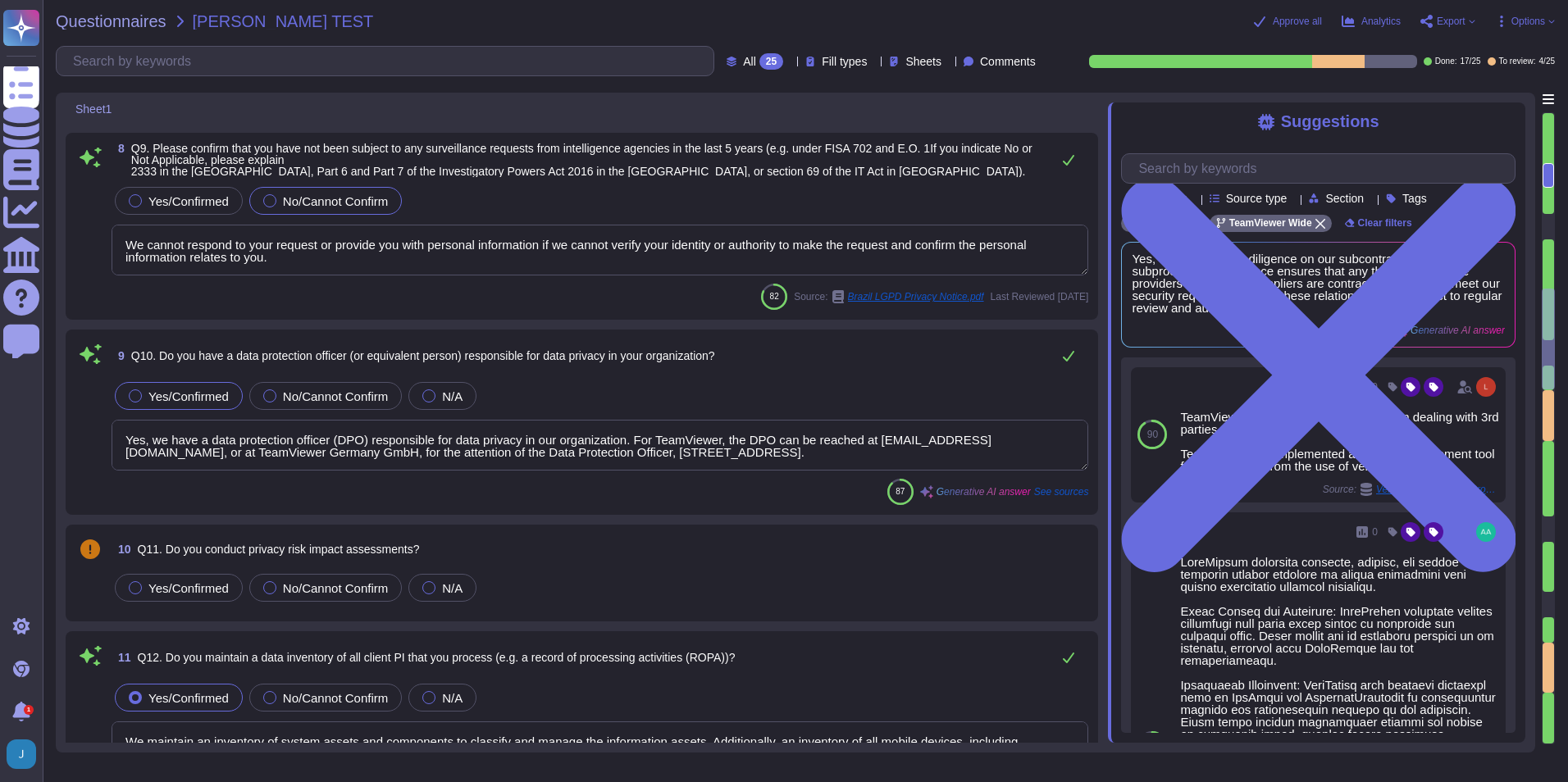
type textarea "We maintain an inventory of system assets and components to classify and manage…"
type textarea "($USD) 1- 100,000, 100,001 - 500,000; 500,001+; Not Sure"
type textarea "up to 1 year; between 1 and 2 years; 2 years+; Not Sure"
type textarea "Our AI system is designed to automate IT support and other processes, simplifyi…"
type textarea "We have implemented a policy for the use of AI products in the company, which e…"
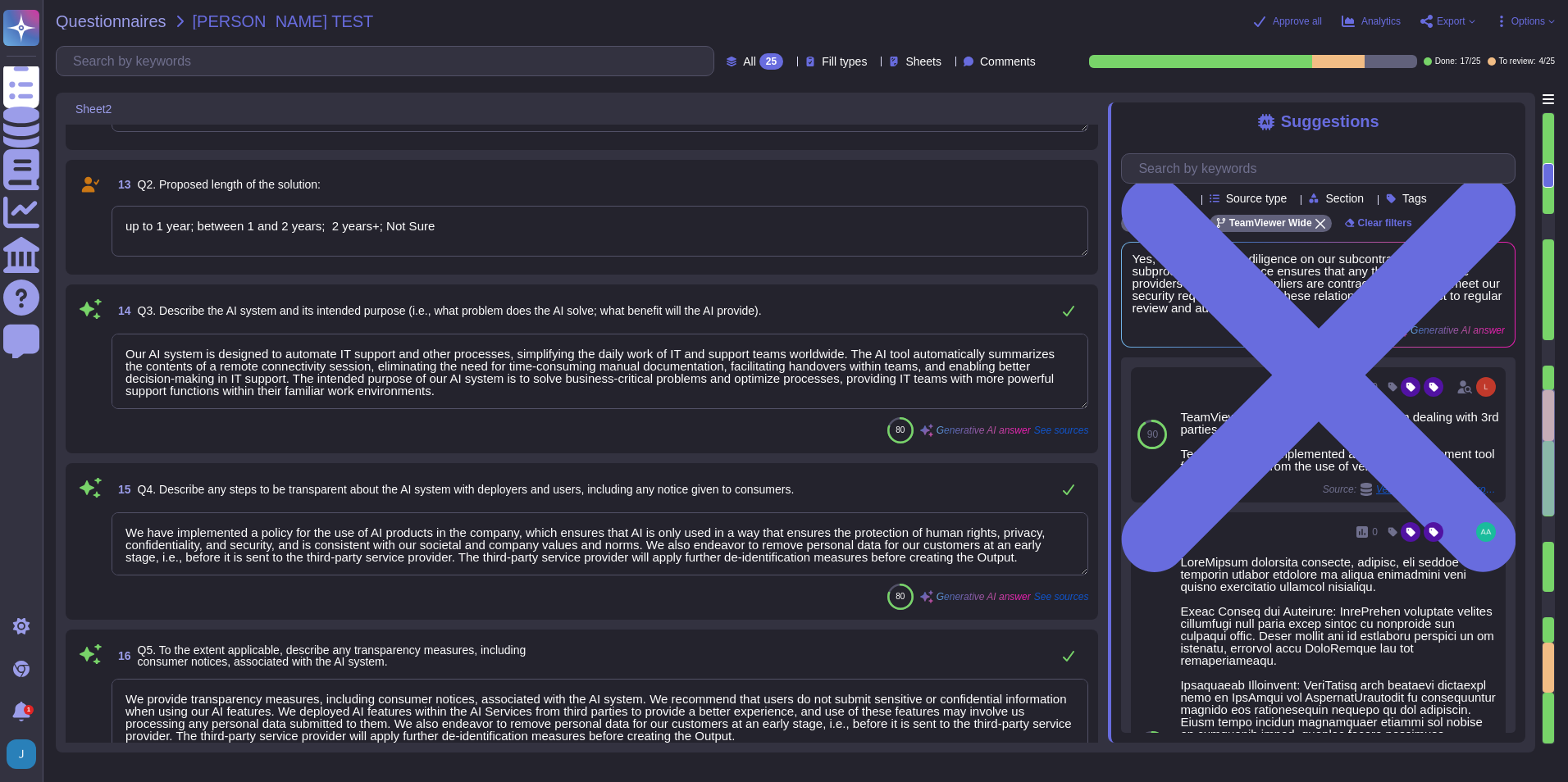
type textarea "We provide transparency measures, including consumer notices, associated with t…"
type textarea "We have implemented internal technical reviews, data governance measures, and c…"
type textarea "We have implemented several measures to prevent bias in our AI system. Firstly,…"
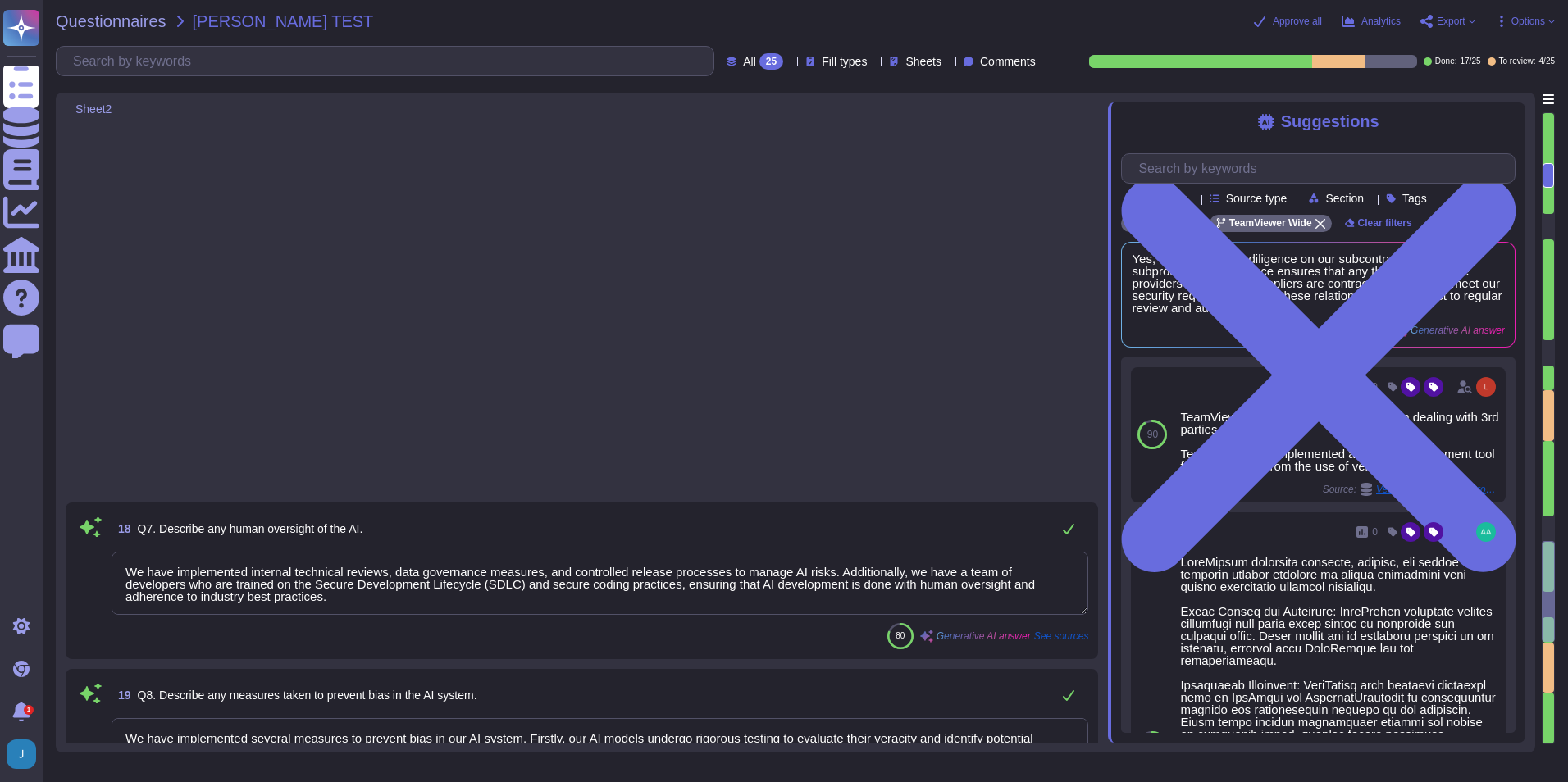
type textarea "Our AI models are subject to rigorous testing to evaluate their veracity and id…"
type textarea "Indicate Yes or No"
type textarea "YES/NO (To all that apply)"
type textarea "As we have not answered "yes" to any part of Q12, there is no additional detail…"
type textarea "The Privacy Office/AI office should be aware of the company's policy on the use…"
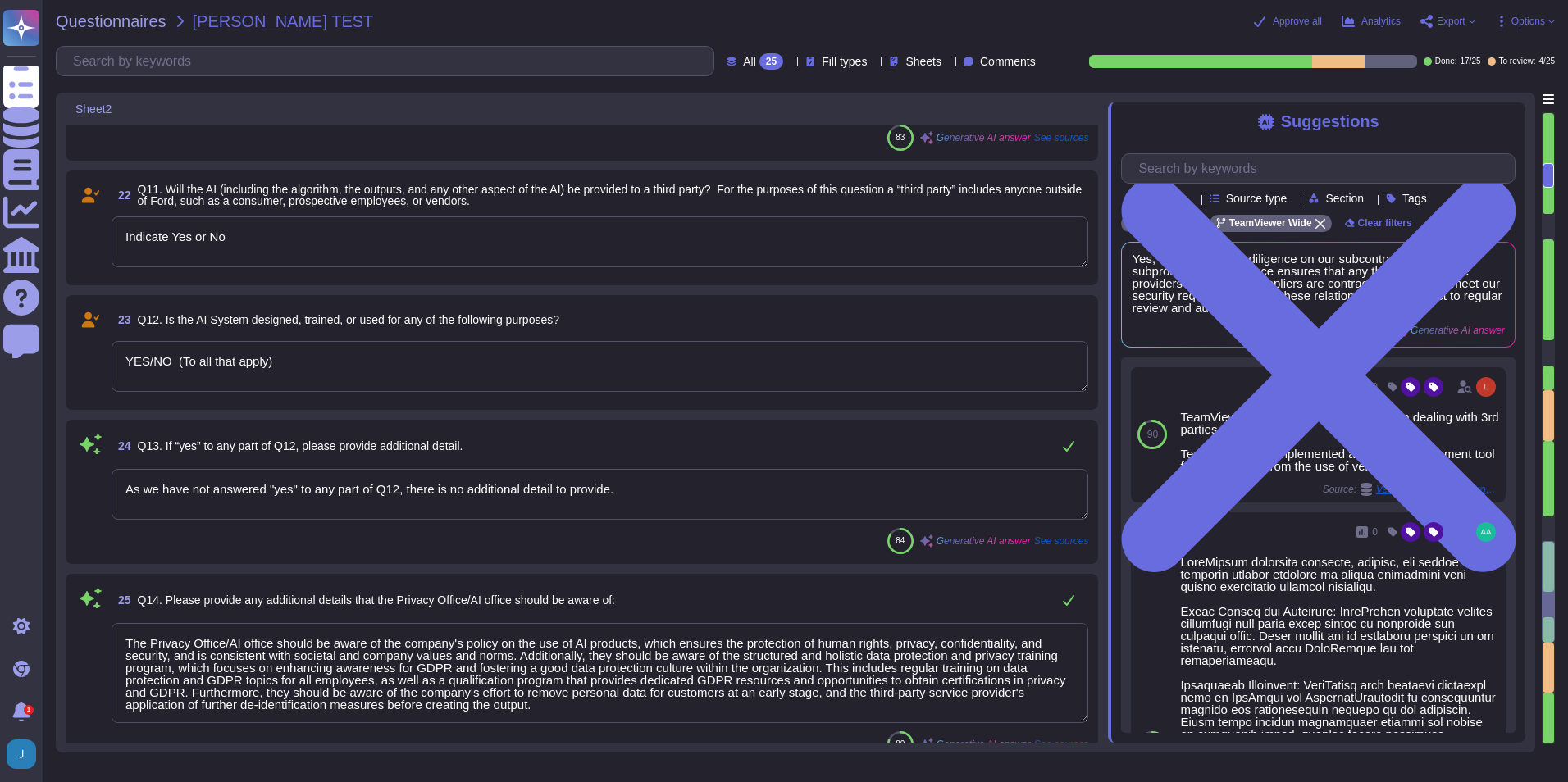
scroll to position [3574, 0]
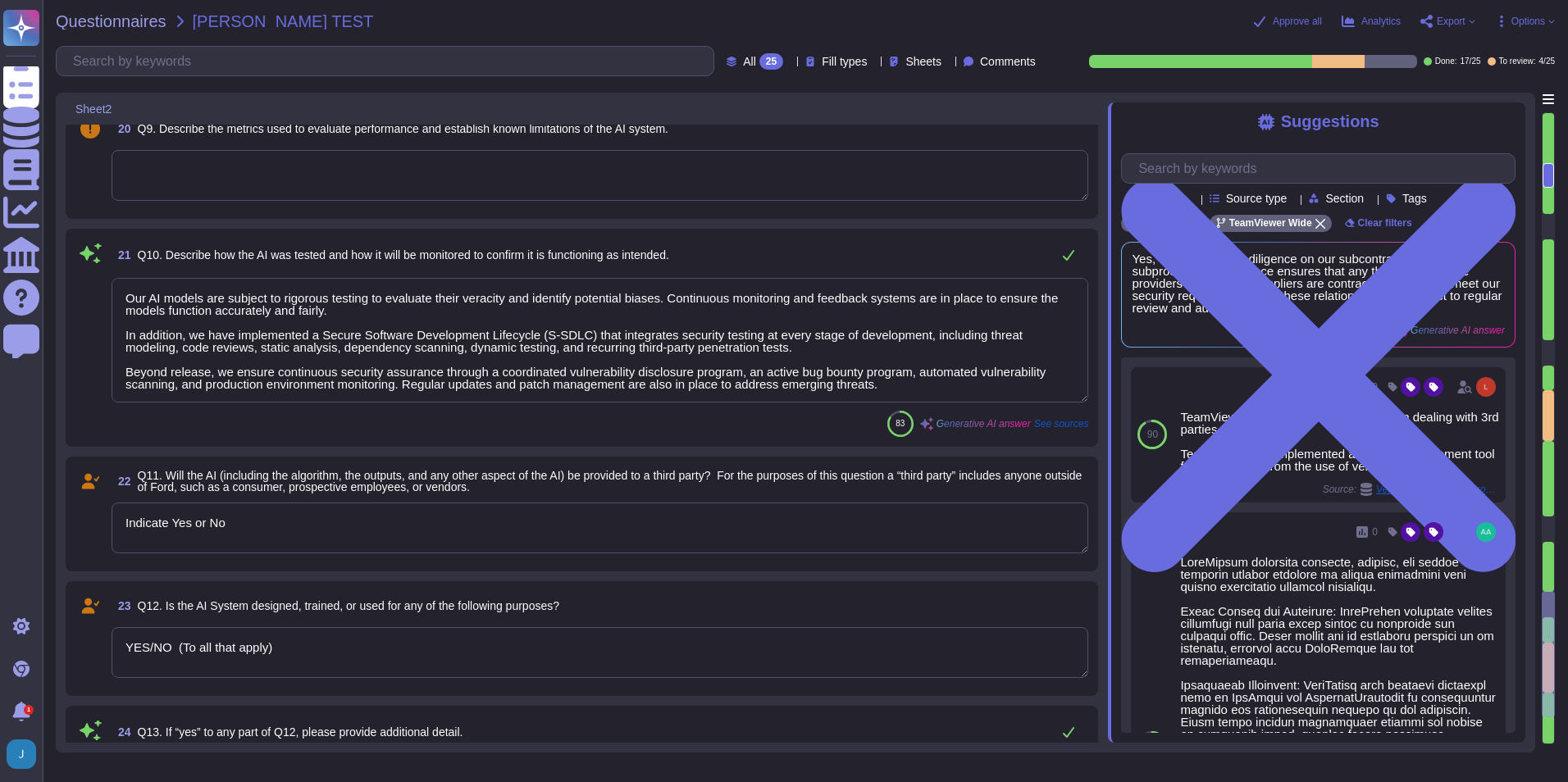
type textarea "We have implemented internal technical reviews, data governance measures, and c…"
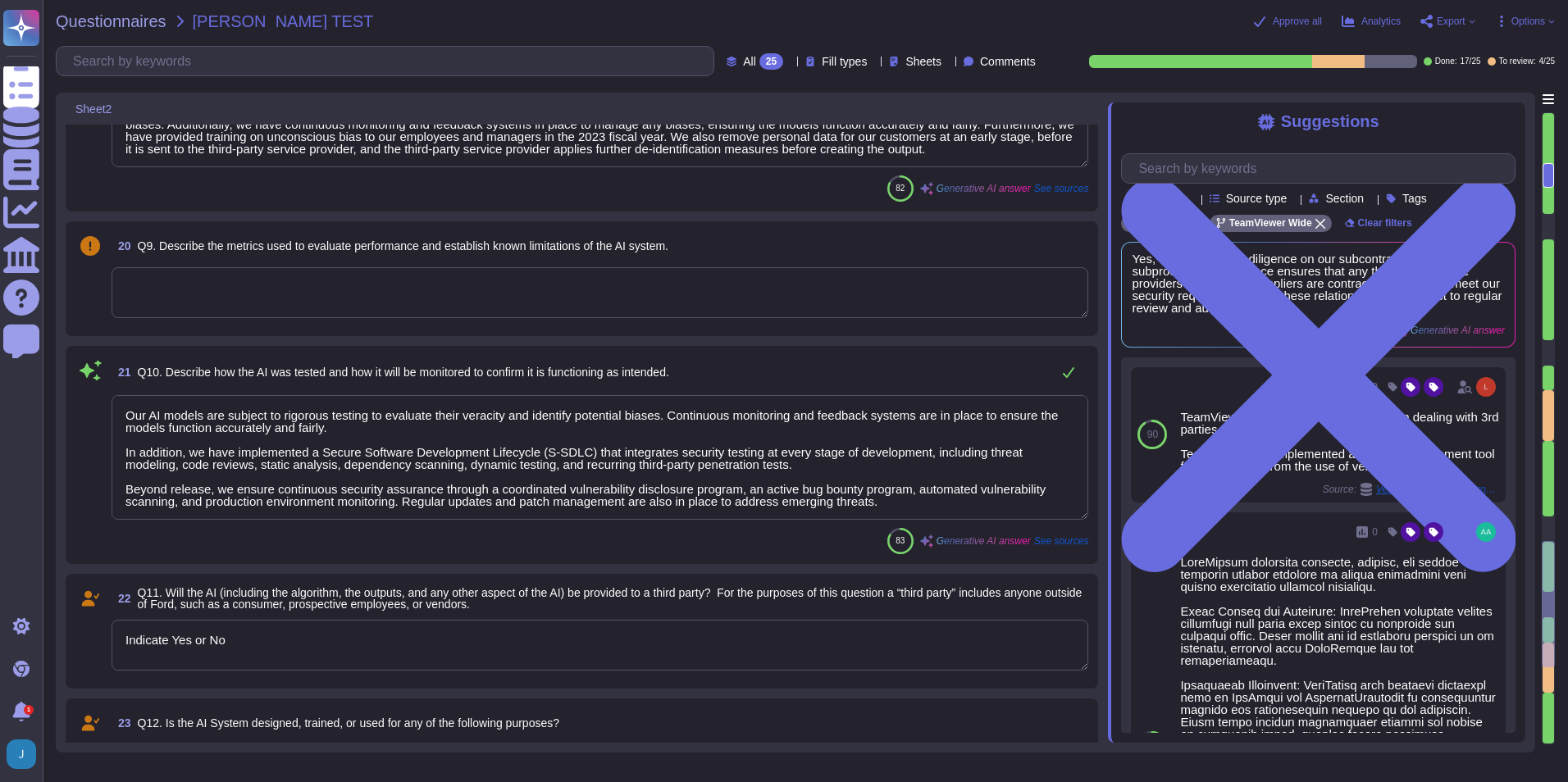
type textarea "We provide transparency measures, including consumer notices, associated with t…"
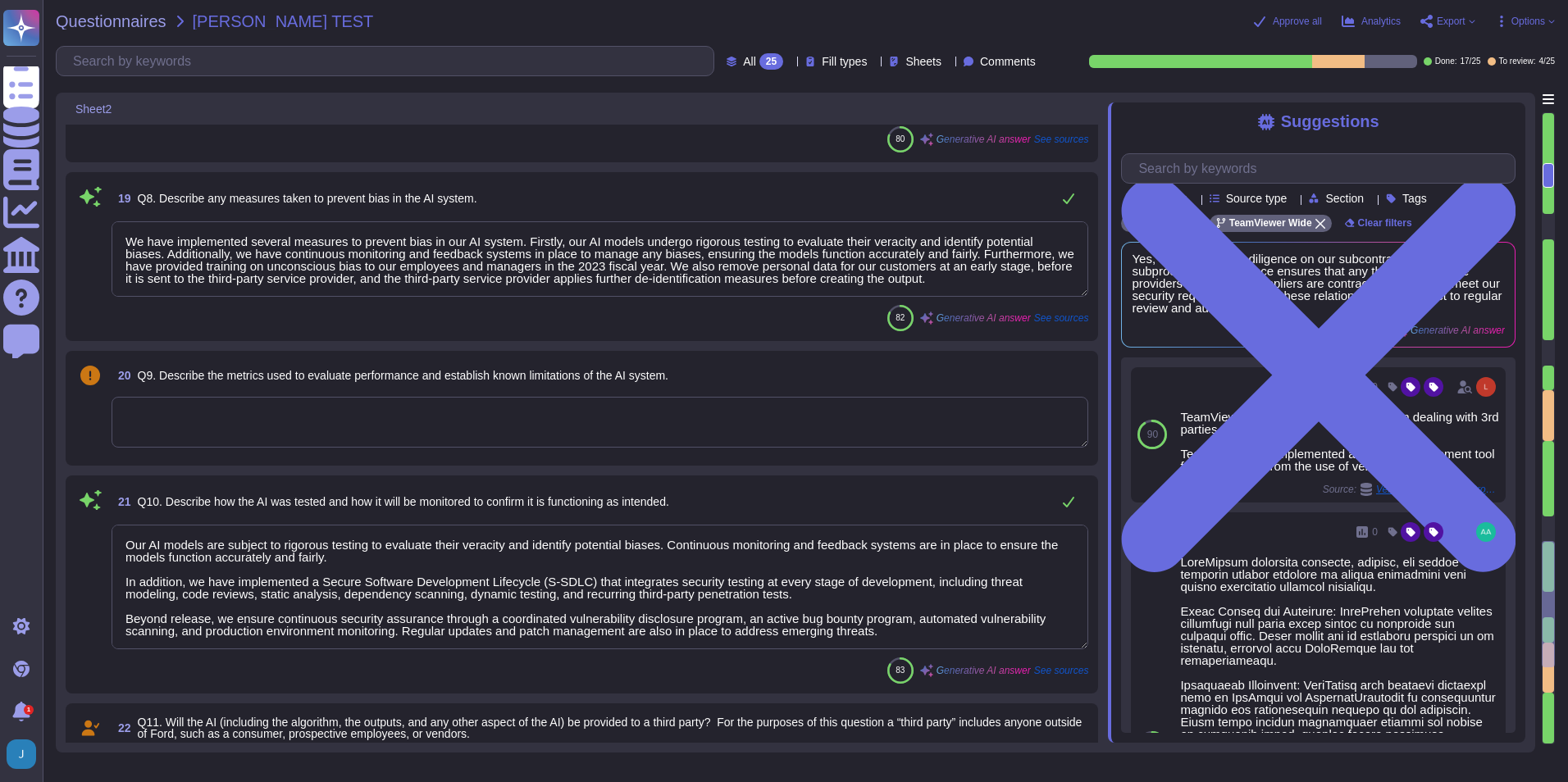
scroll to position [3000, 0]
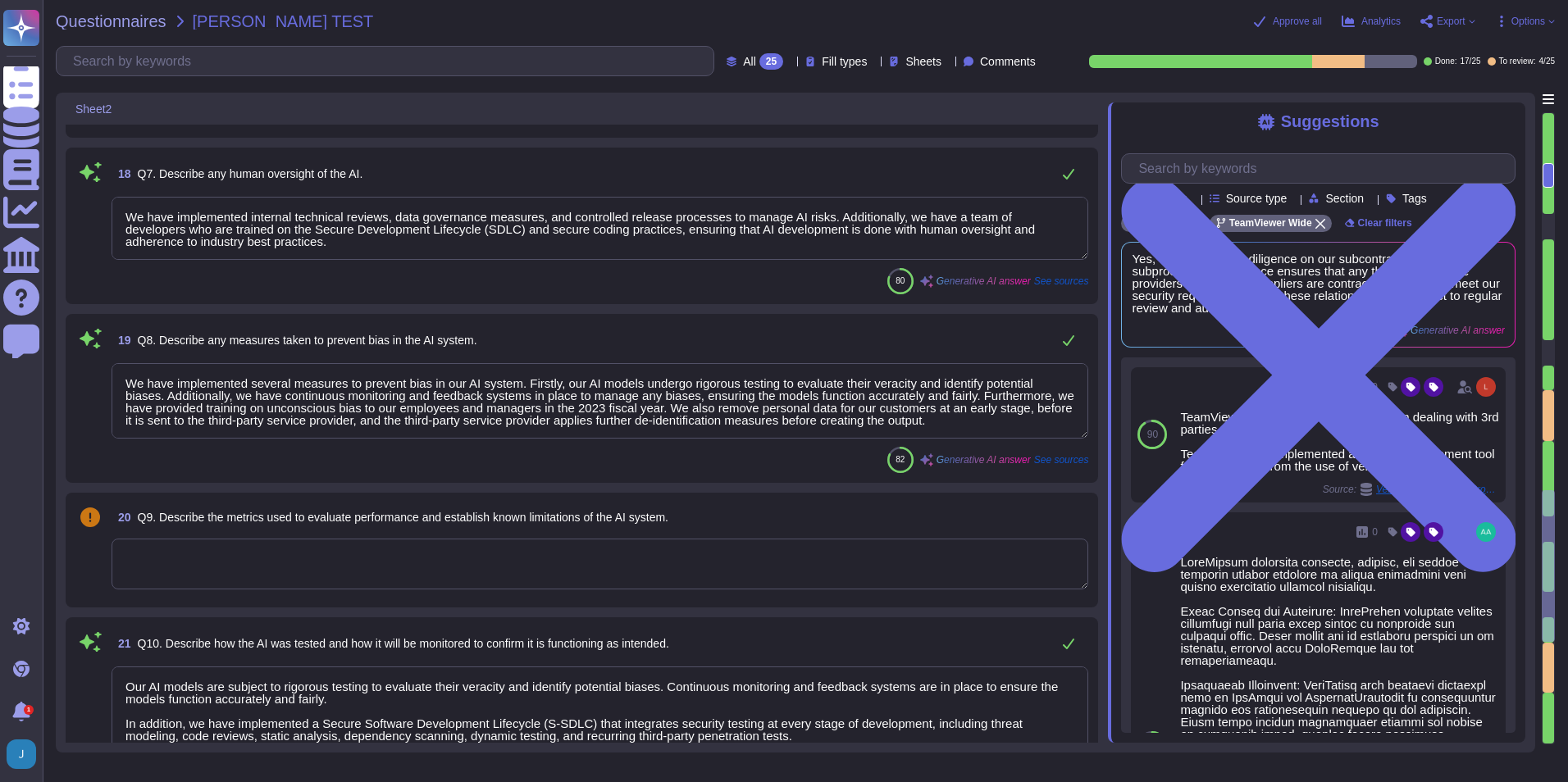
type textarea "We have implemented a policy for the use of AI products in the company, which e…"
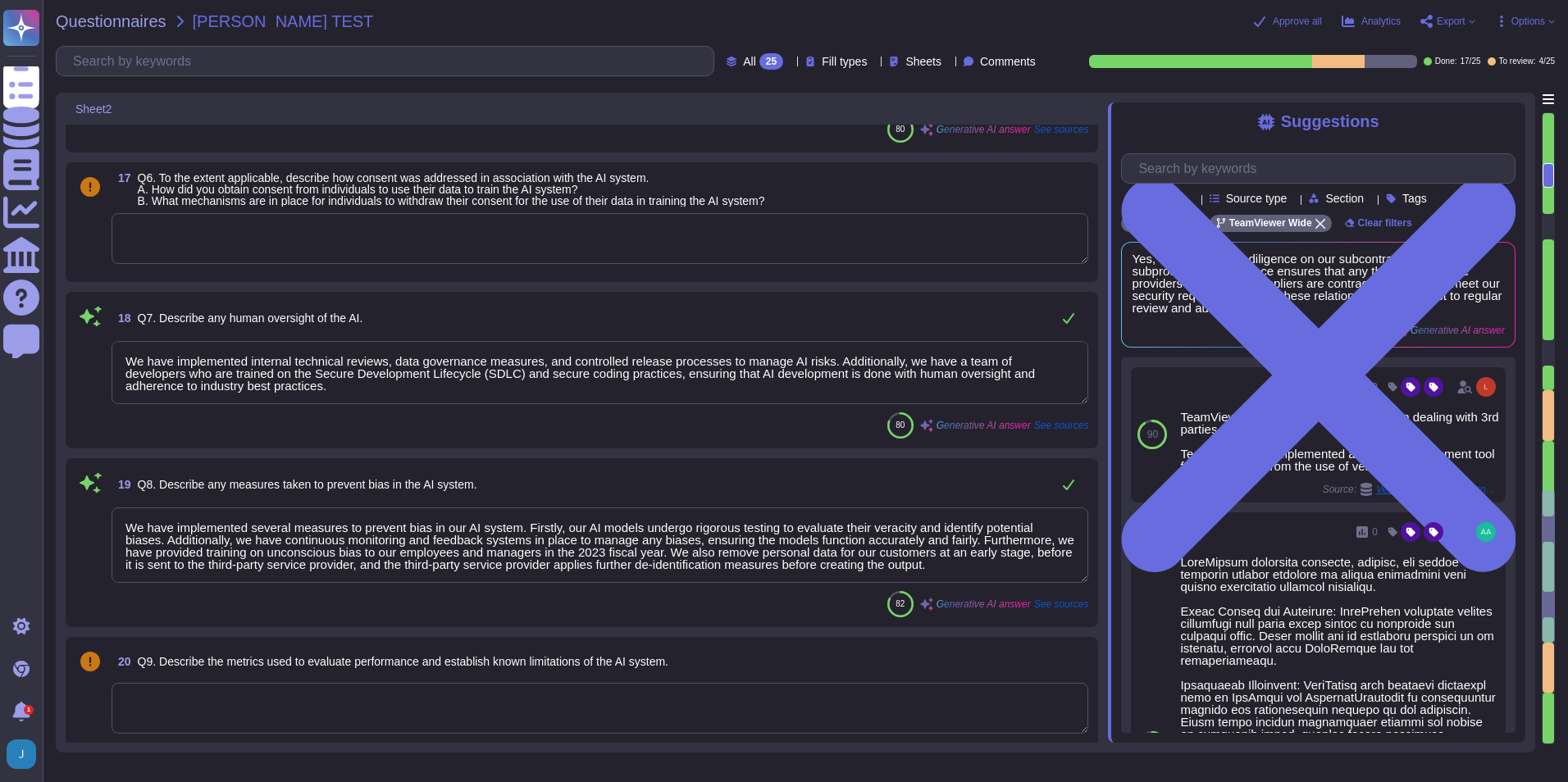
scroll to position [2754, 0]
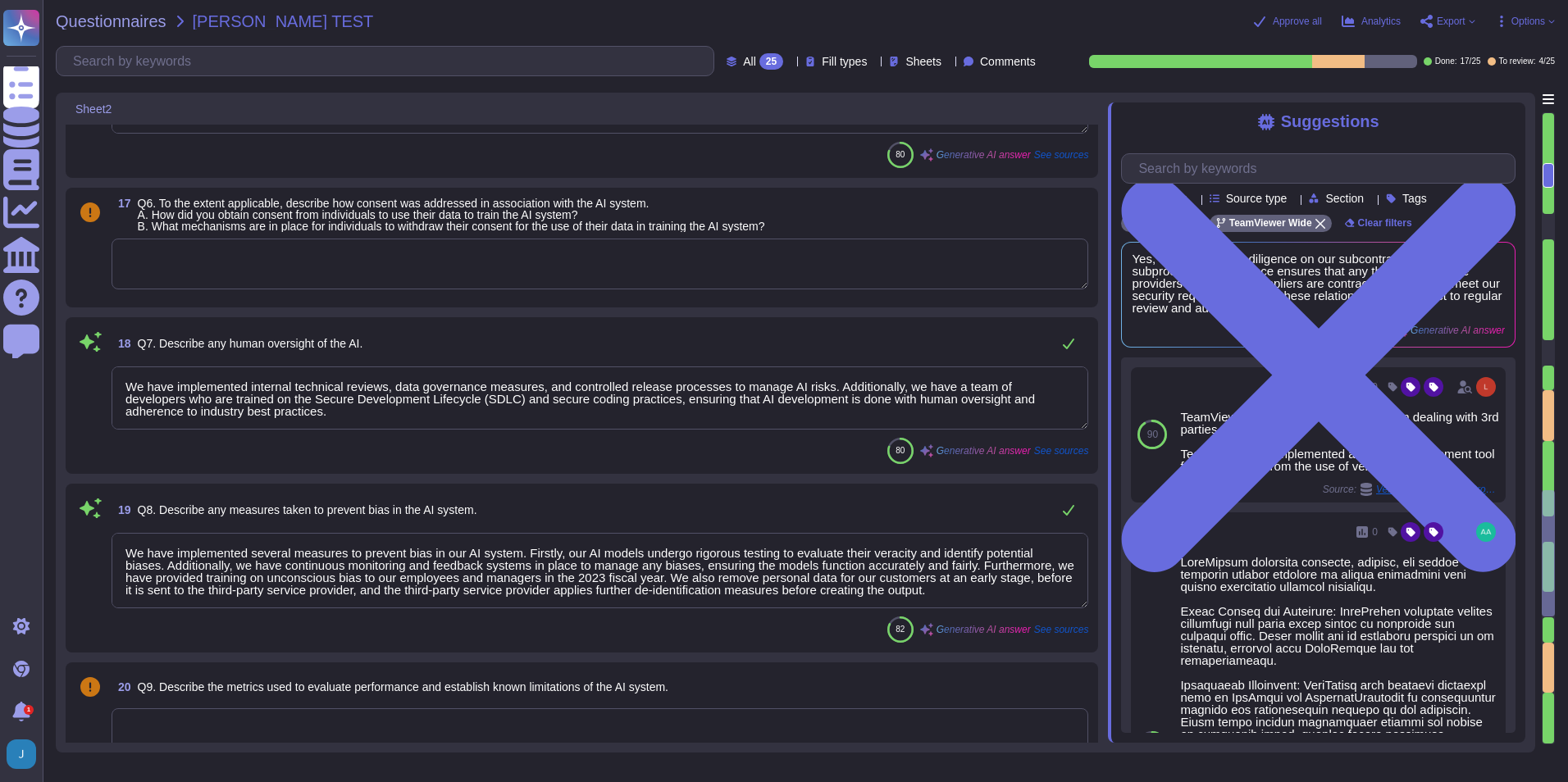
type textarea "Our AI system is designed to automate IT support and other processes, simplifyi…"
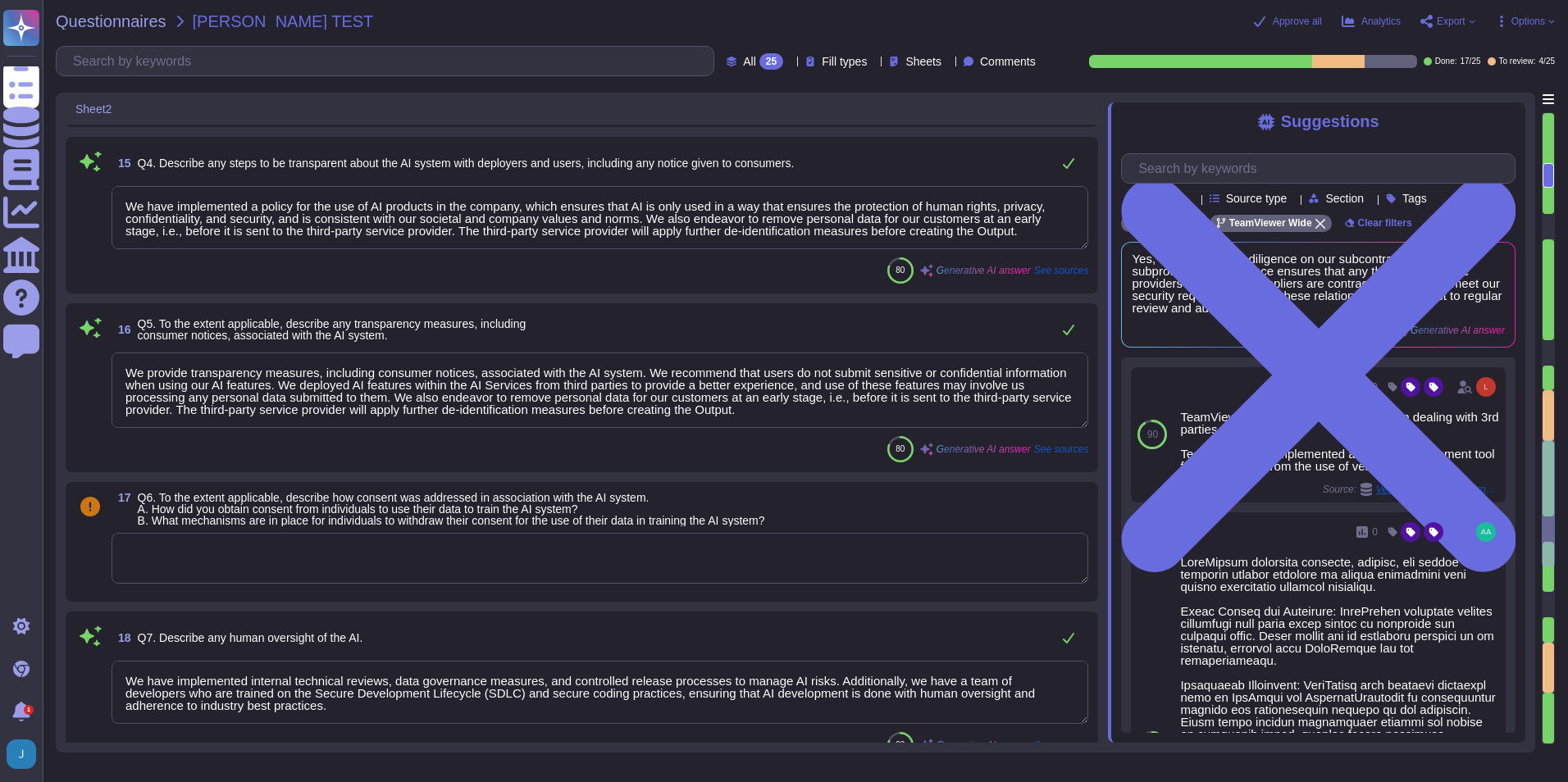
type textarea "($USD) 1- 100,000, 100,001 - 500,000; 500,001+; Not Sure"
type textarea "up to 1 year; between 1 and 2 years; 2 years+; Not Sure"
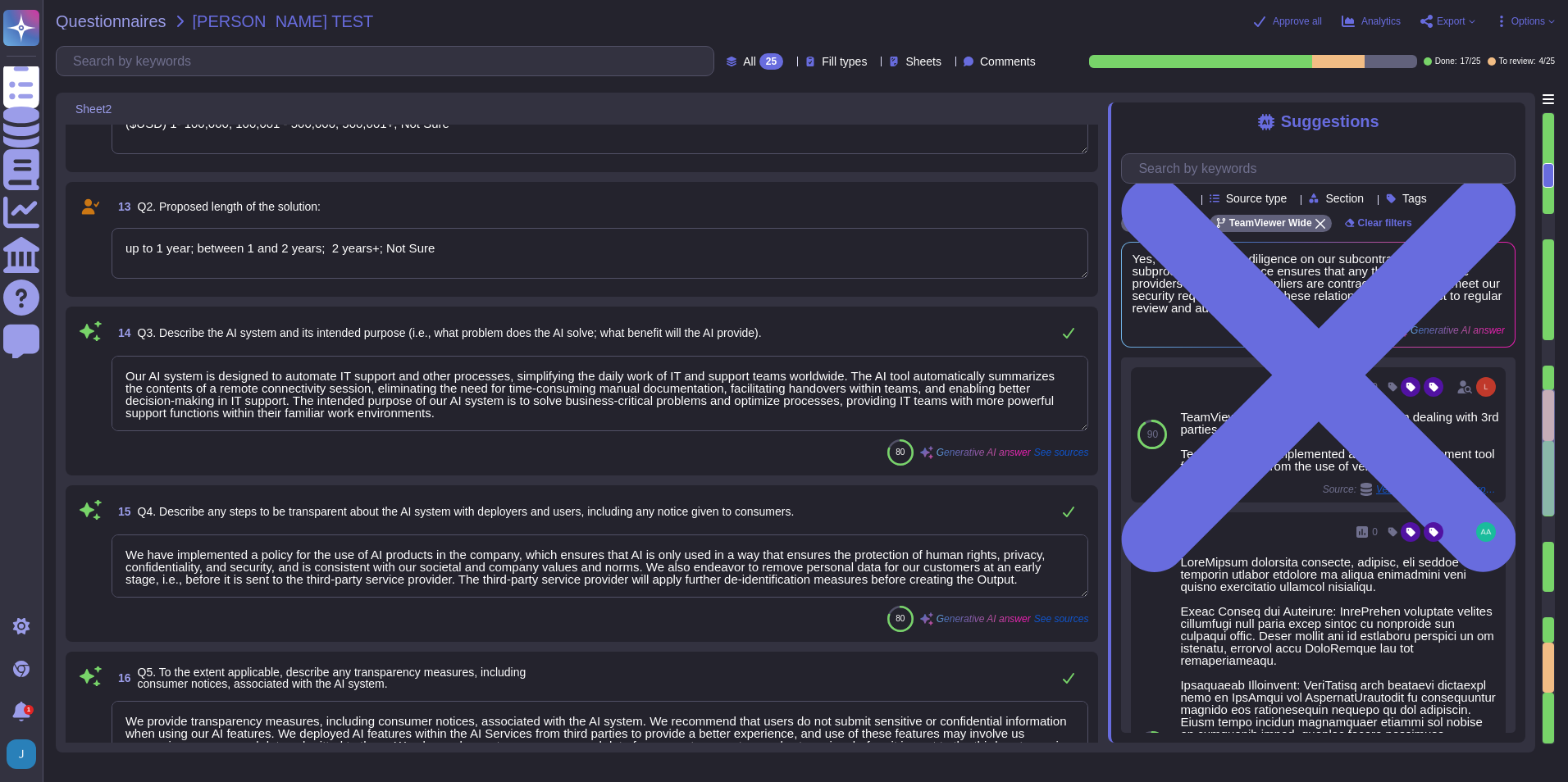
scroll to position [2098, 0]
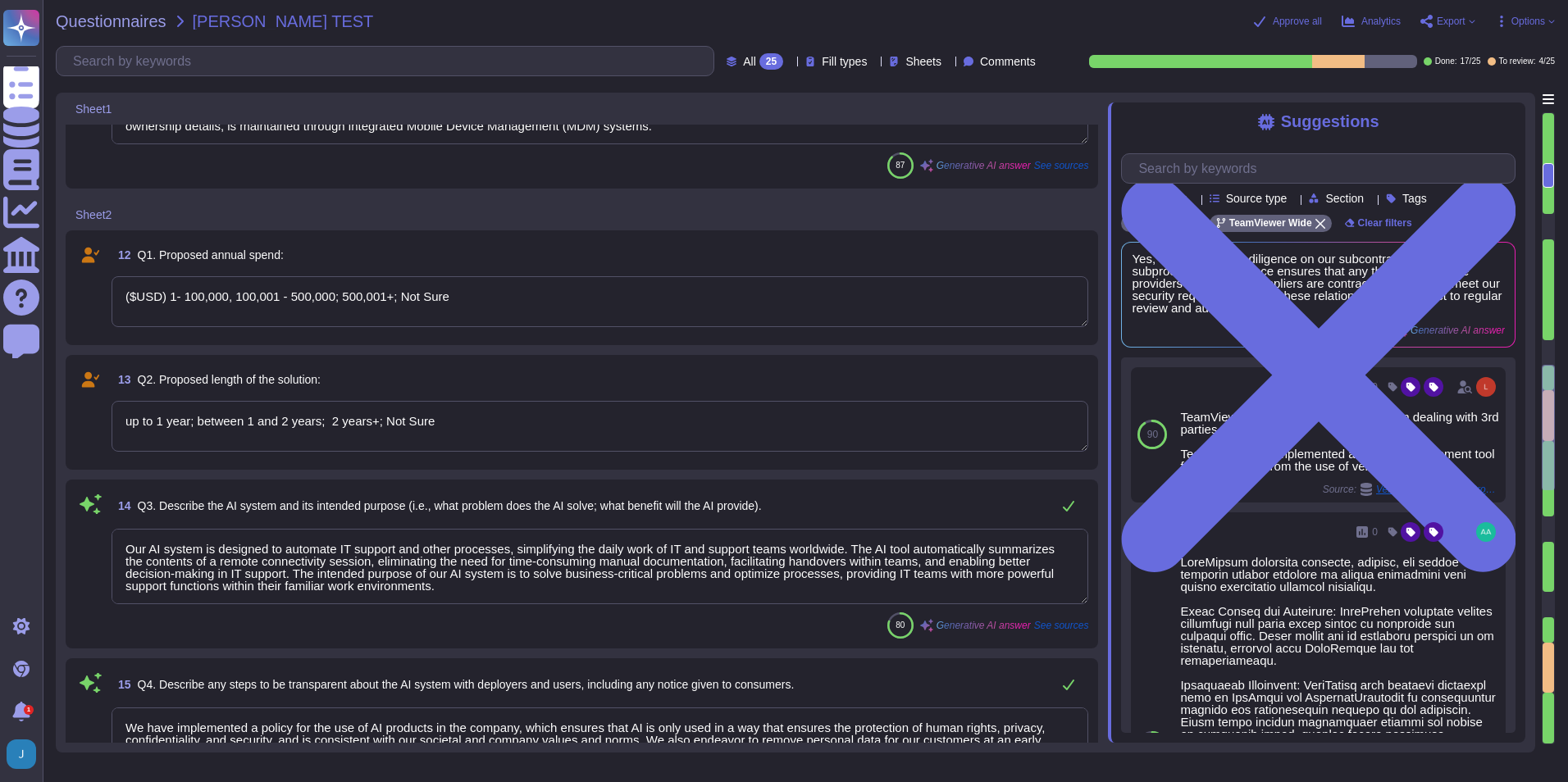
type textarea "Yes, we have a data protection officer (DPO) responsible for data privacy in ou…"
type textarea "We maintain an inventory of system assets and components to classify and manage…"
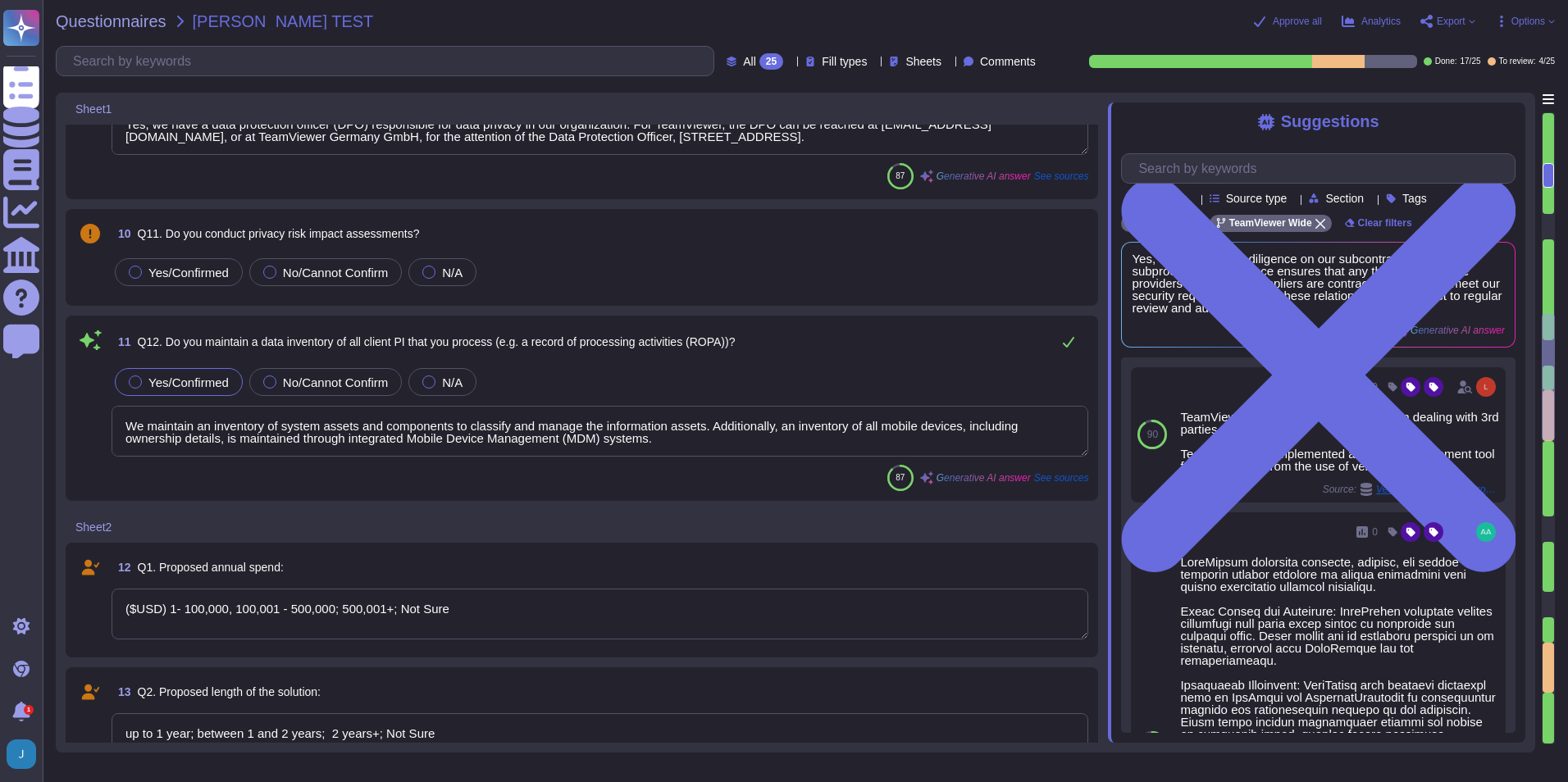
type textarea "Based on the provided context, there is no mention of a data breach that requir…"
type textarea "We cannot respond to your request or provide you with personal information if w…"
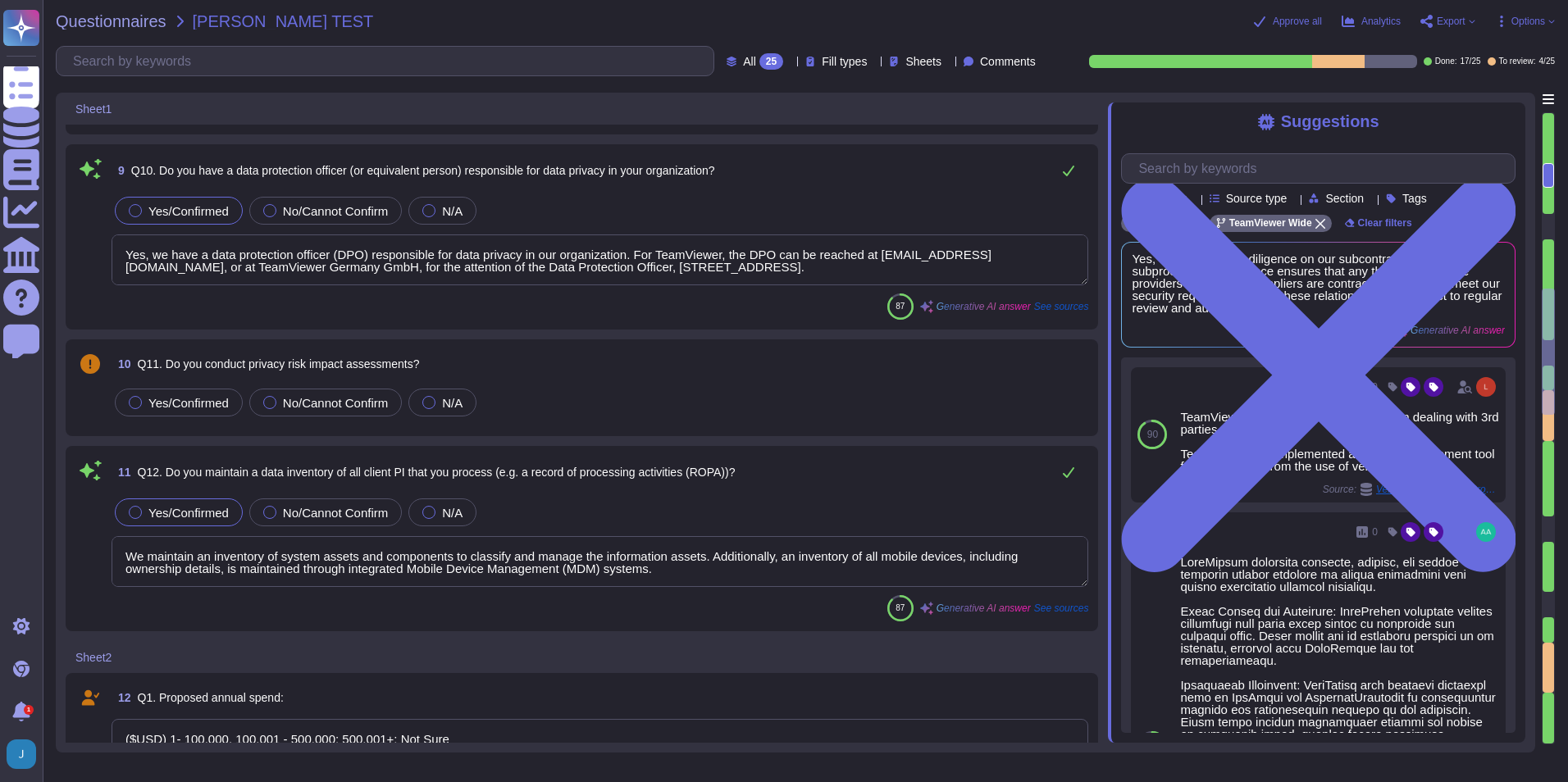
scroll to position [1524, 0]
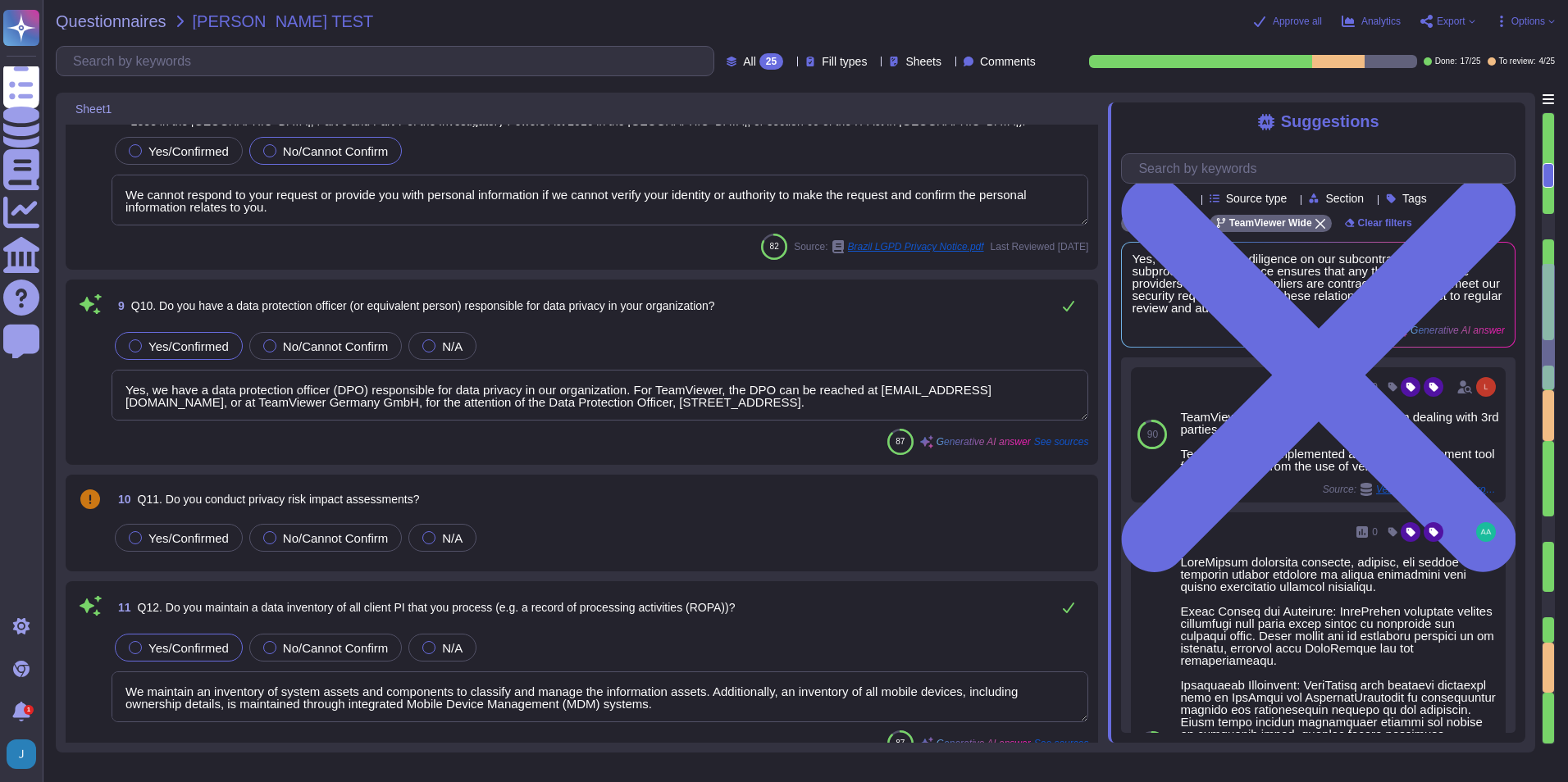
type textarea "Yes, we have processes in place to detect, contain, and report data breaches. O…"
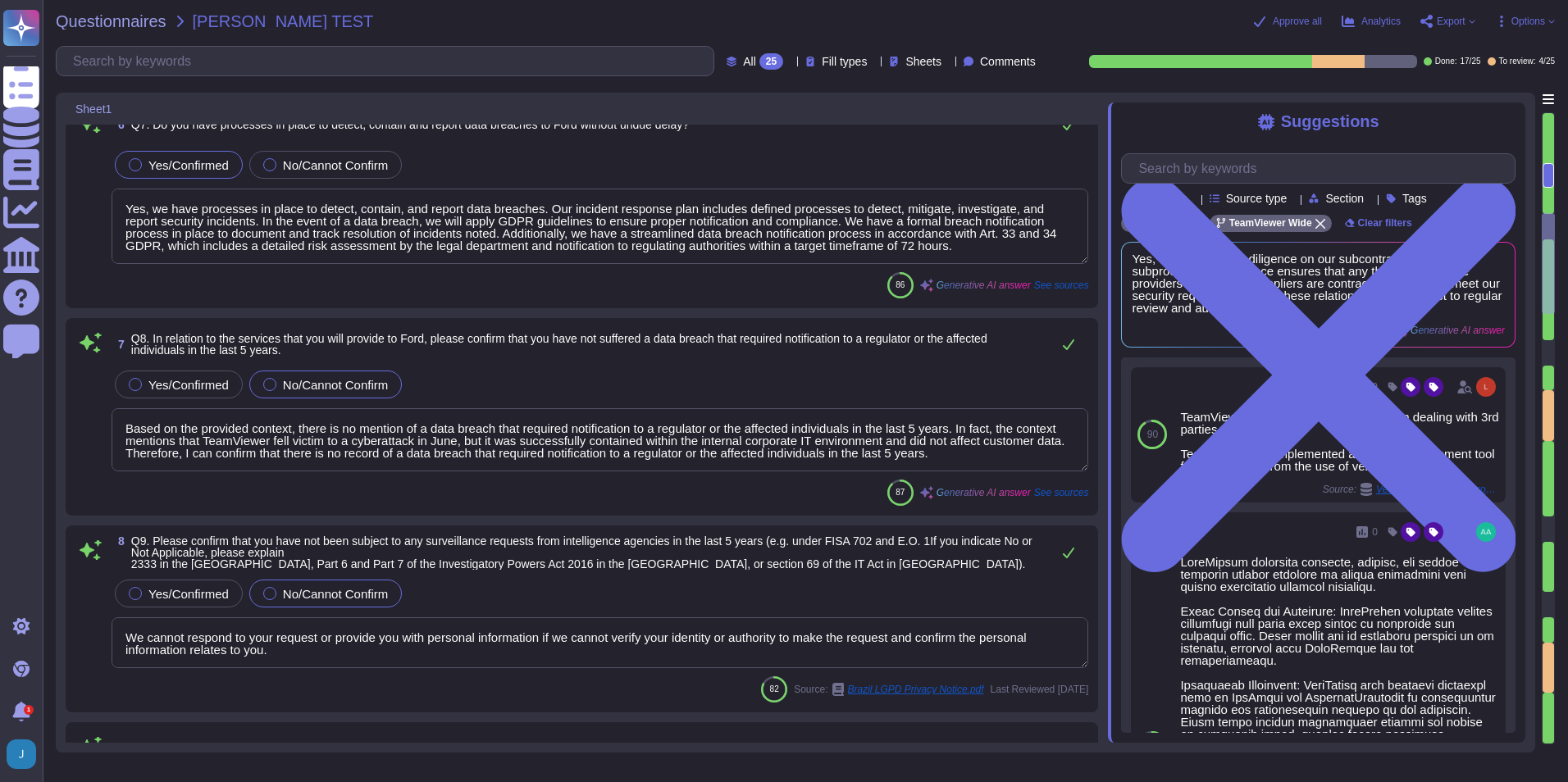
scroll to position [950, 0]
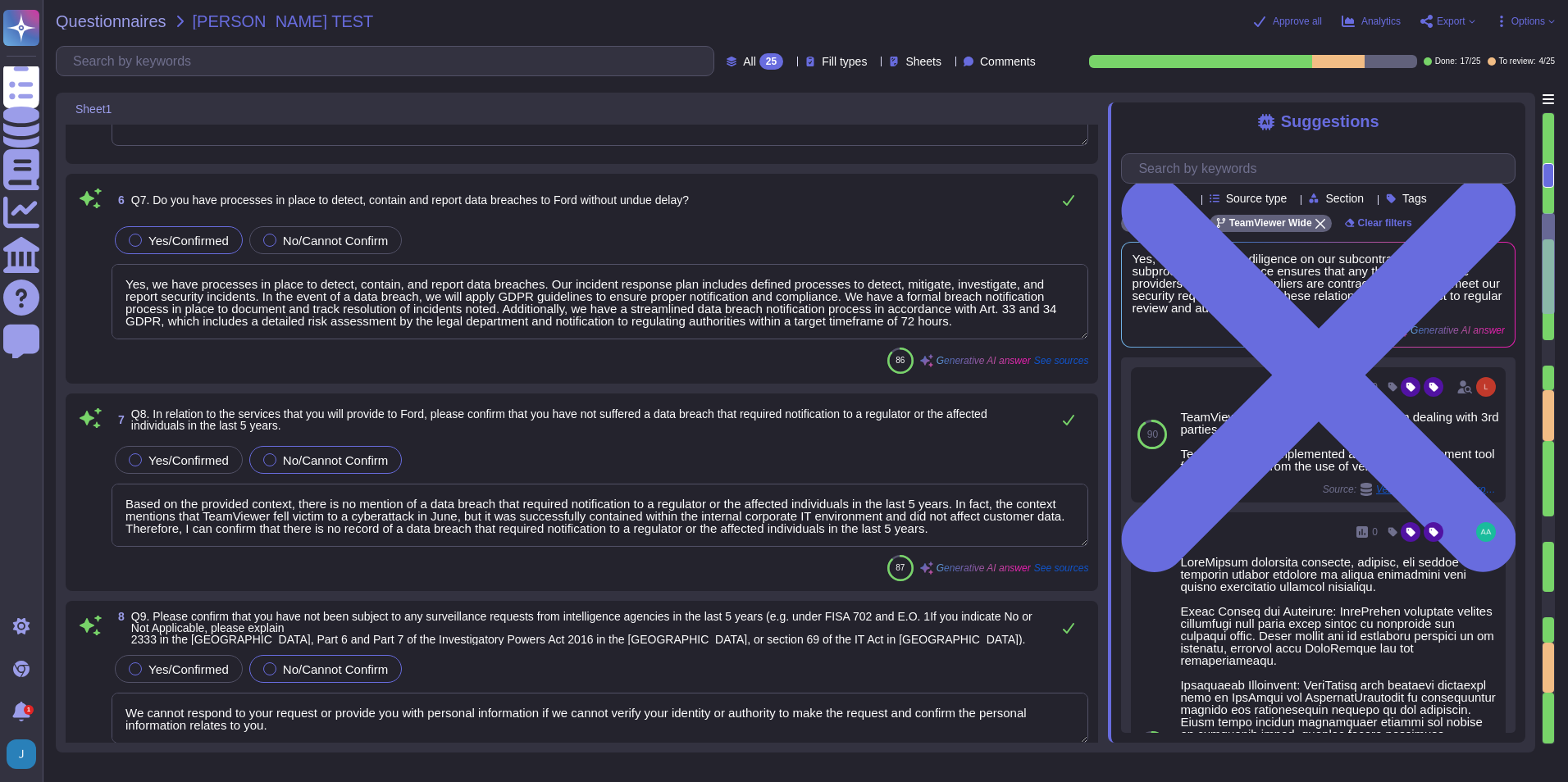
type textarea "Yes, we conduct due diligence on our subcontractors. Our subprocessor governanc…"
type textarea "There are no material claims or judgments against TeamViewer that will impact t…"
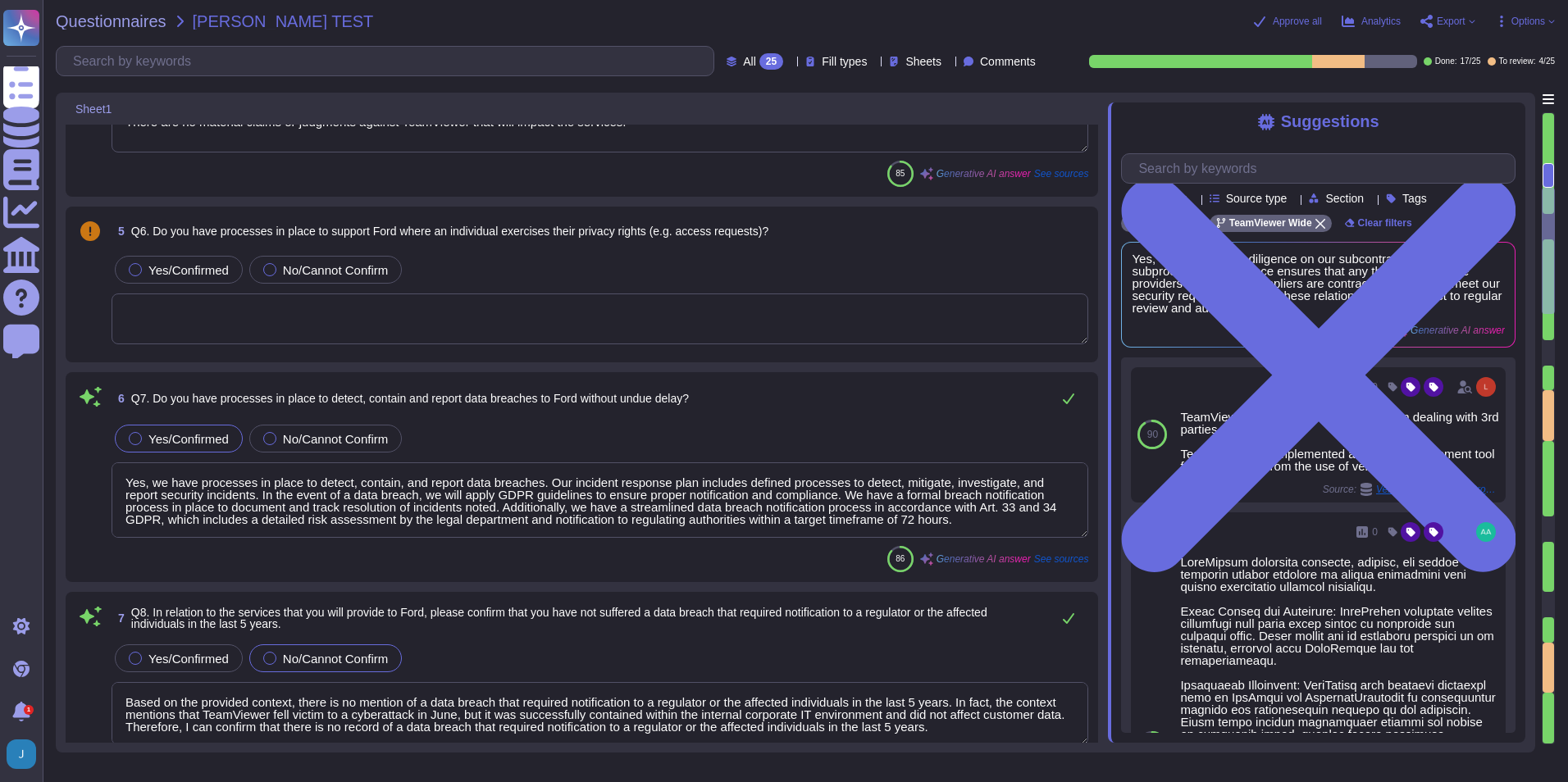
scroll to position [167, 0]
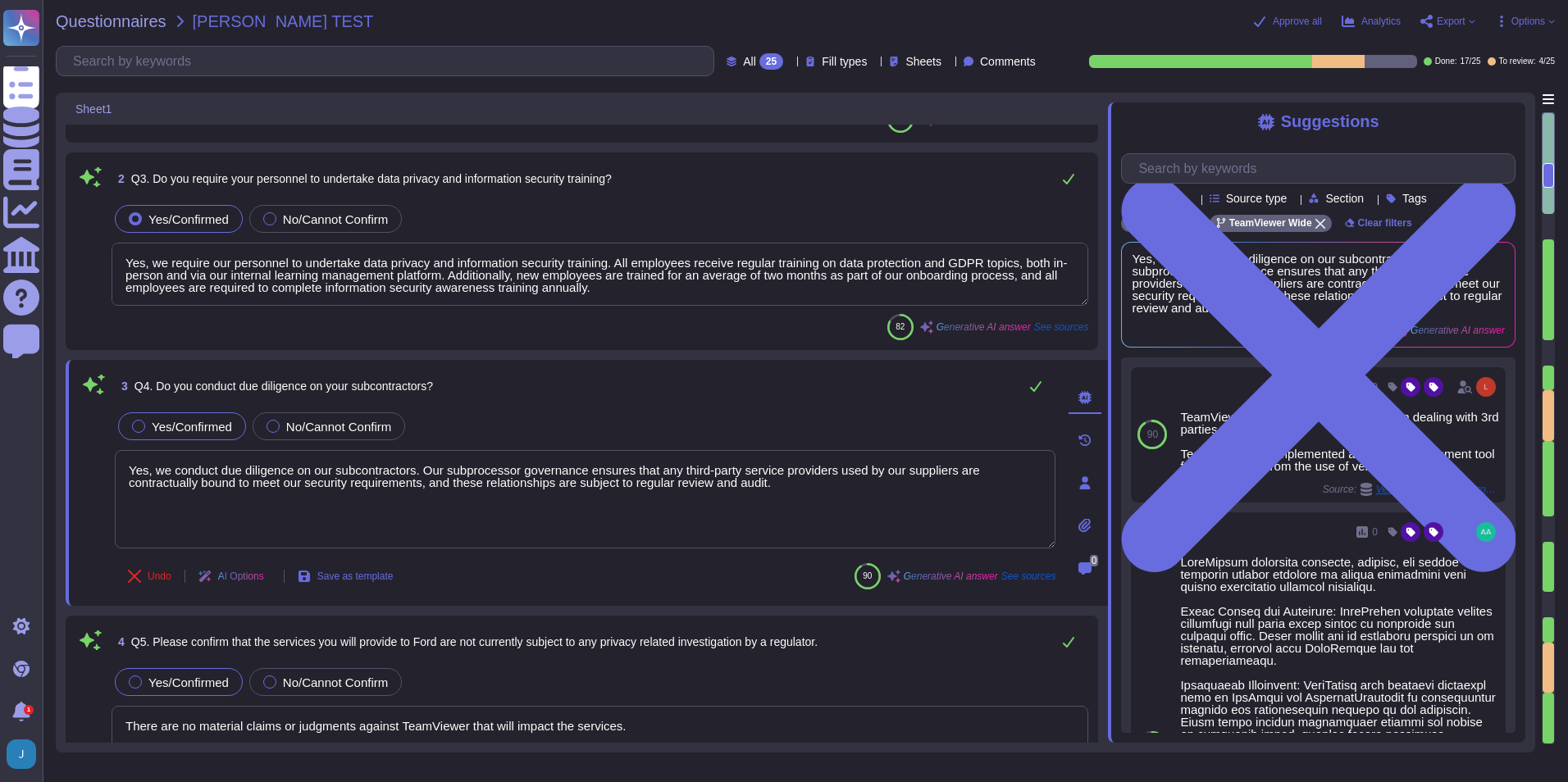
type textarea "Yes, TeamViewer is compliant with all applicable privacy legislation, including…"
type textarea "Yes, we require our personnel to undertake data privacy and information securit…"
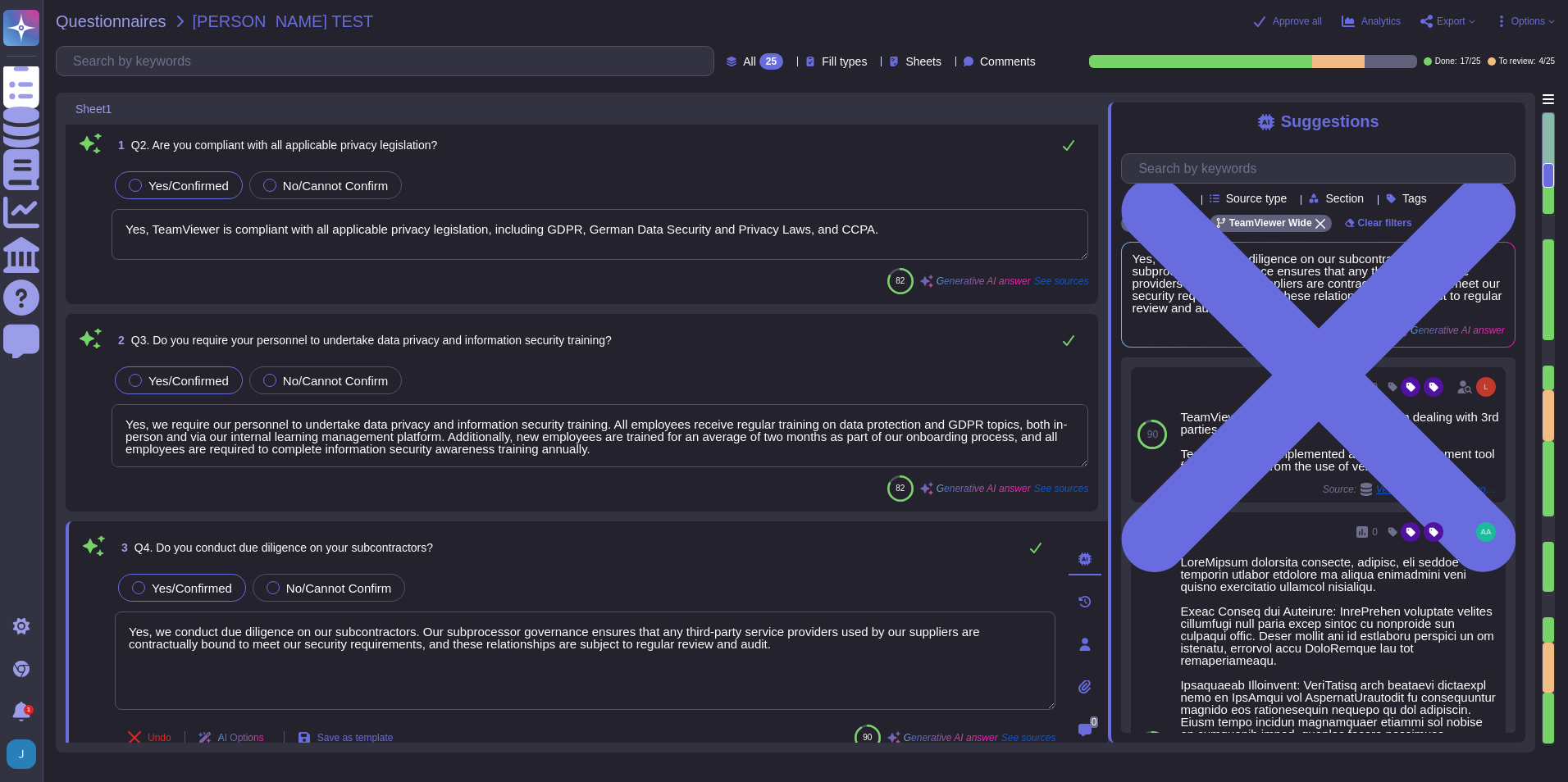
scroll to position [0, 0]
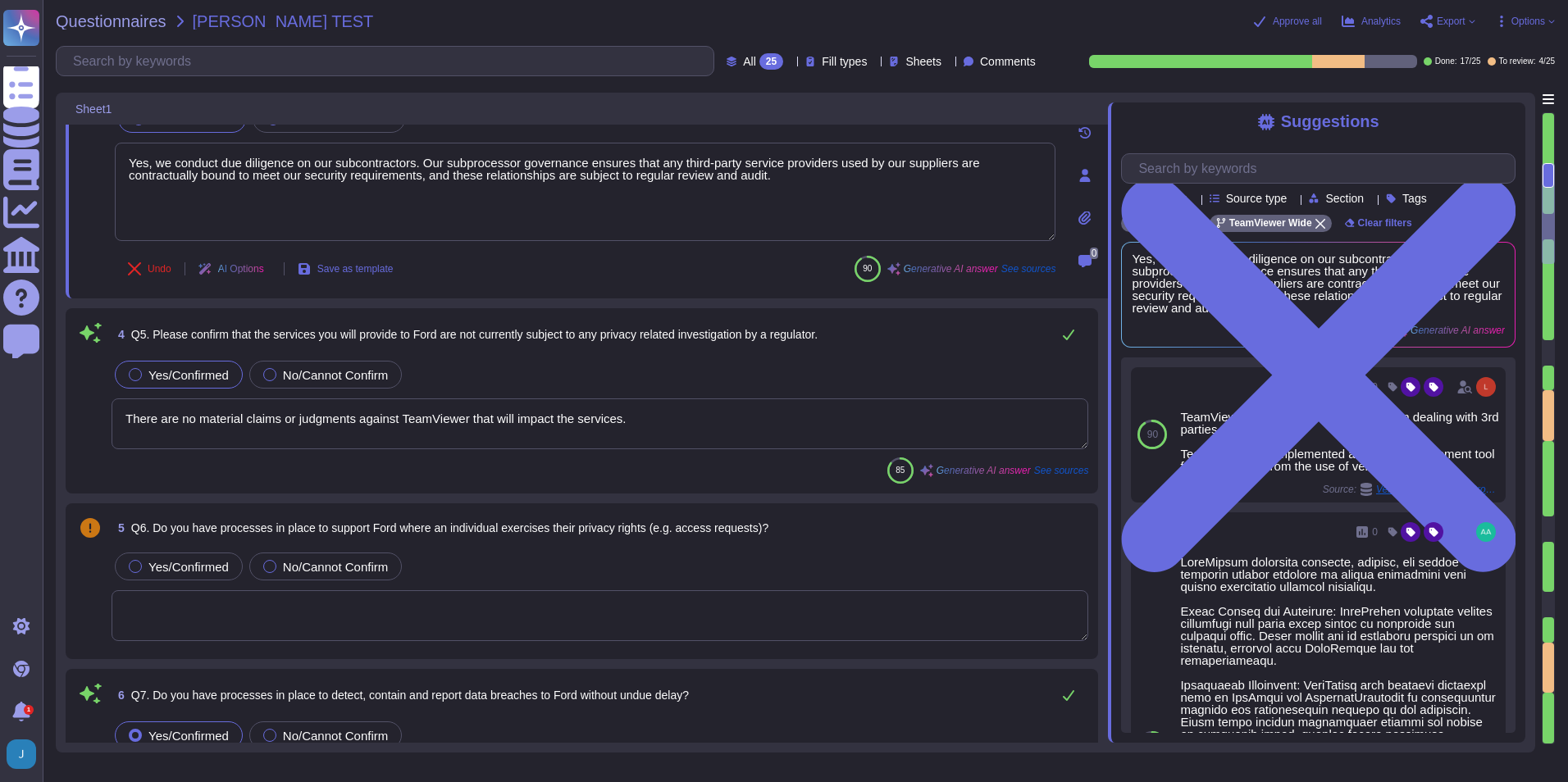
type textarea "Yes, we have processes in place to detect, contain, and report data breaches. O…"
type textarea "Based on the provided context, there is no mention of a data breach that requir…"
type textarea "We cannot respond to your request or provide you with personal information if w…"
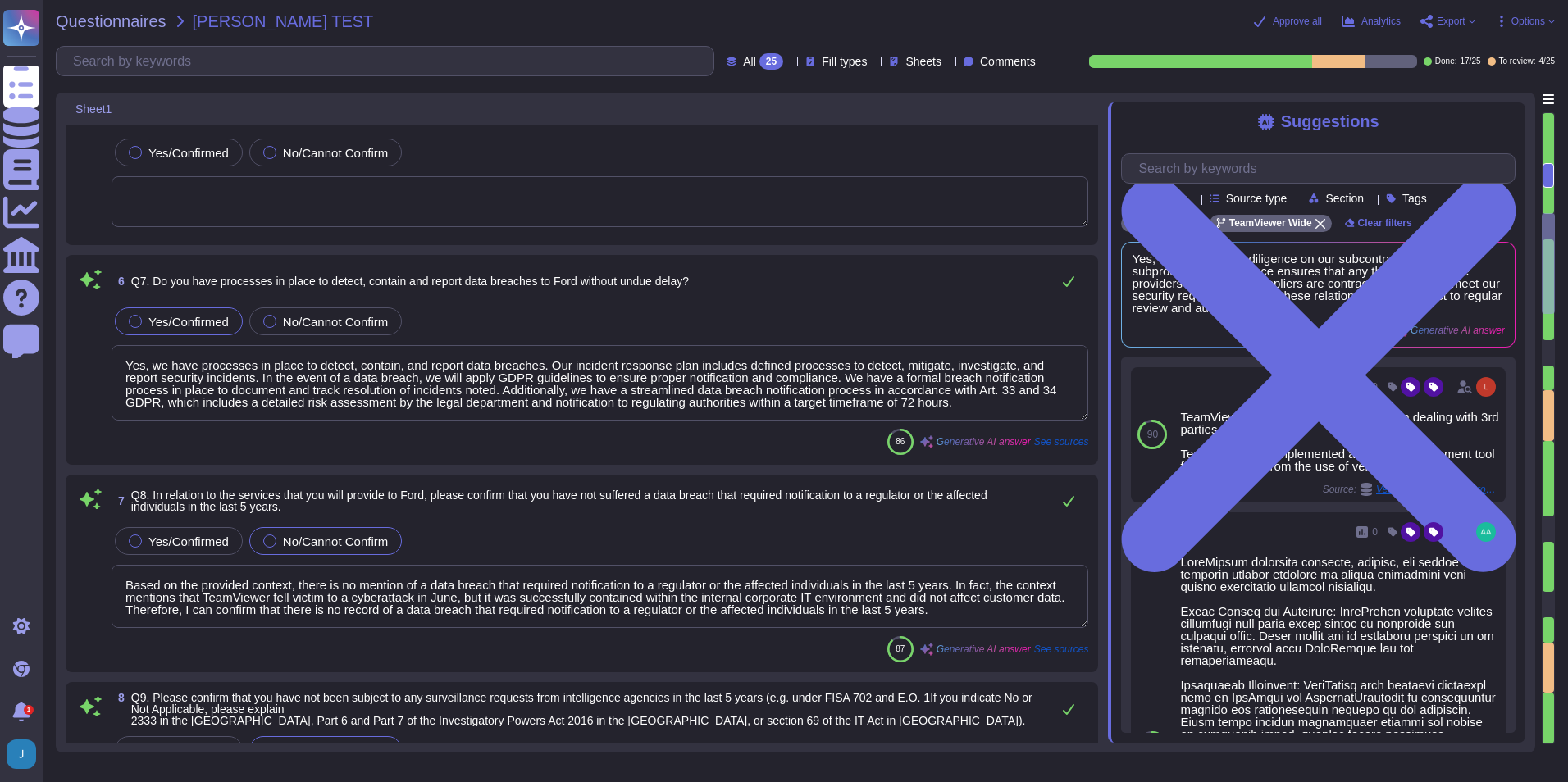
type textarea "Yes, we have a data protection officer (DPO) responsible for data privacy in ou…"
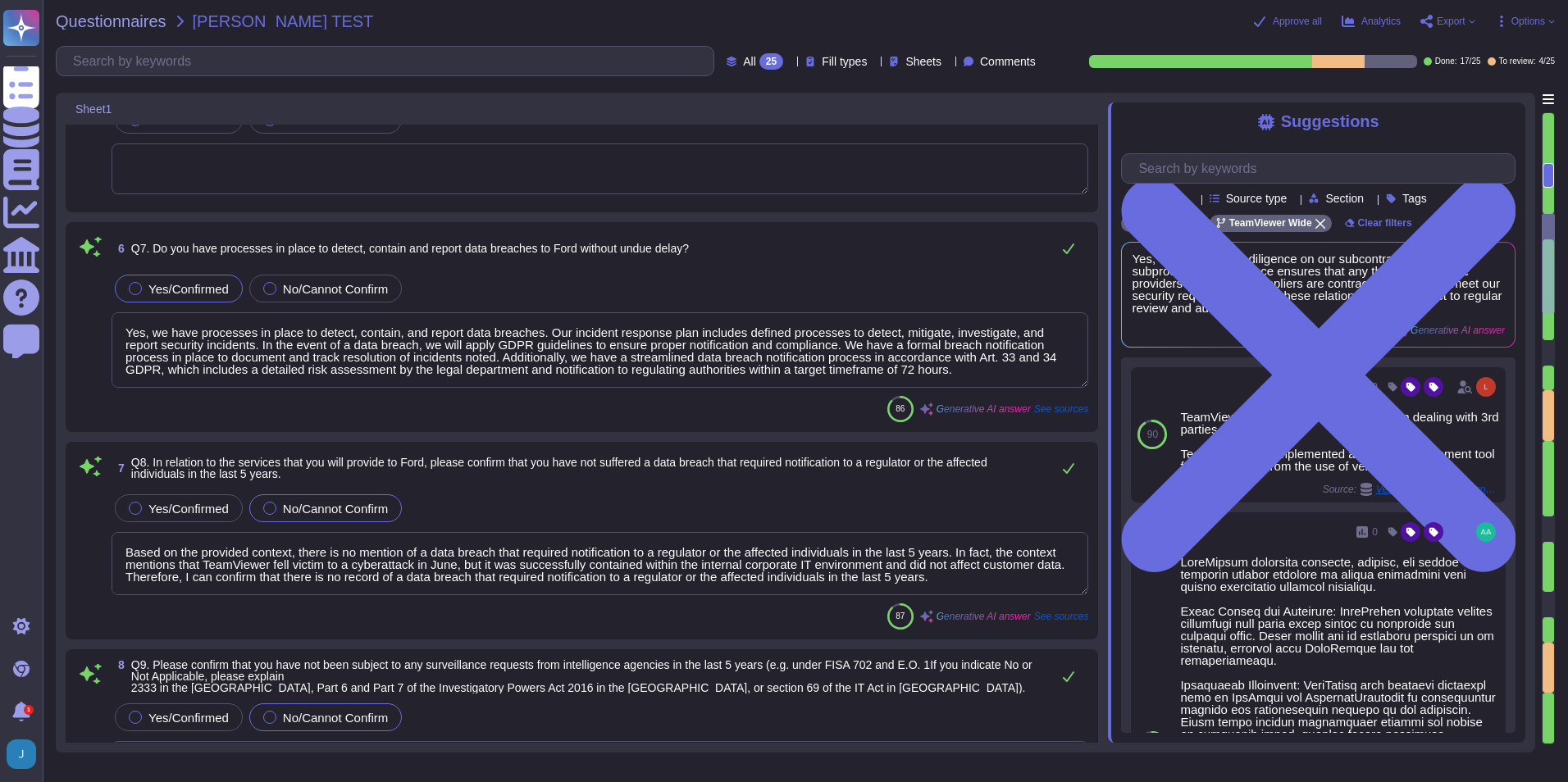
type textarea "We maintain an inventory of system assets and components to classify and manage…"
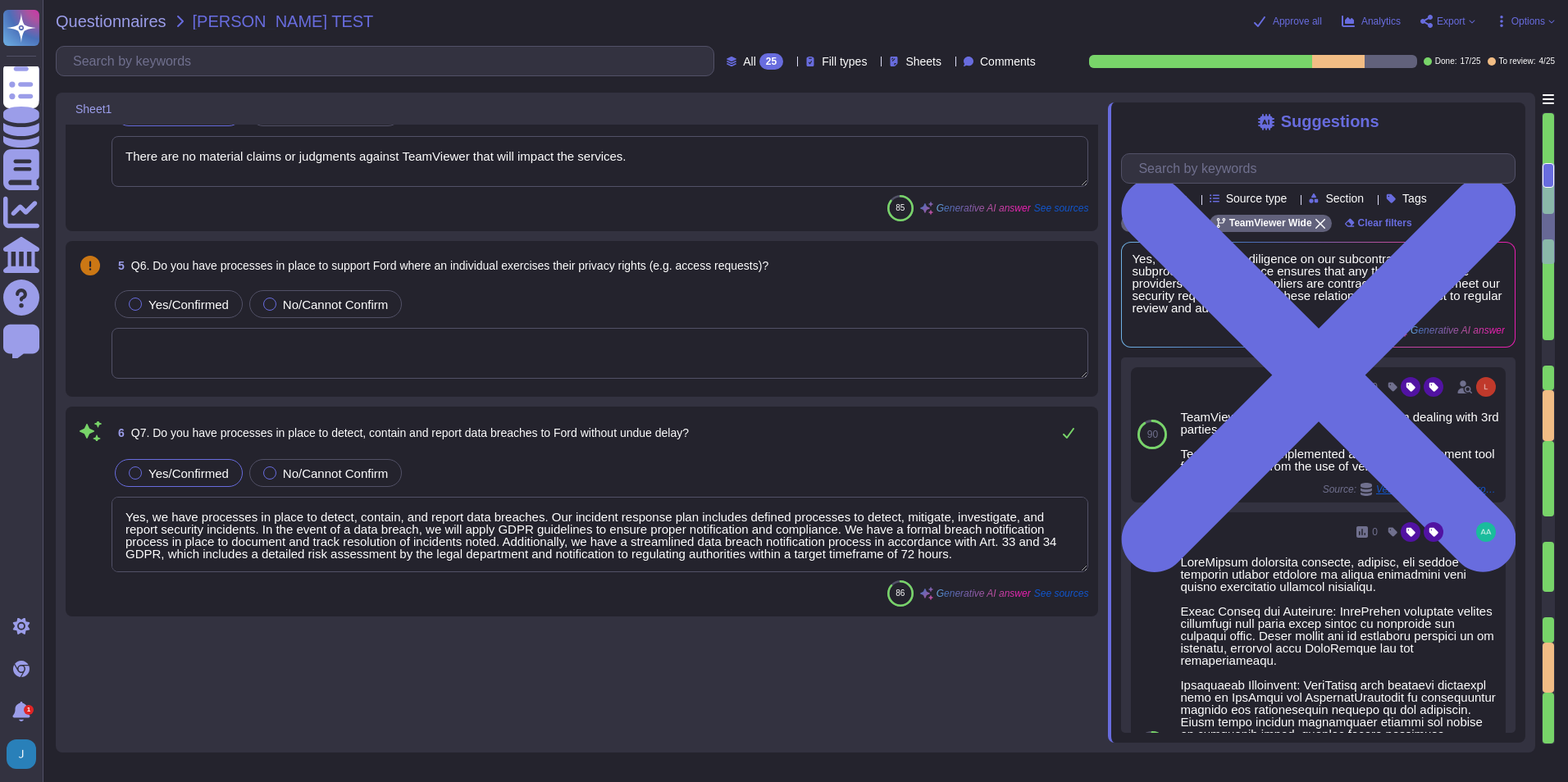
type textarea "Yes, TeamViewer is compliant with all applicable privacy legislation, including…"
type textarea "Yes, we require our personnel to undertake data privacy and information securit…"
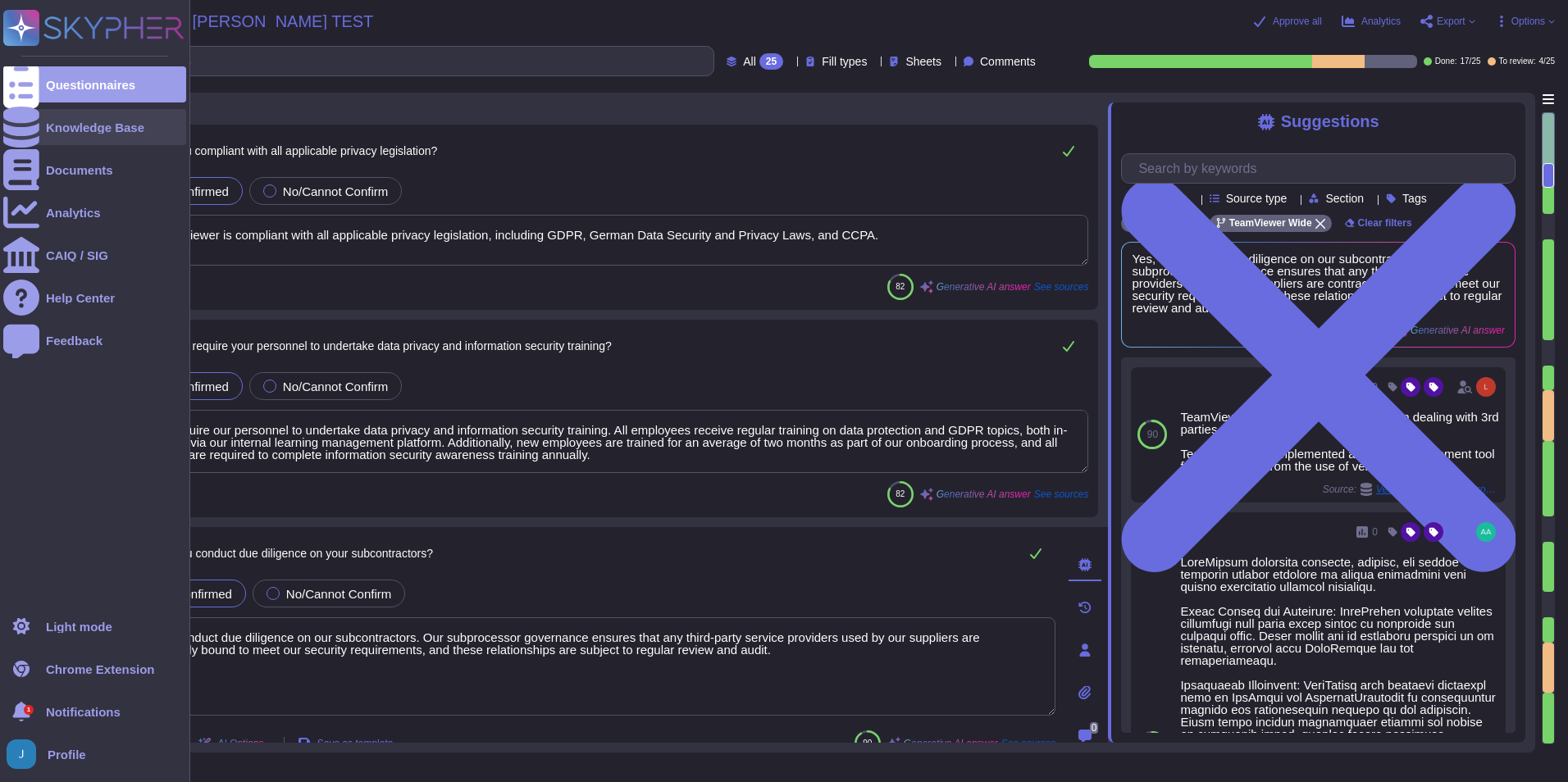
click at [53, 136] on div "Knowledge Base" at bounding box center [94, 127] width 183 height 36
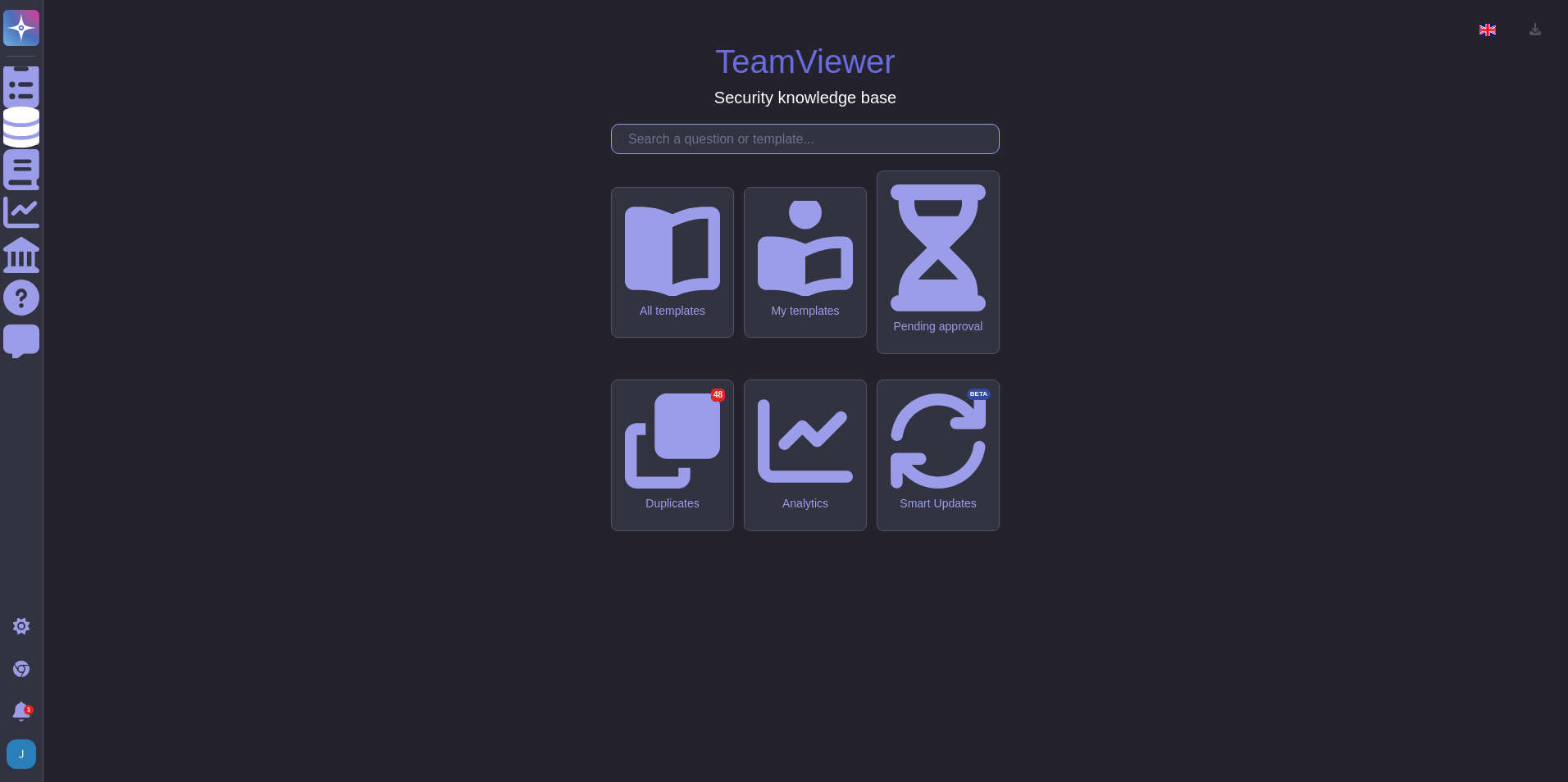
click at [756, 153] on input "text" at bounding box center [809, 139] width 379 height 29
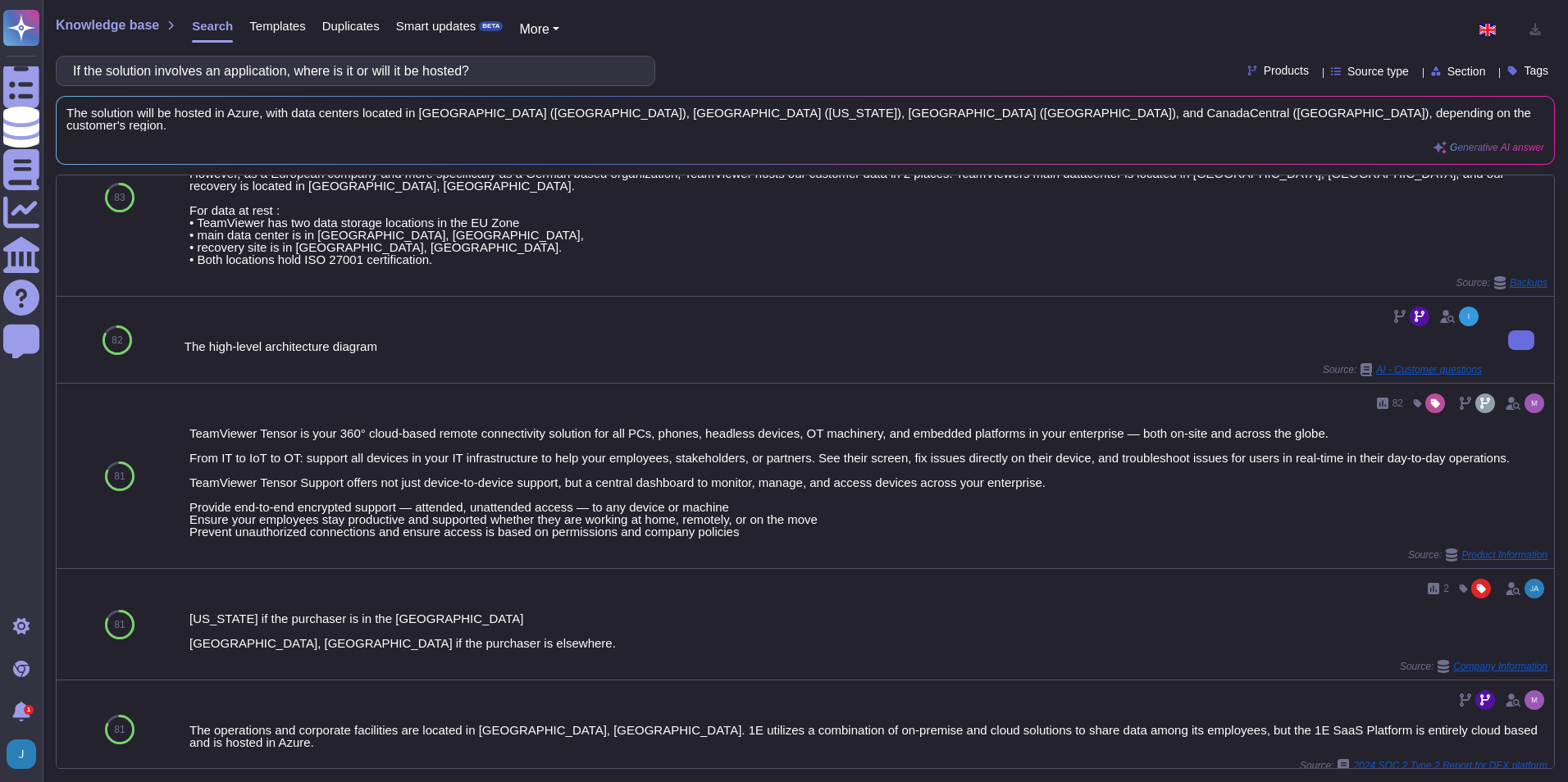
scroll to position [896, 0]
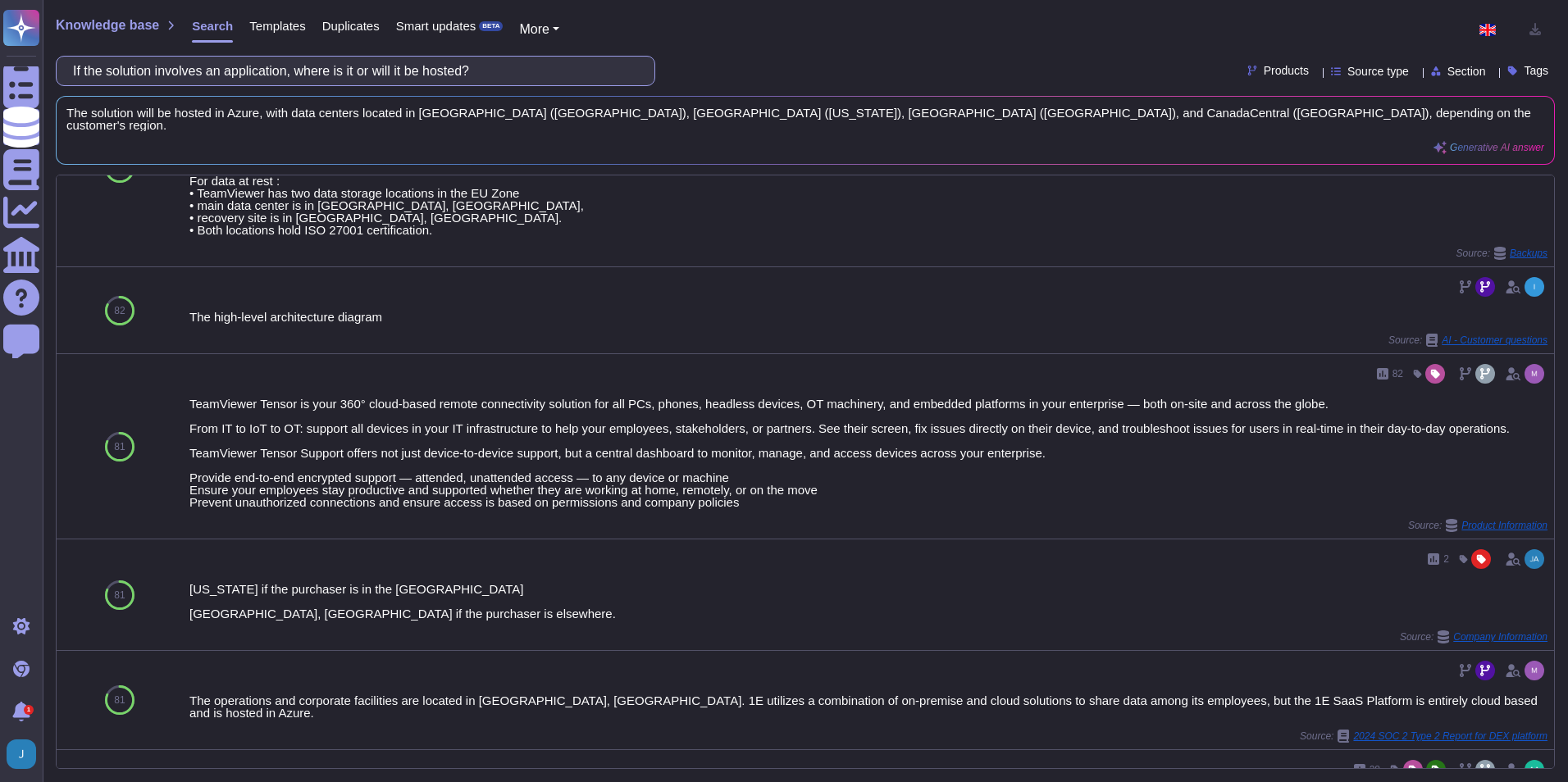
drag, startPoint x: 481, startPoint y: 71, endPoint x: -266, endPoint y: 77, distance: 747.0
click at [0, 77] on html "Questionnaires Knowledge Base Documents Analytics CAIQ / SIG Help Center Feedba…" at bounding box center [784, 391] width 1568 height 782
paste input "What certifications do you hold?"
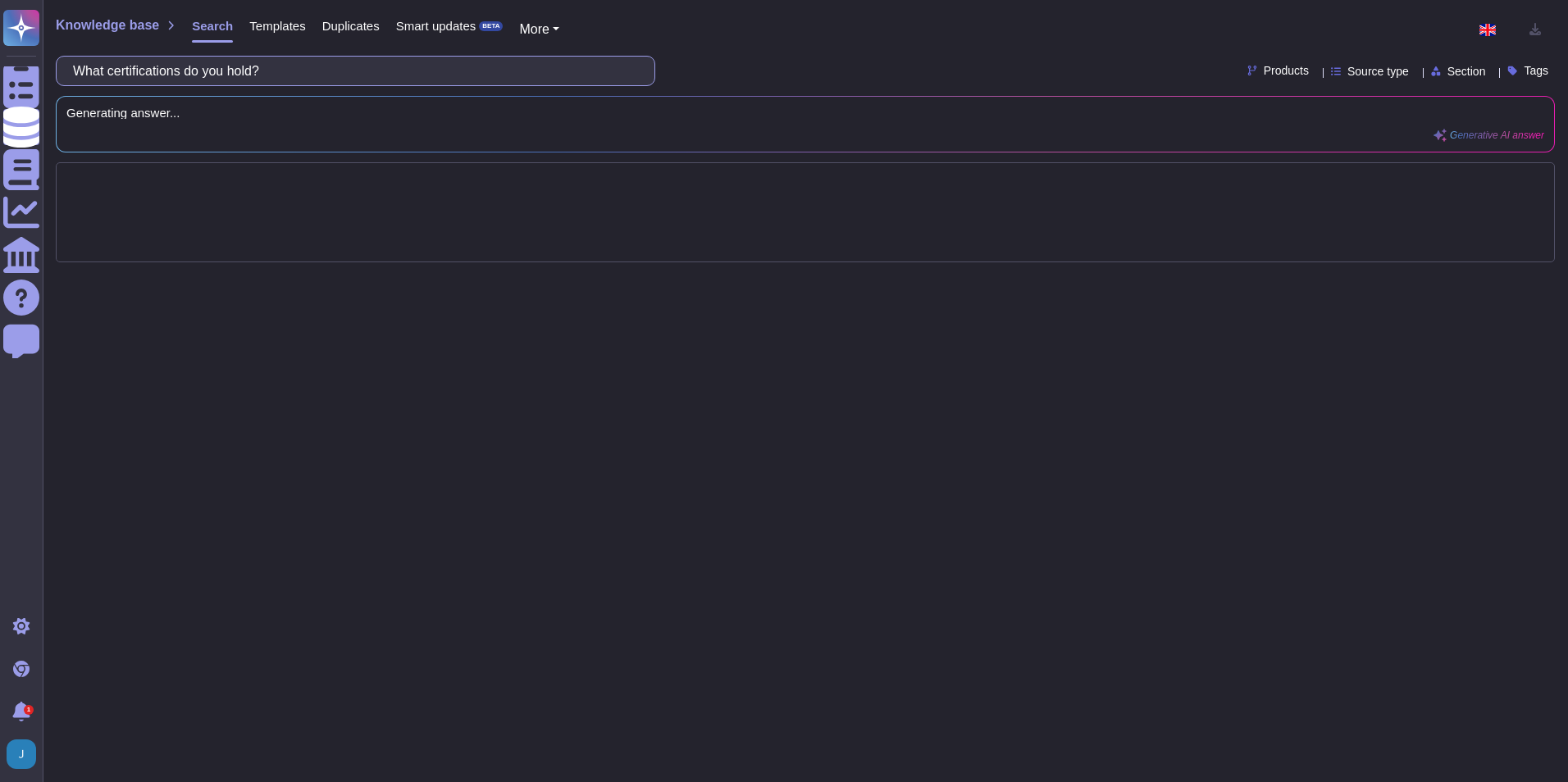
type input "What certifications do you hold?"
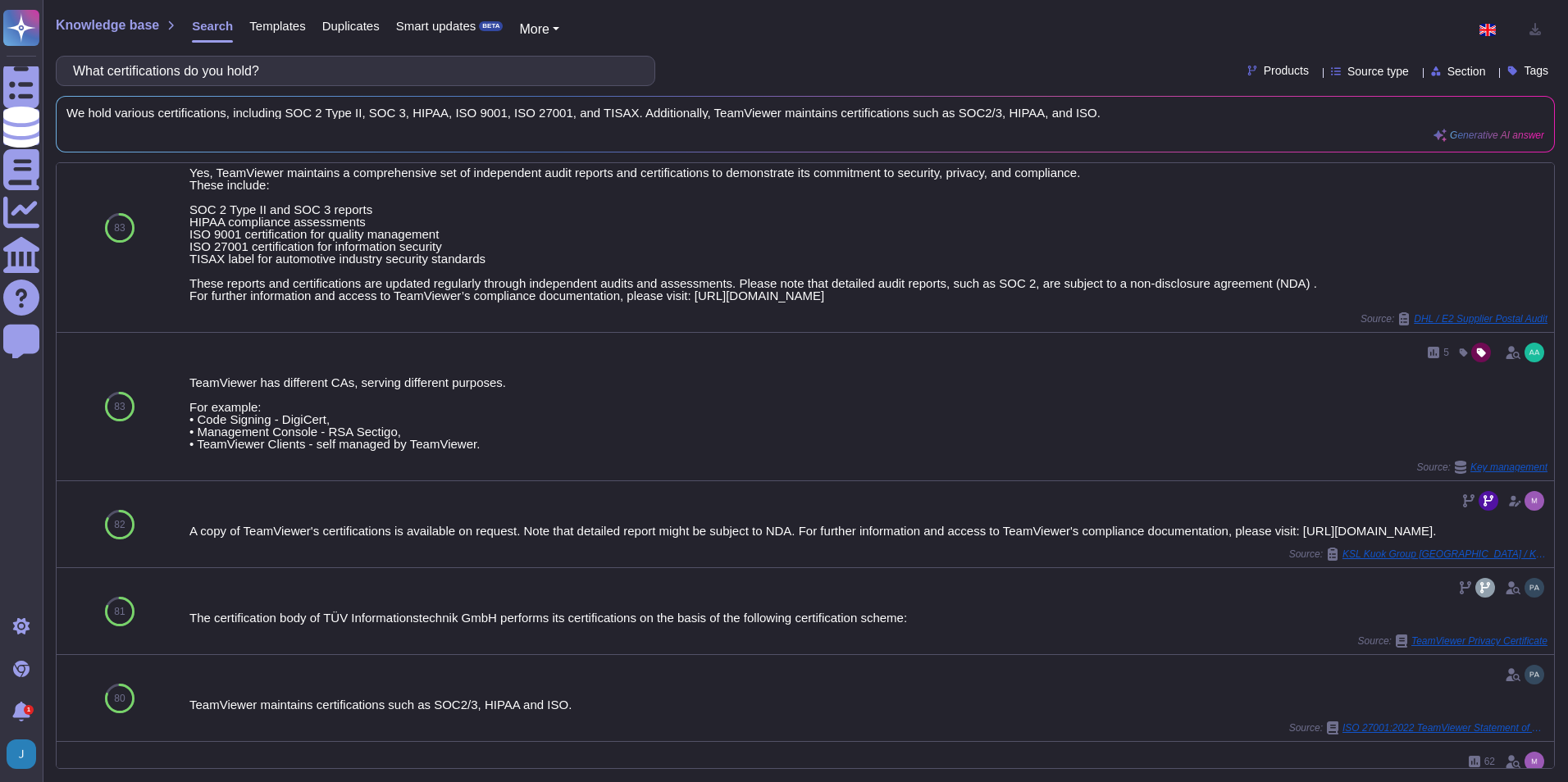
scroll to position [206, 0]
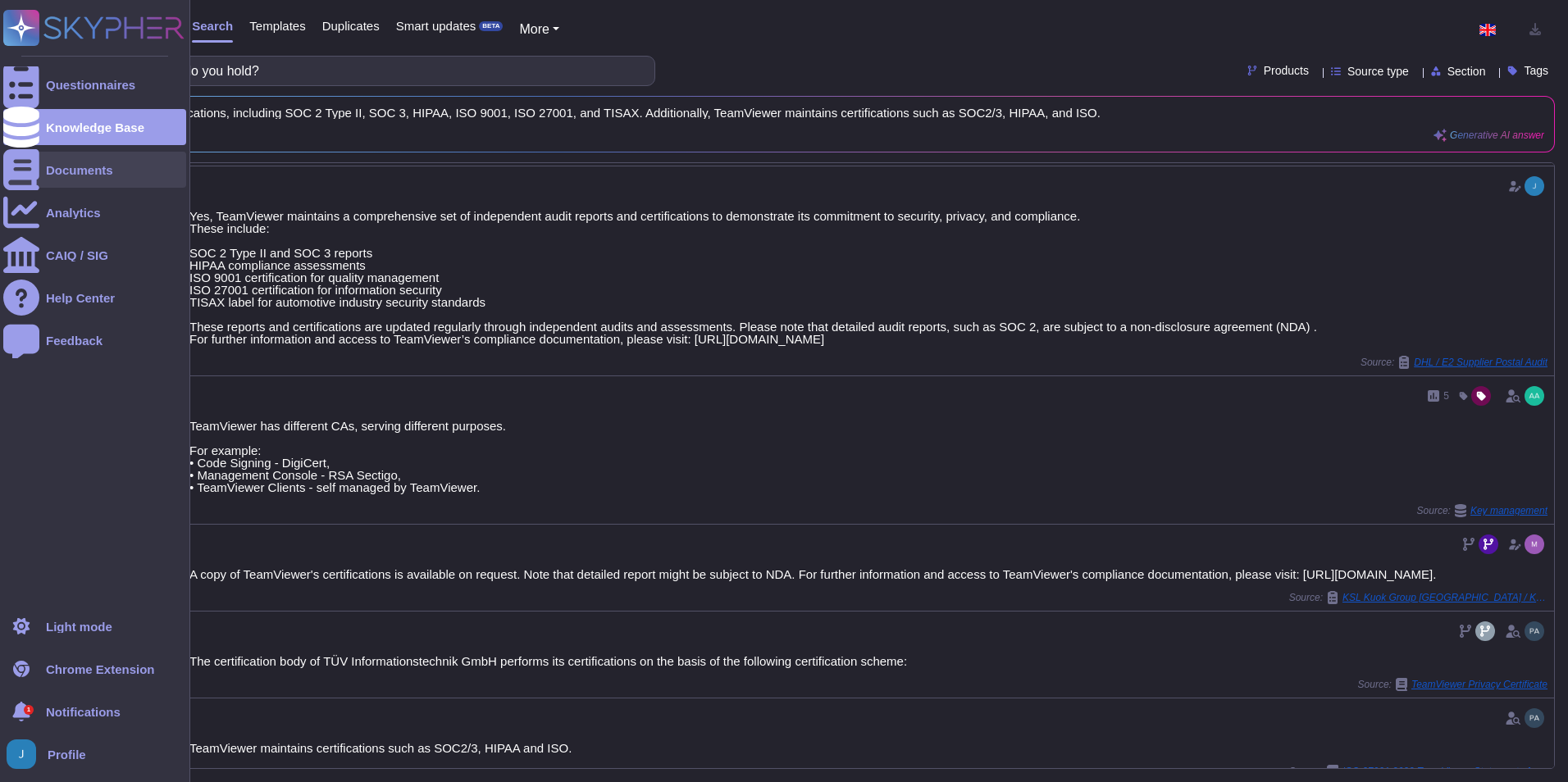
click at [77, 172] on div "Documents" at bounding box center [80, 171] width 67 height 13
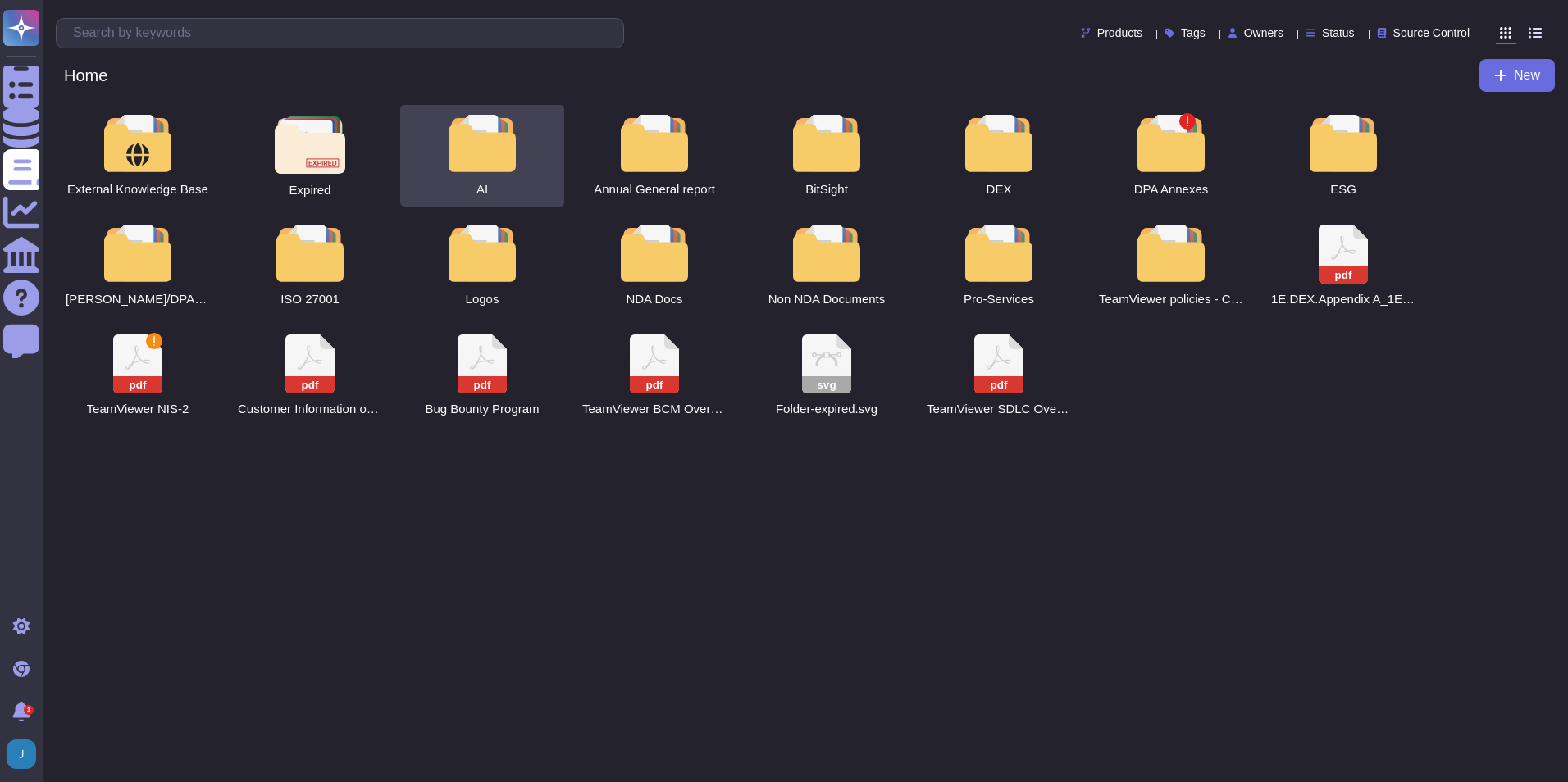
click at [504, 152] on div at bounding box center [481, 143] width 72 height 57
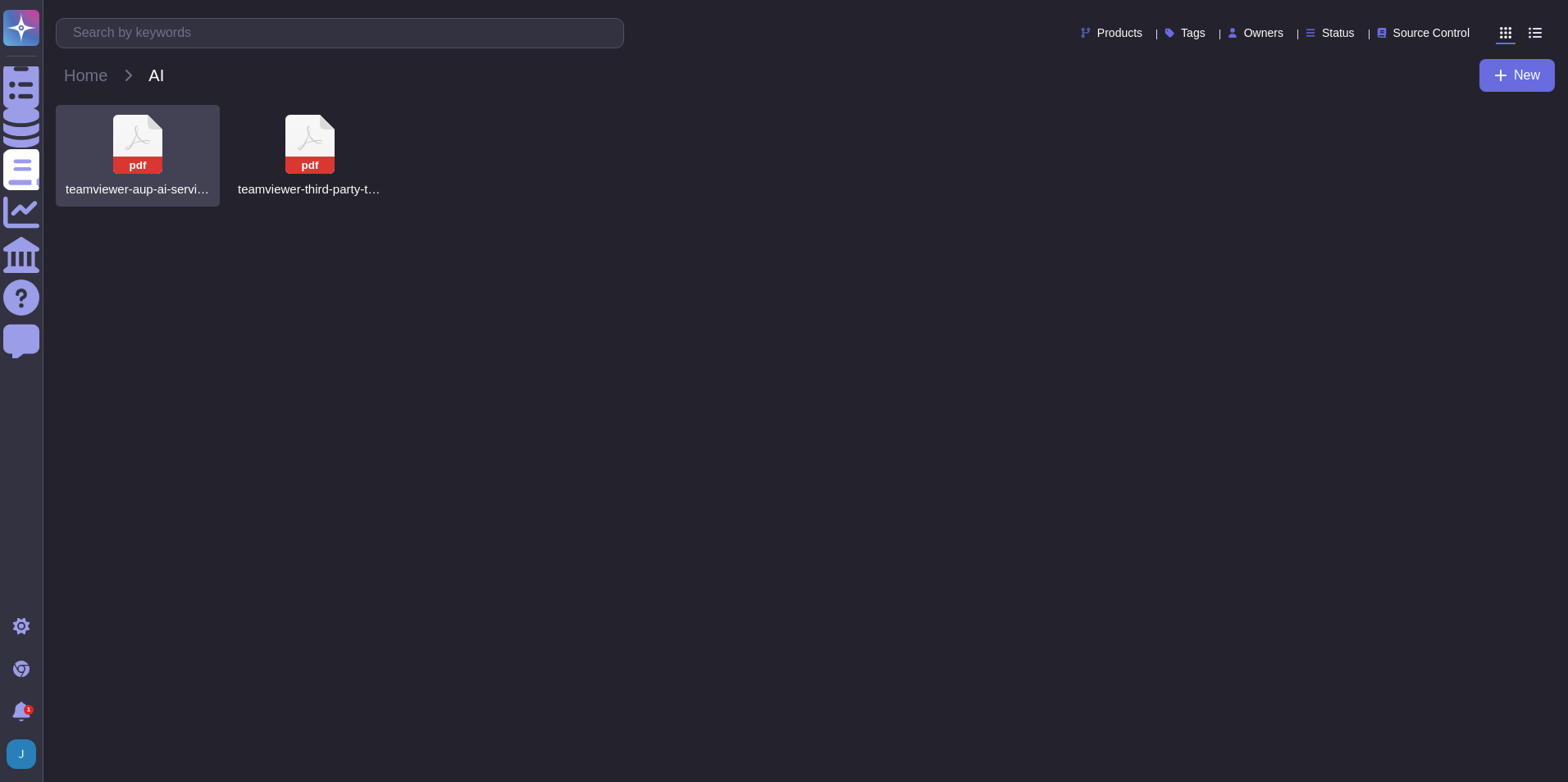
click at [154, 154] on icon at bounding box center [138, 144] width 49 height 59
click at [161, 161] on rect at bounding box center [138, 164] width 49 height 17
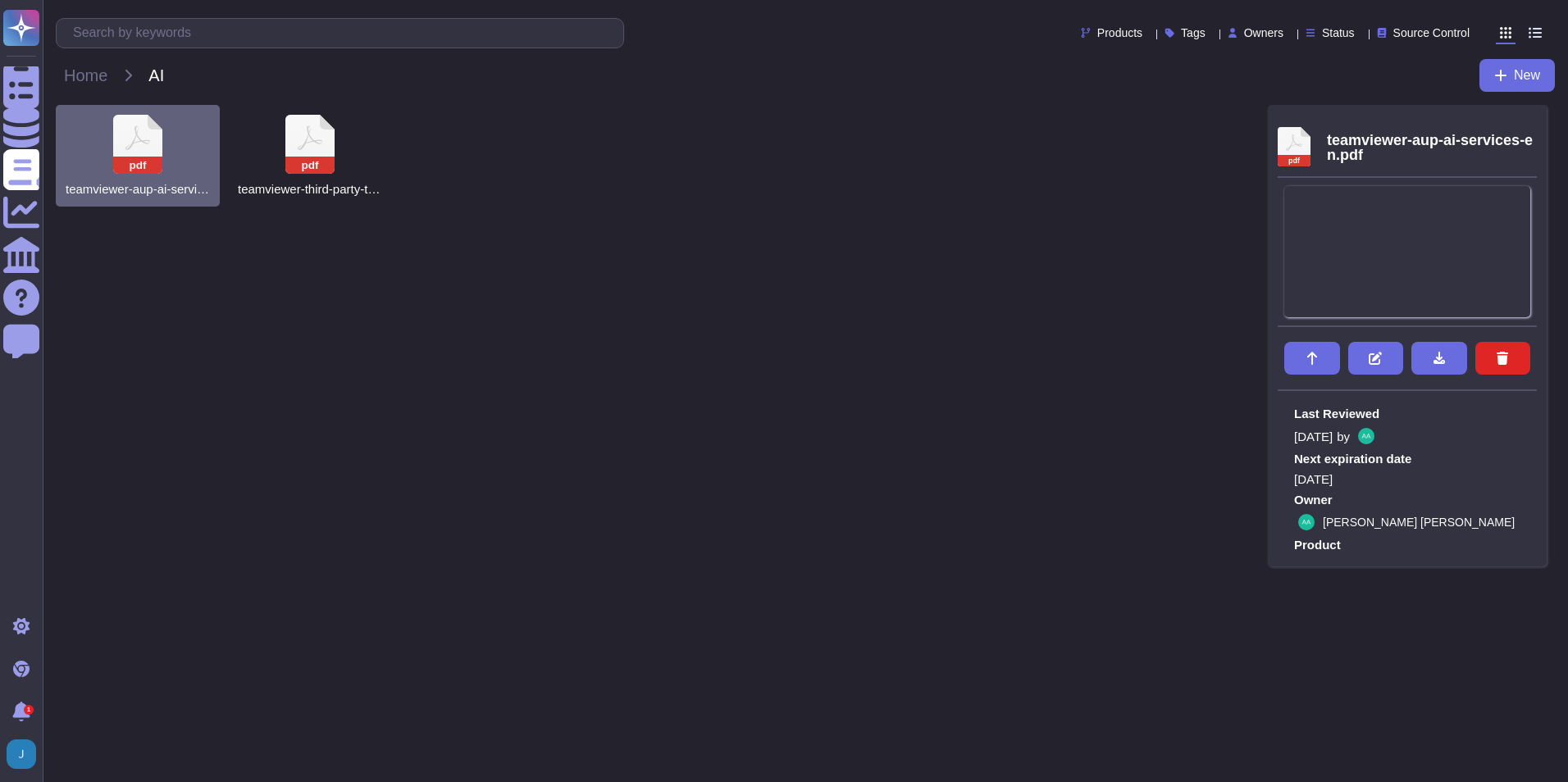
click at [161, 161] on rect at bounding box center [138, 164] width 49 height 17
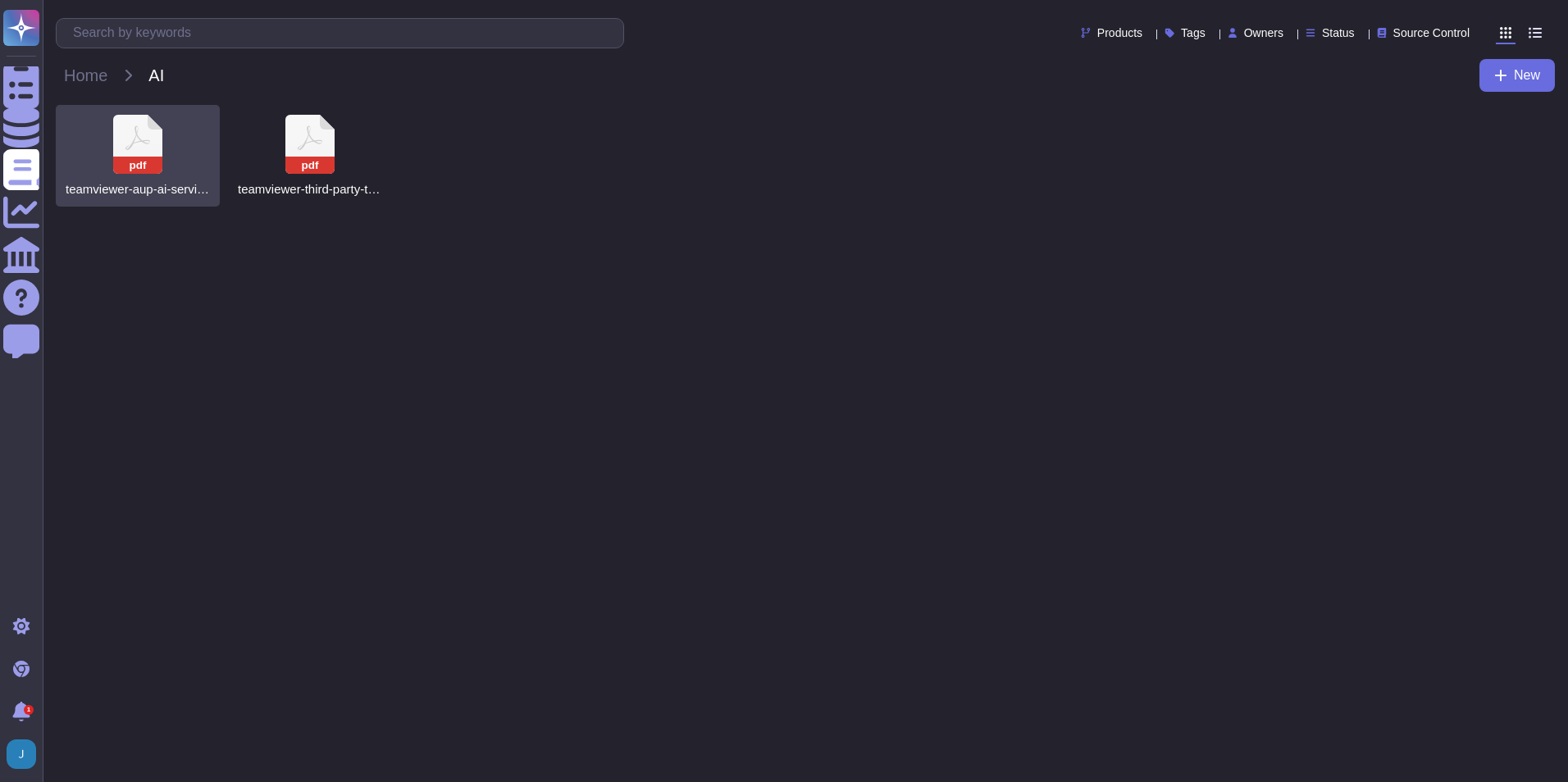
click at [163, 160] on div "pdf teamviewer-aup-ai-services-en.pdf" at bounding box center [137, 156] width 164 height 102
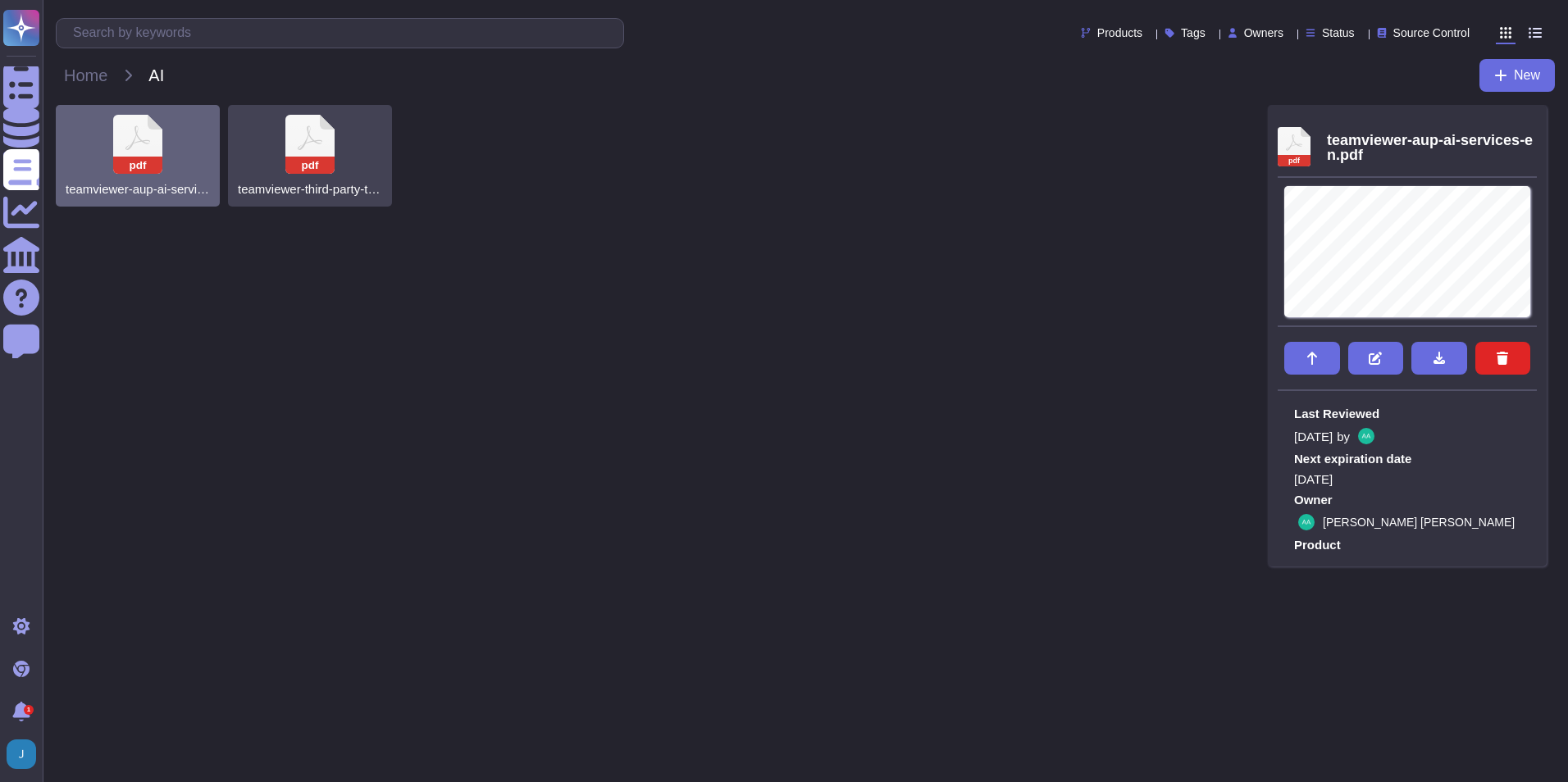
click at [280, 141] on div "pdf teamviewer-third-party-terms-en.pdf" at bounding box center [310, 156] width 164 height 102
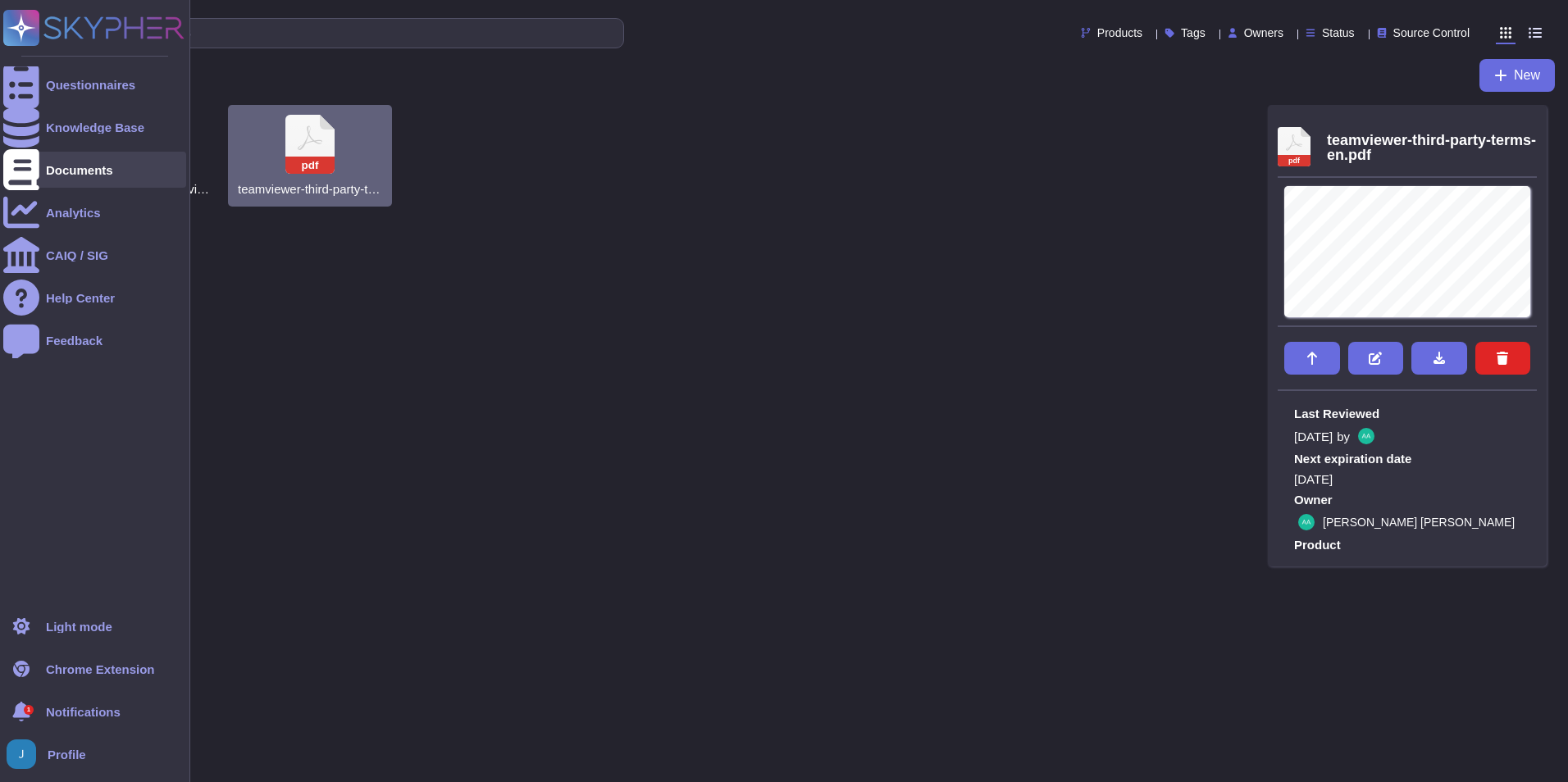
click at [74, 173] on div "Documents" at bounding box center [80, 171] width 67 height 13
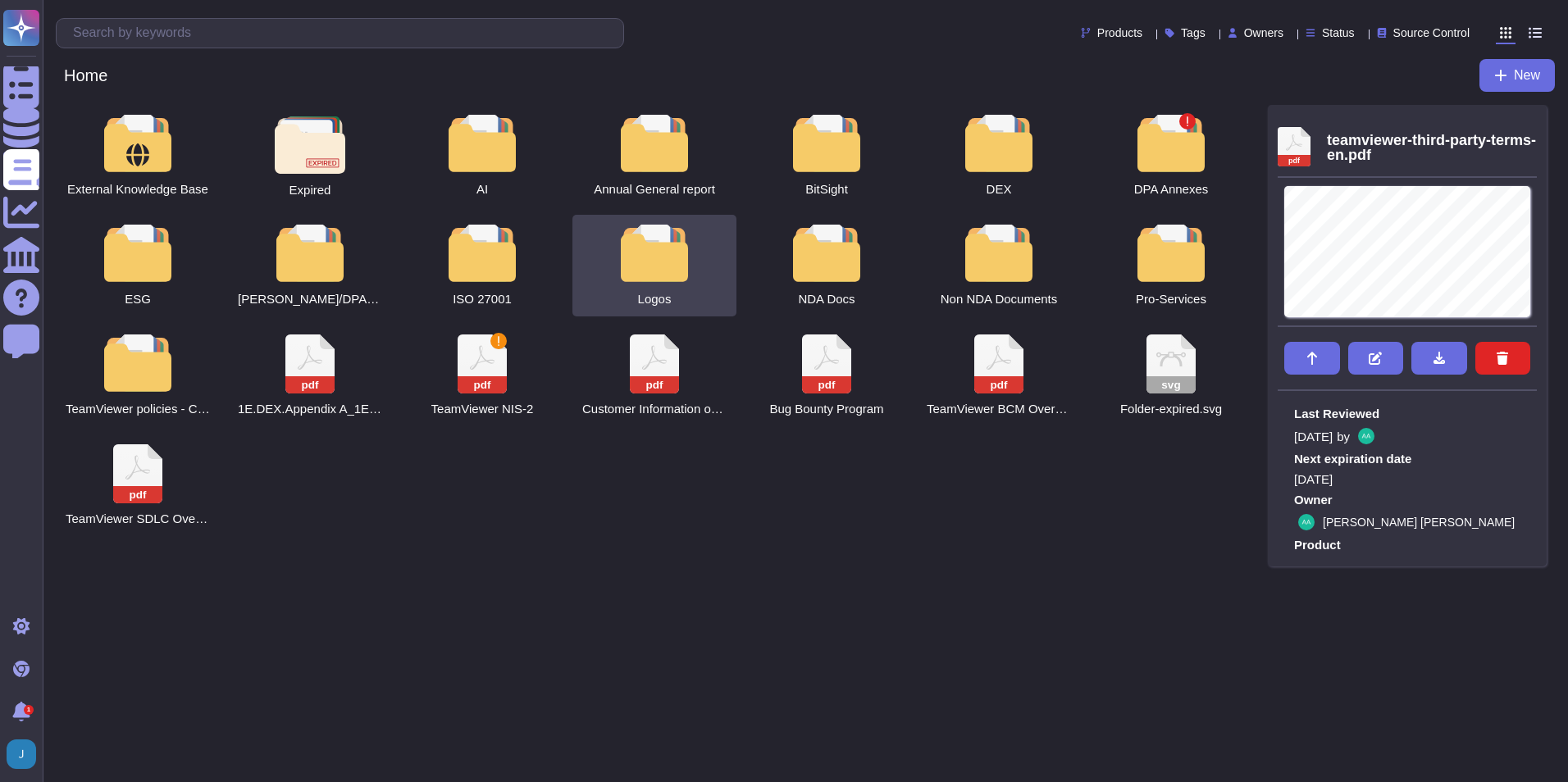
click at [481, 252] on div at bounding box center [481, 252] width 72 height 57
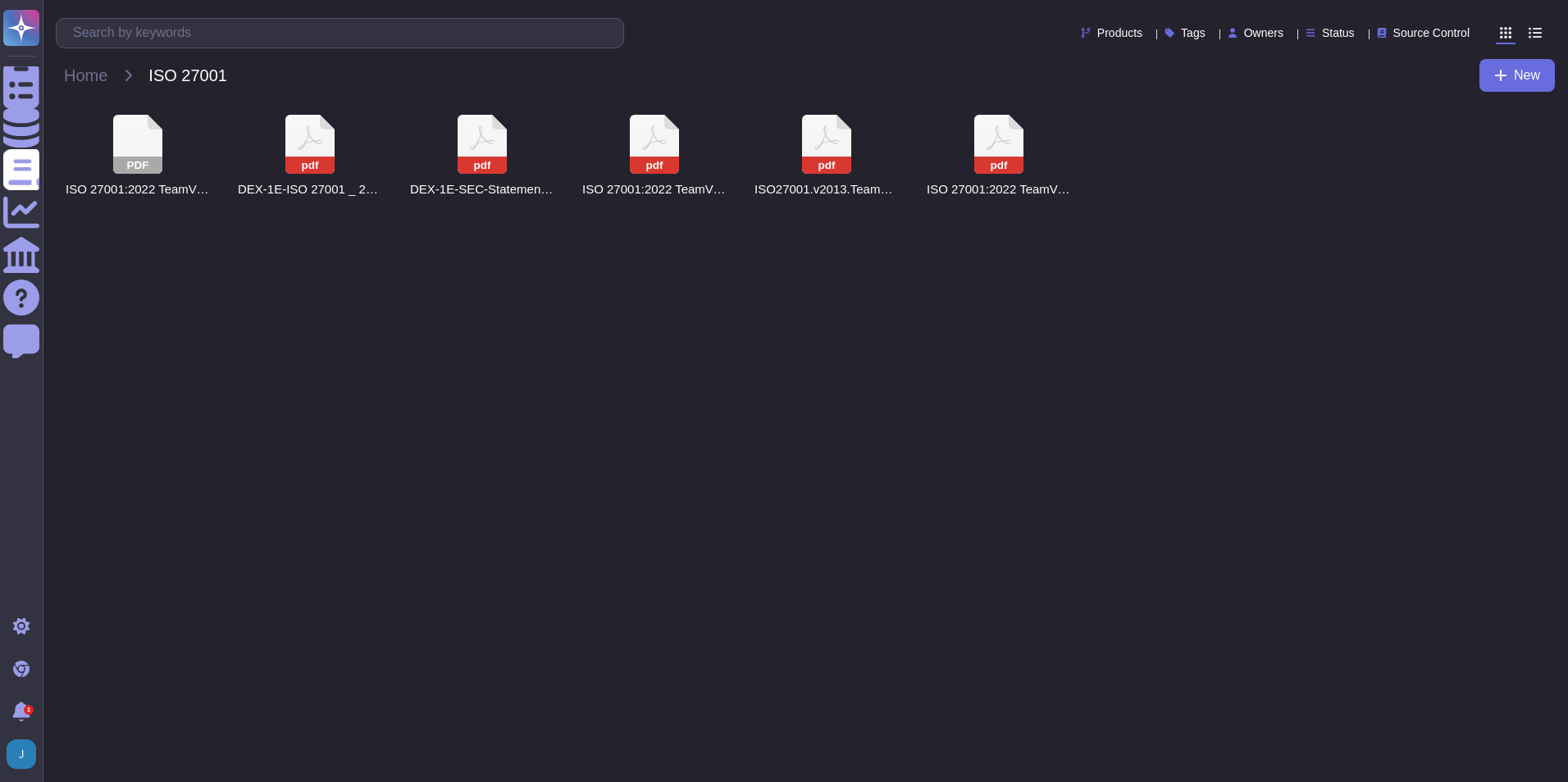
drag, startPoint x: 690, startPoint y: 255, endPoint x: 1153, endPoint y: 180, distance: 469.0
click at [1153, 180] on div "PDF ISO 27001:2022 TeamViewer Certificate pdf DEX-1E-ISO 27001 _ 2022 Certifica…" at bounding box center [805, 156] width 1499 height 102
click at [1016, 153] on icon at bounding box center [998, 144] width 49 height 59
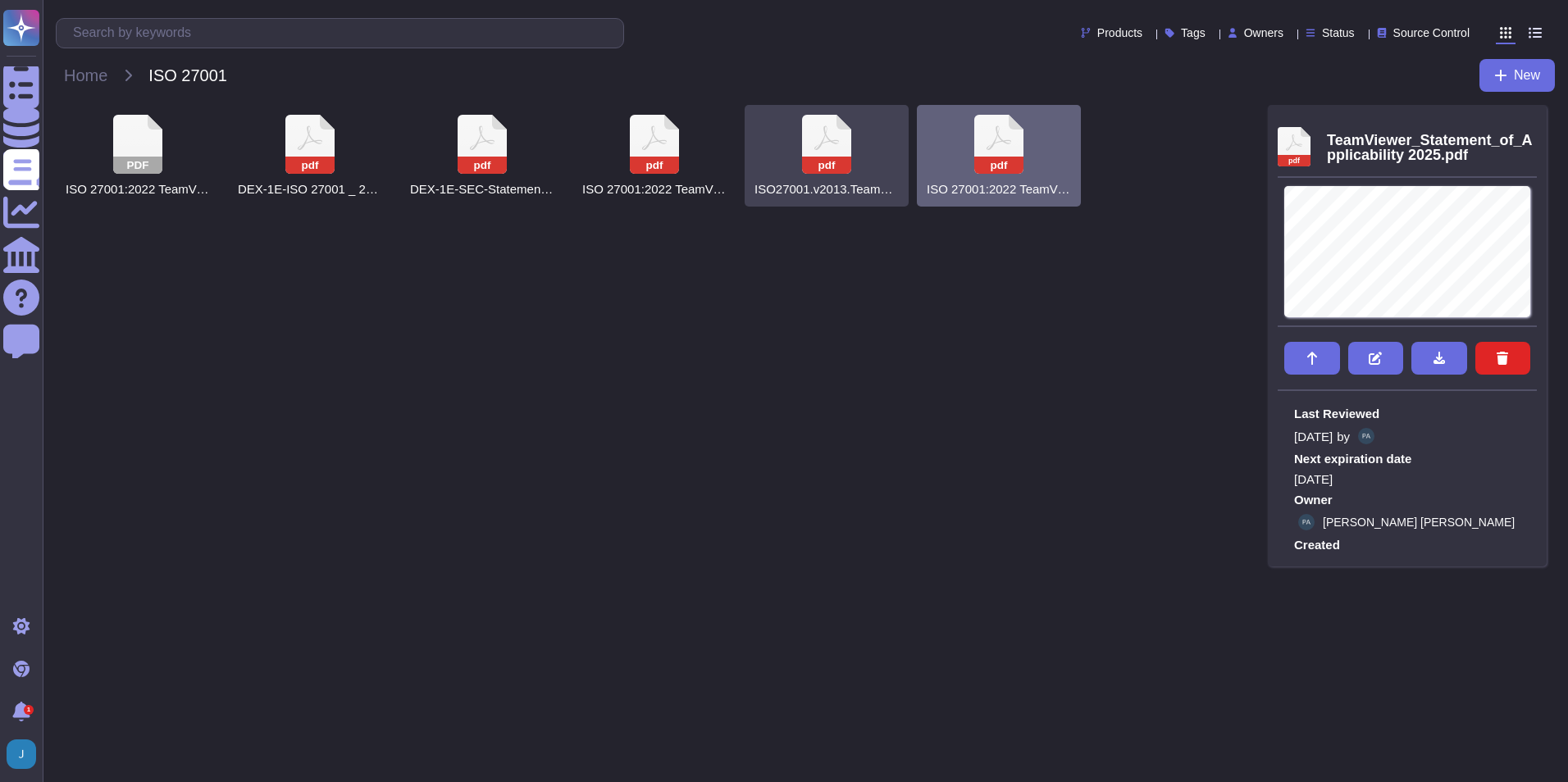
click at [864, 144] on div "pdf ISO27001.v2013.TeamViewer_Certificate.pdf" at bounding box center [827, 156] width 164 height 102
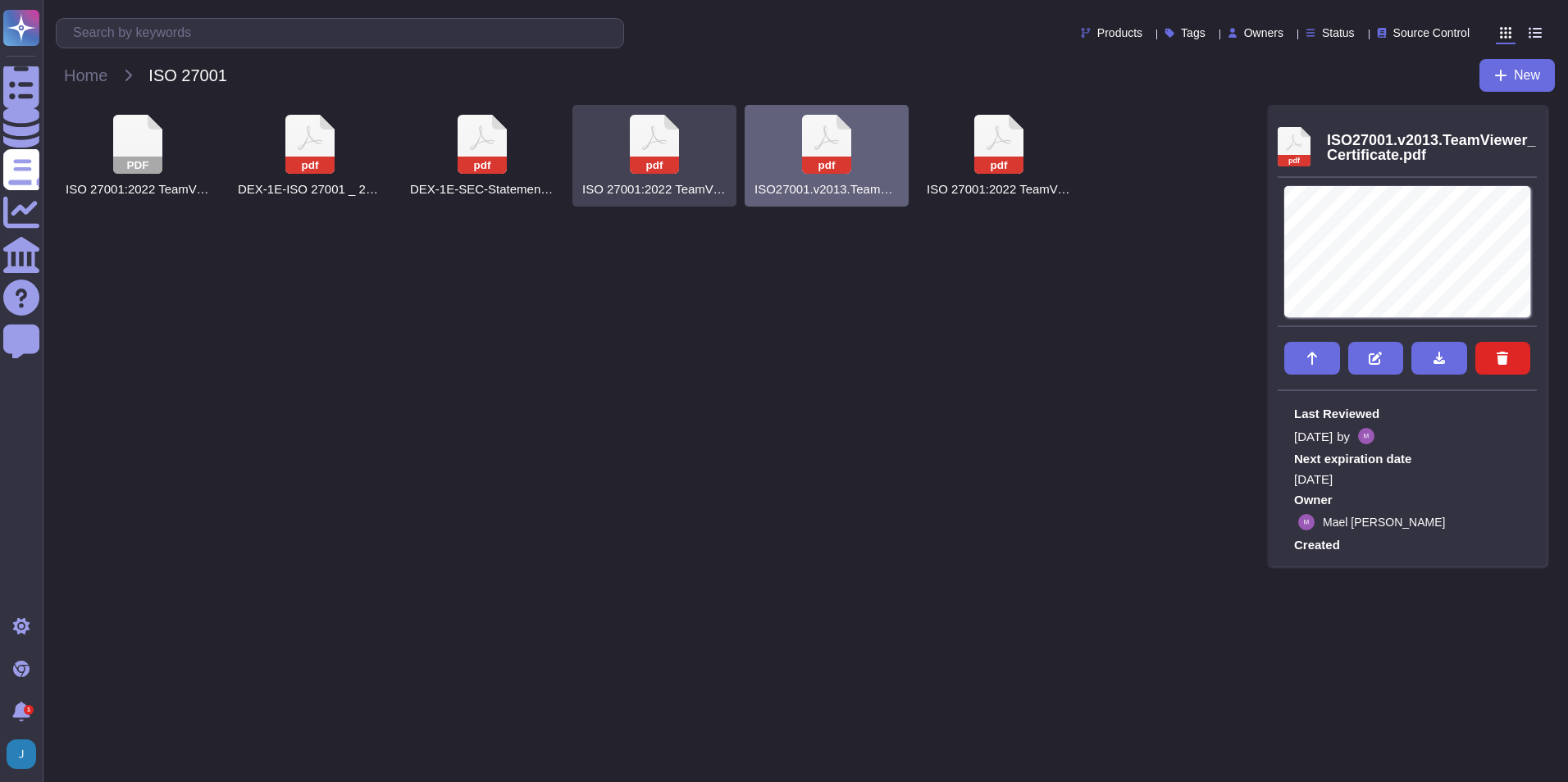
click at [670, 147] on icon at bounding box center [654, 144] width 49 height 59
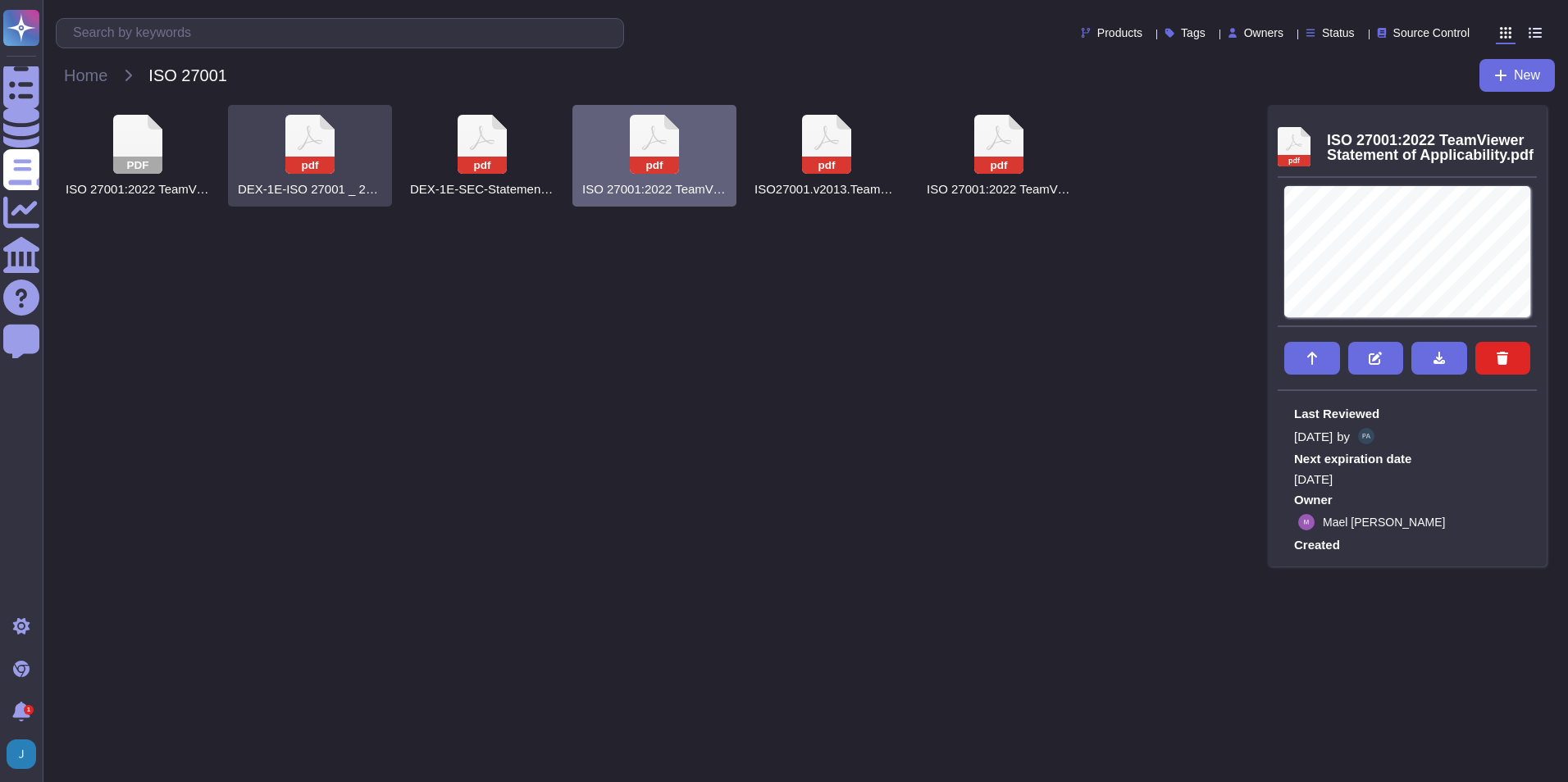
click at [333, 155] on icon at bounding box center [310, 144] width 49 height 59
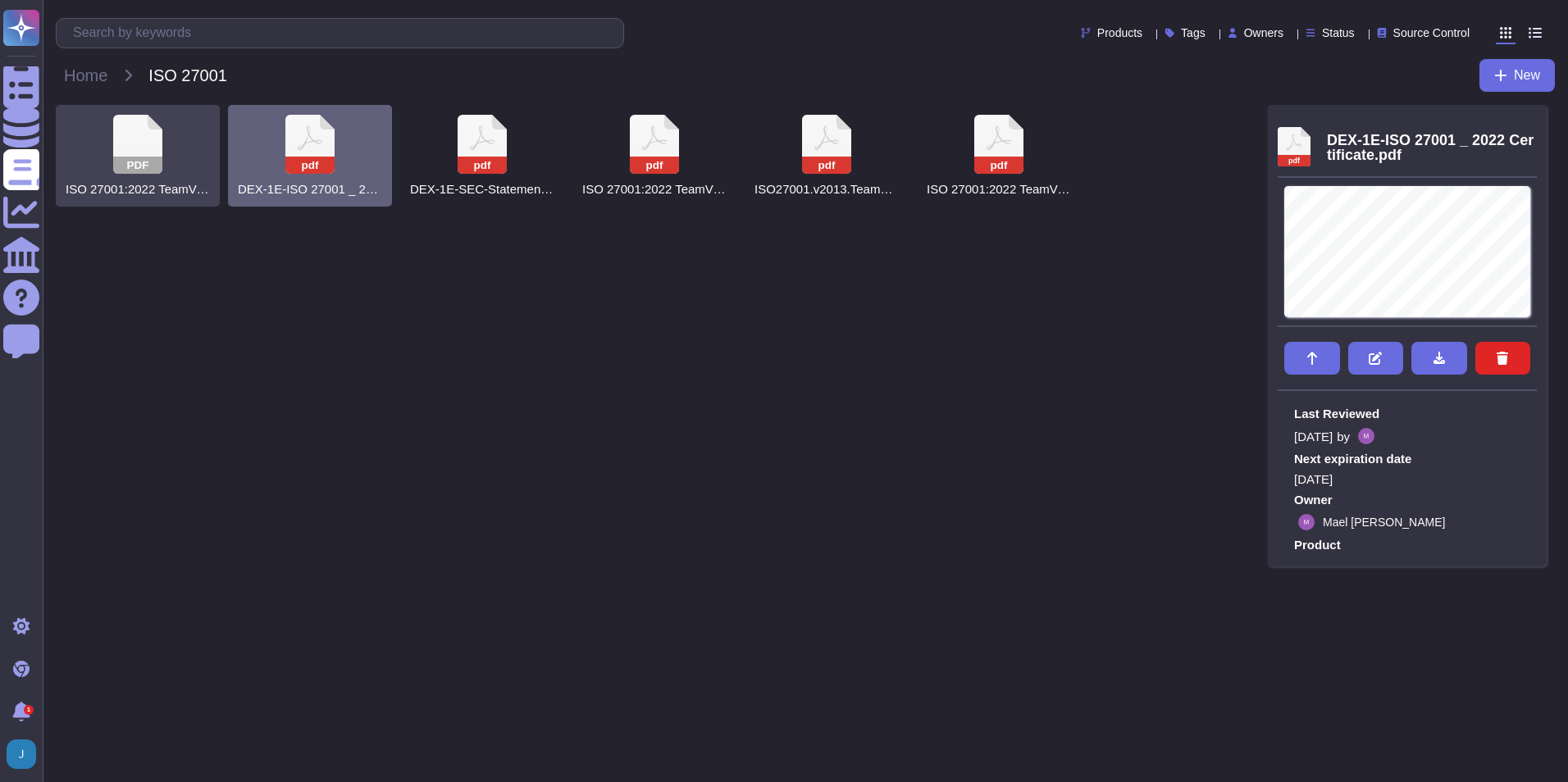
click at [144, 152] on icon at bounding box center [138, 144] width 49 height 59
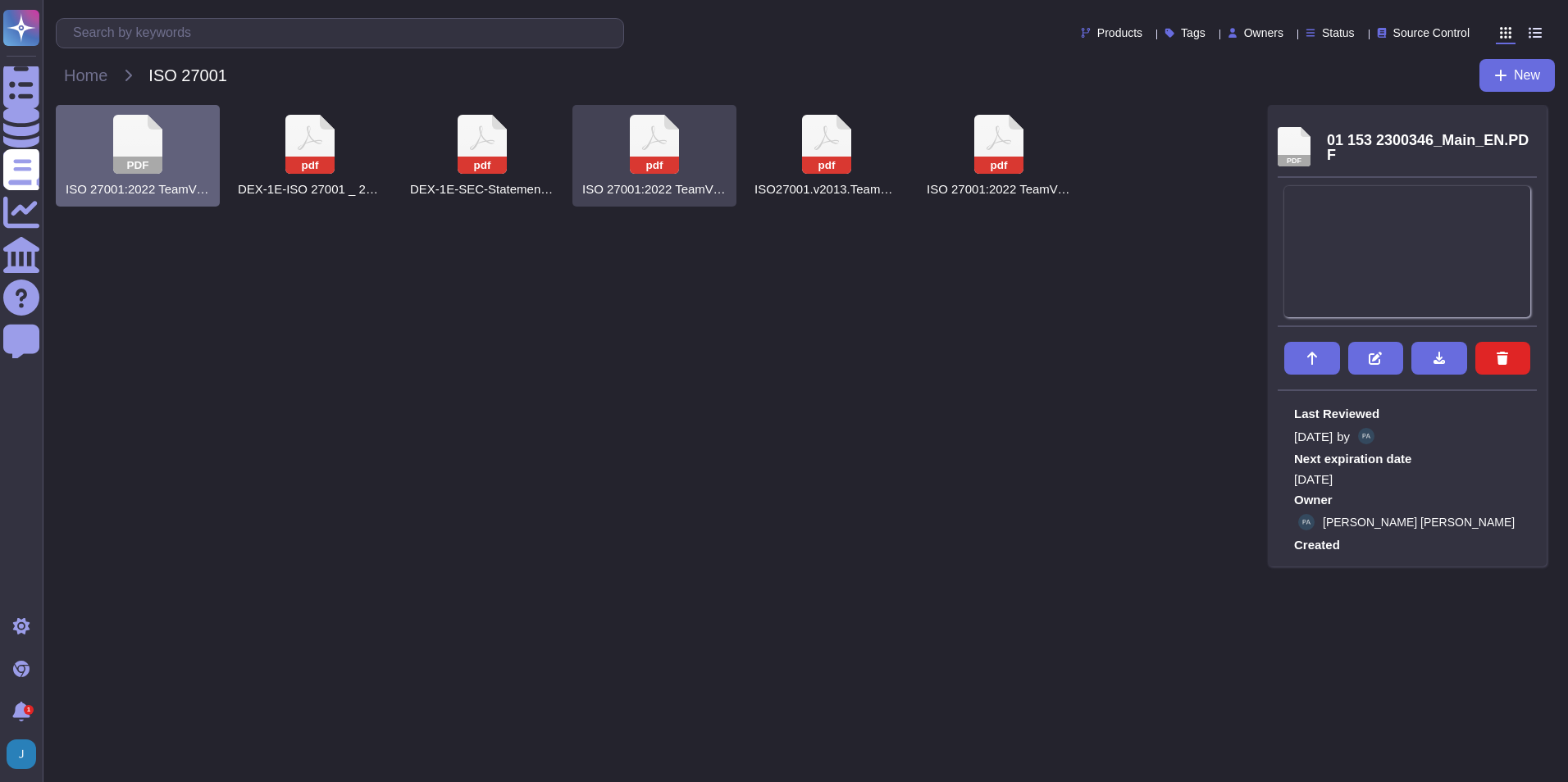
click at [660, 157] on rect at bounding box center [654, 164] width 49 height 17
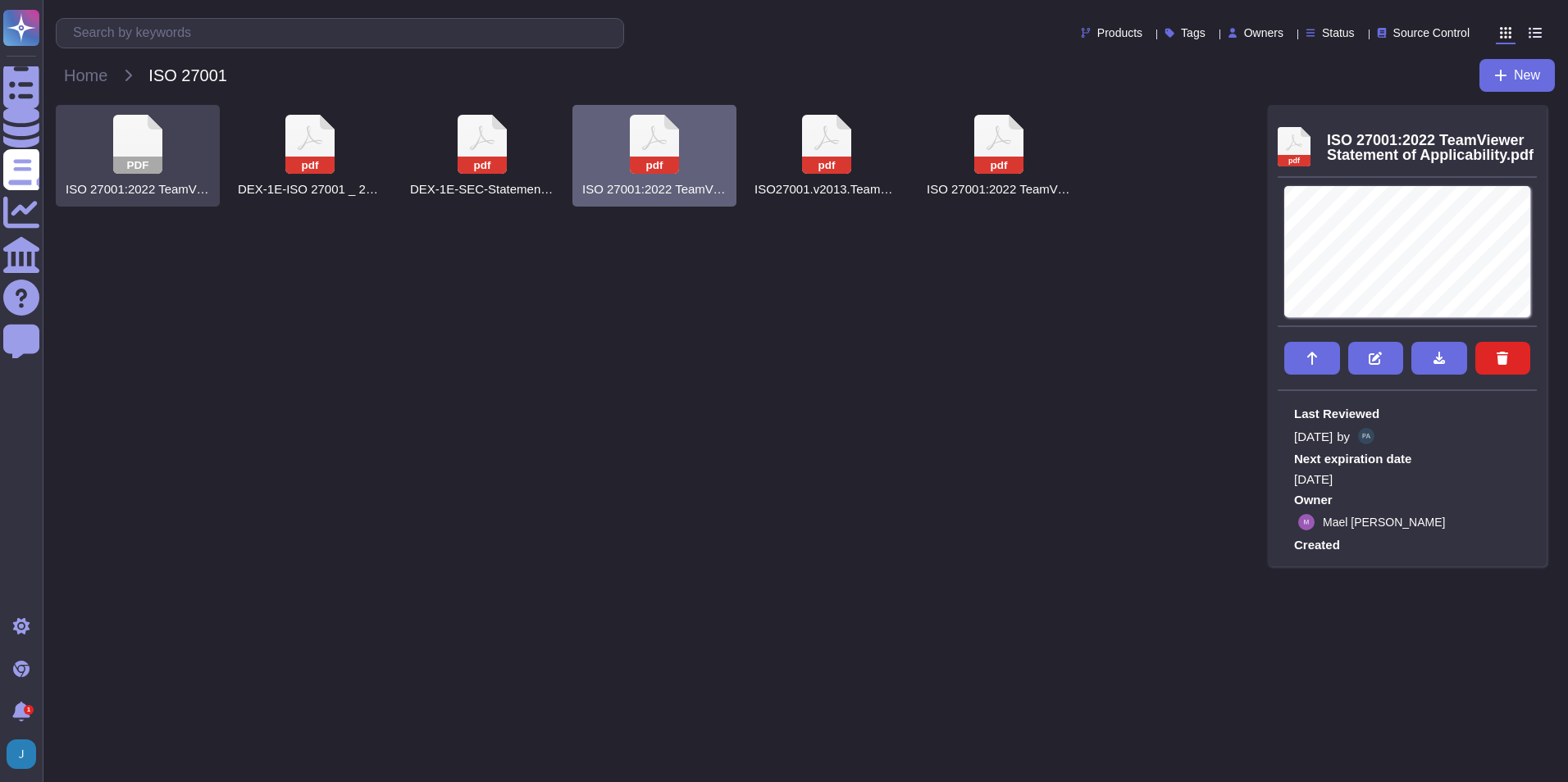
drag, startPoint x: 108, startPoint y: 161, endPoint x: 143, endPoint y: 156, distance: 35.4
click at [111, 161] on div "PDF ISO 27001:2022 TeamViewer Certificate" at bounding box center [137, 156] width 164 height 102
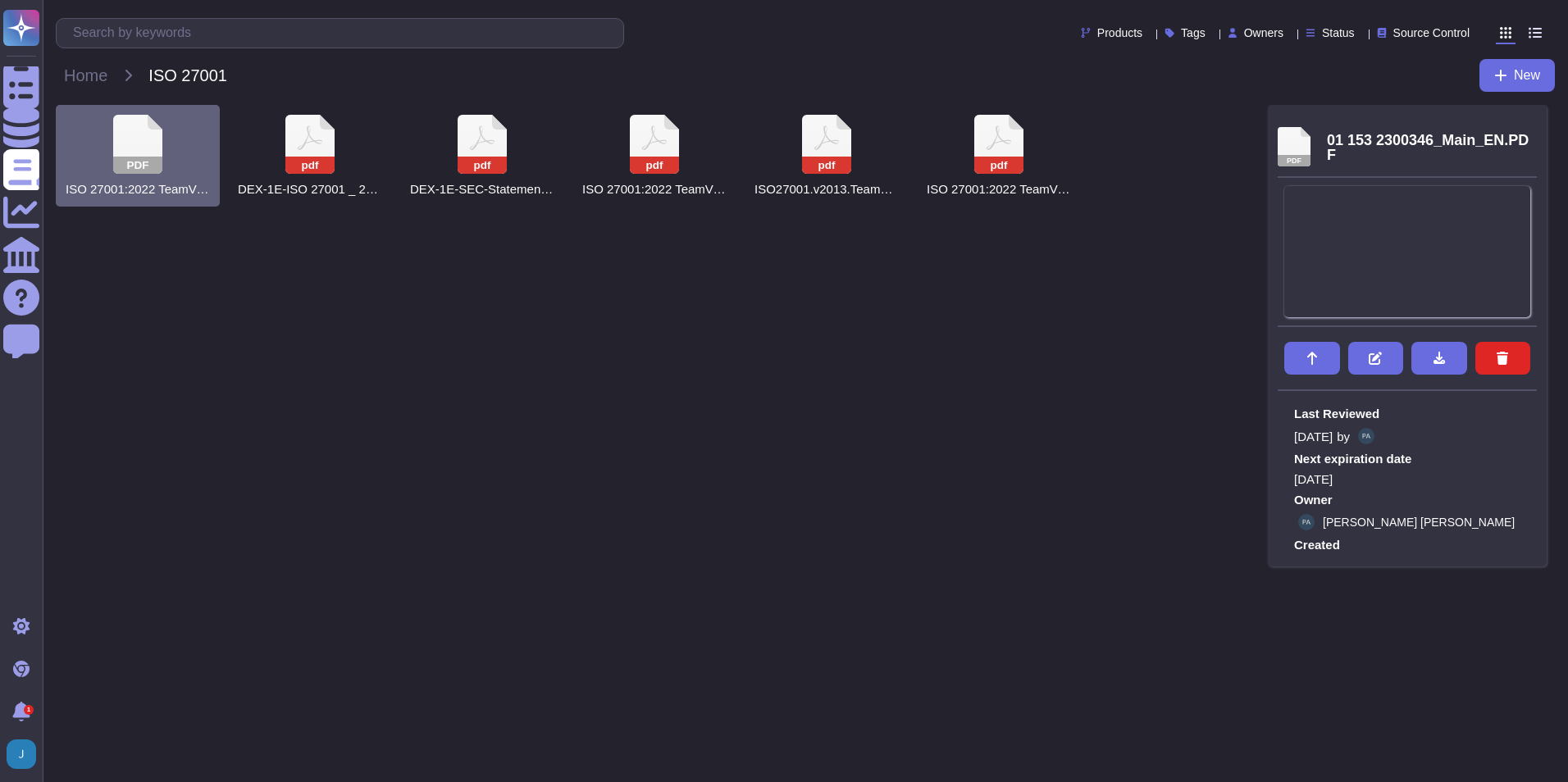
click at [144, 153] on icon at bounding box center [138, 144] width 49 height 59
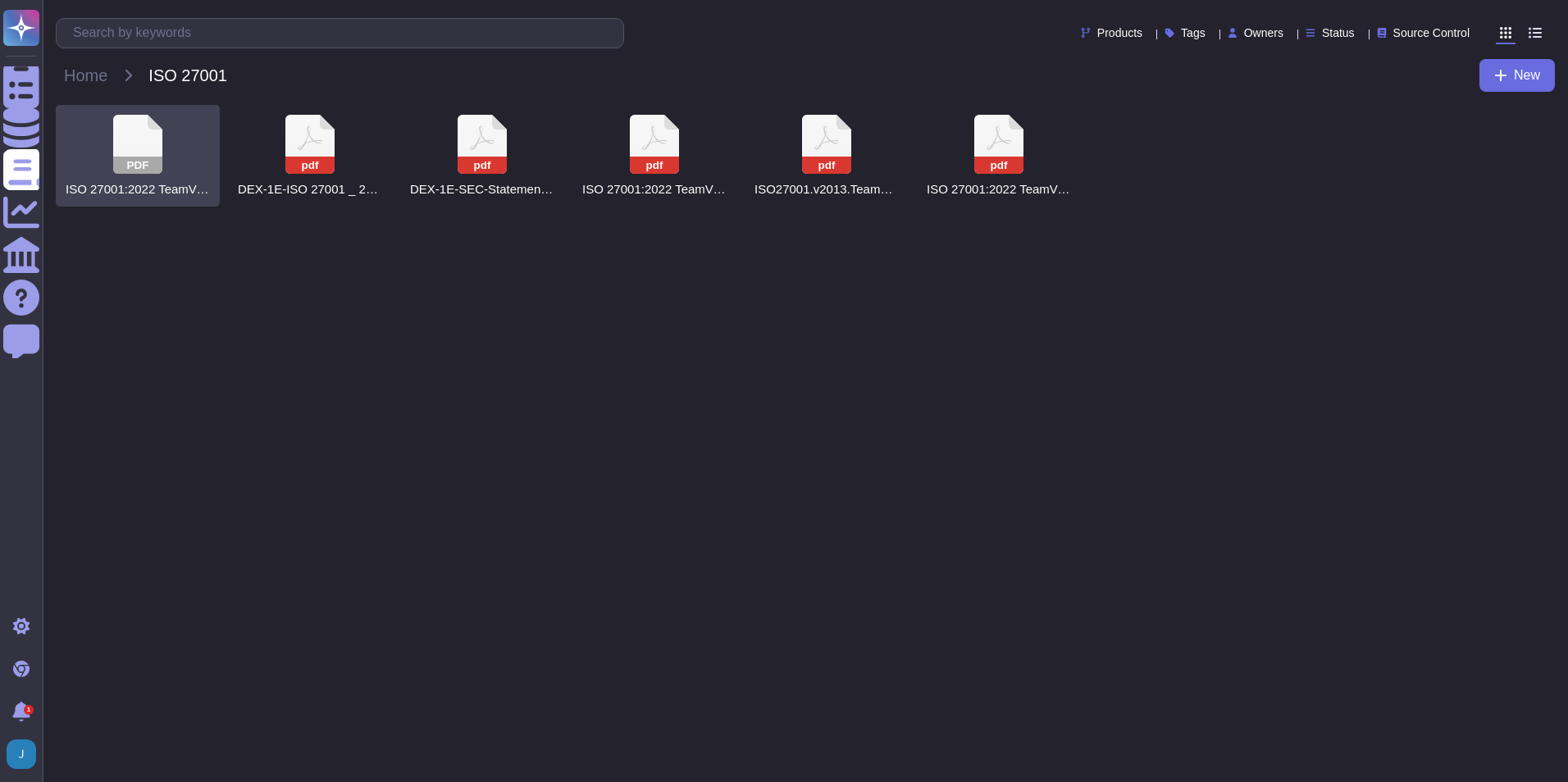
click at [145, 153] on icon at bounding box center [138, 144] width 49 height 59
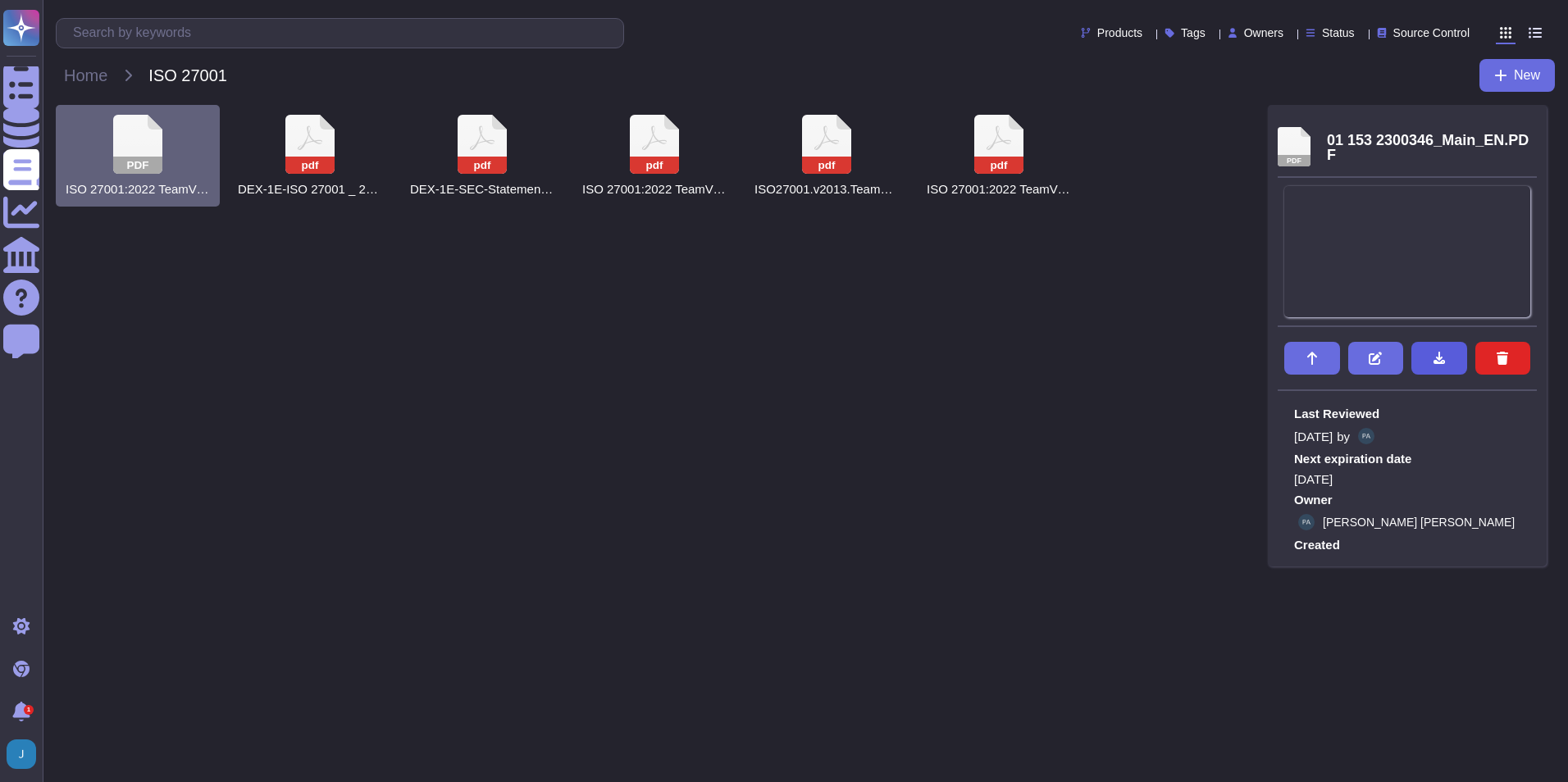
click at [1454, 360] on button at bounding box center [1439, 358] width 55 height 33
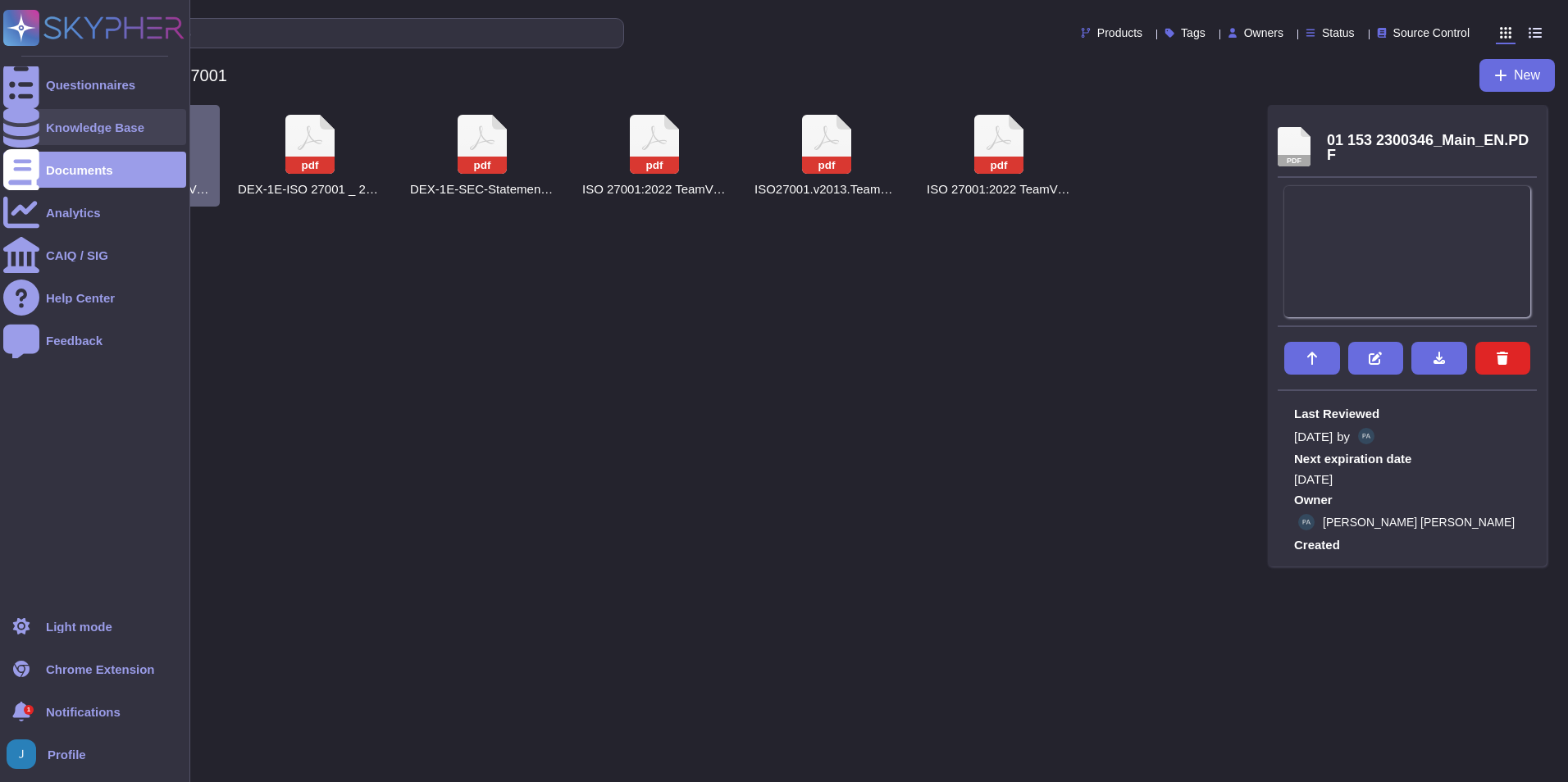
click at [94, 132] on div "Knowledge Base" at bounding box center [95, 128] width 98 height 13
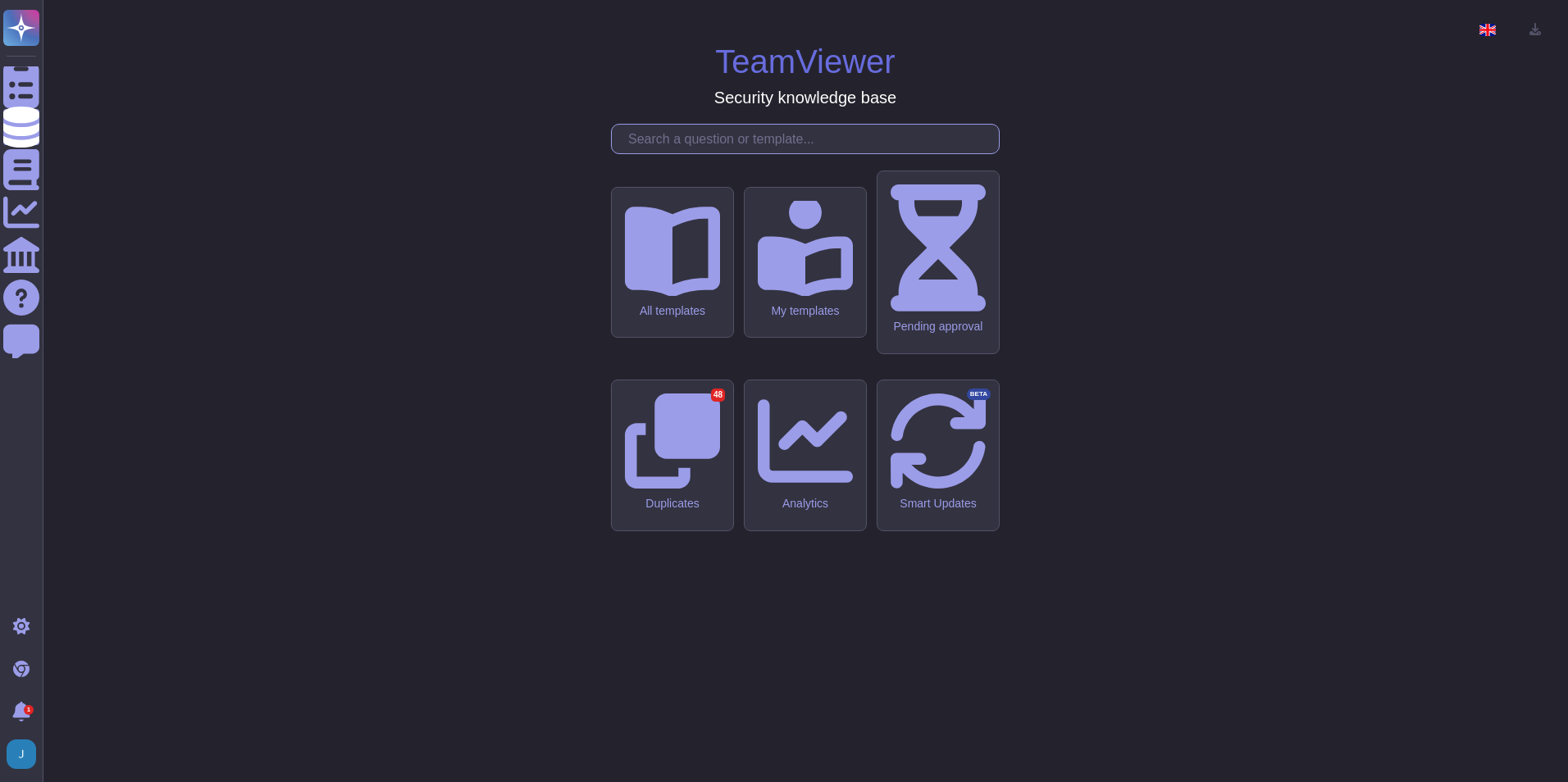
click at [670, 153] on input "text" at bounding box center [809, 139] width 379 height 29
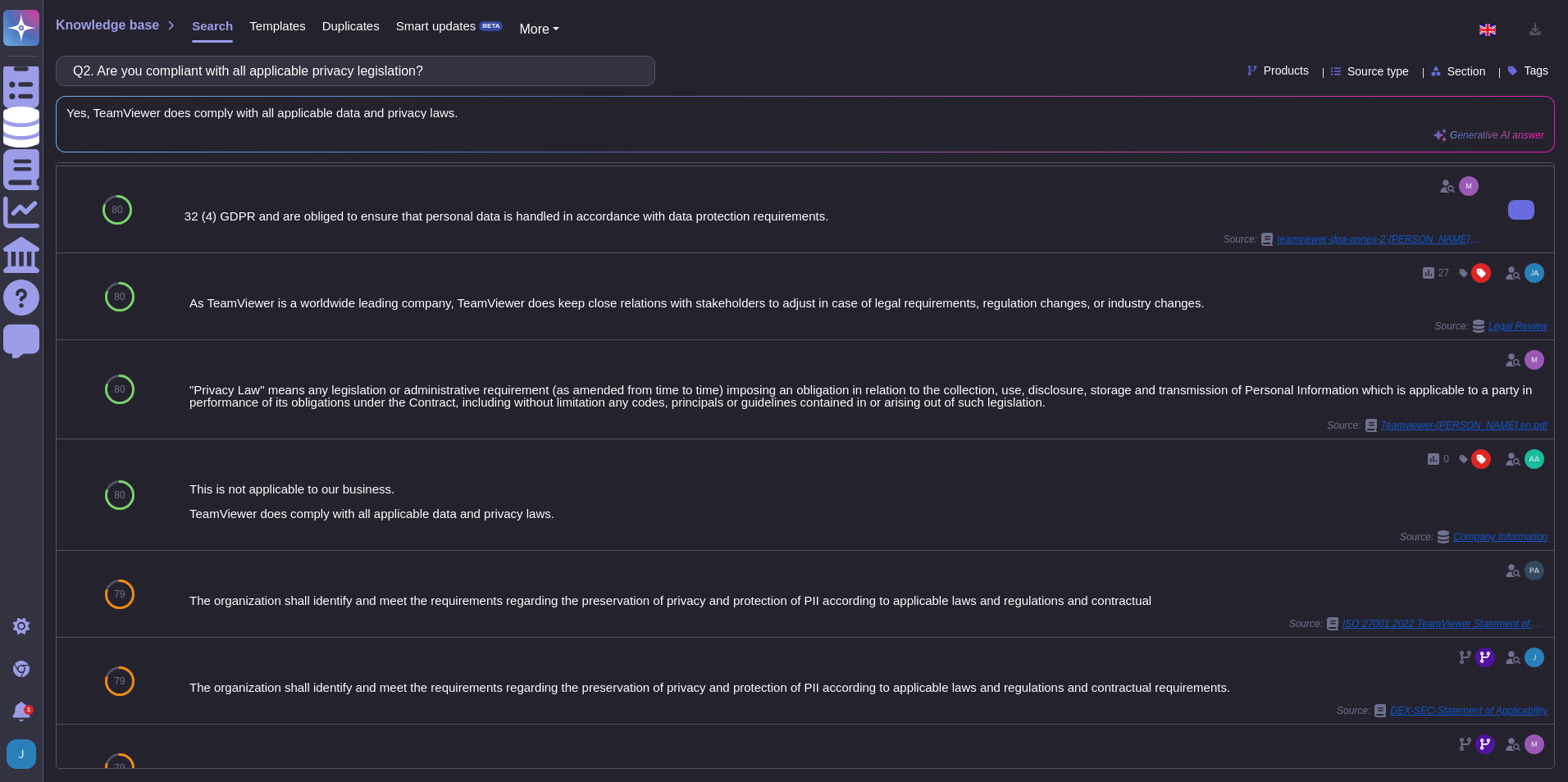
scroll to position [896, 0]
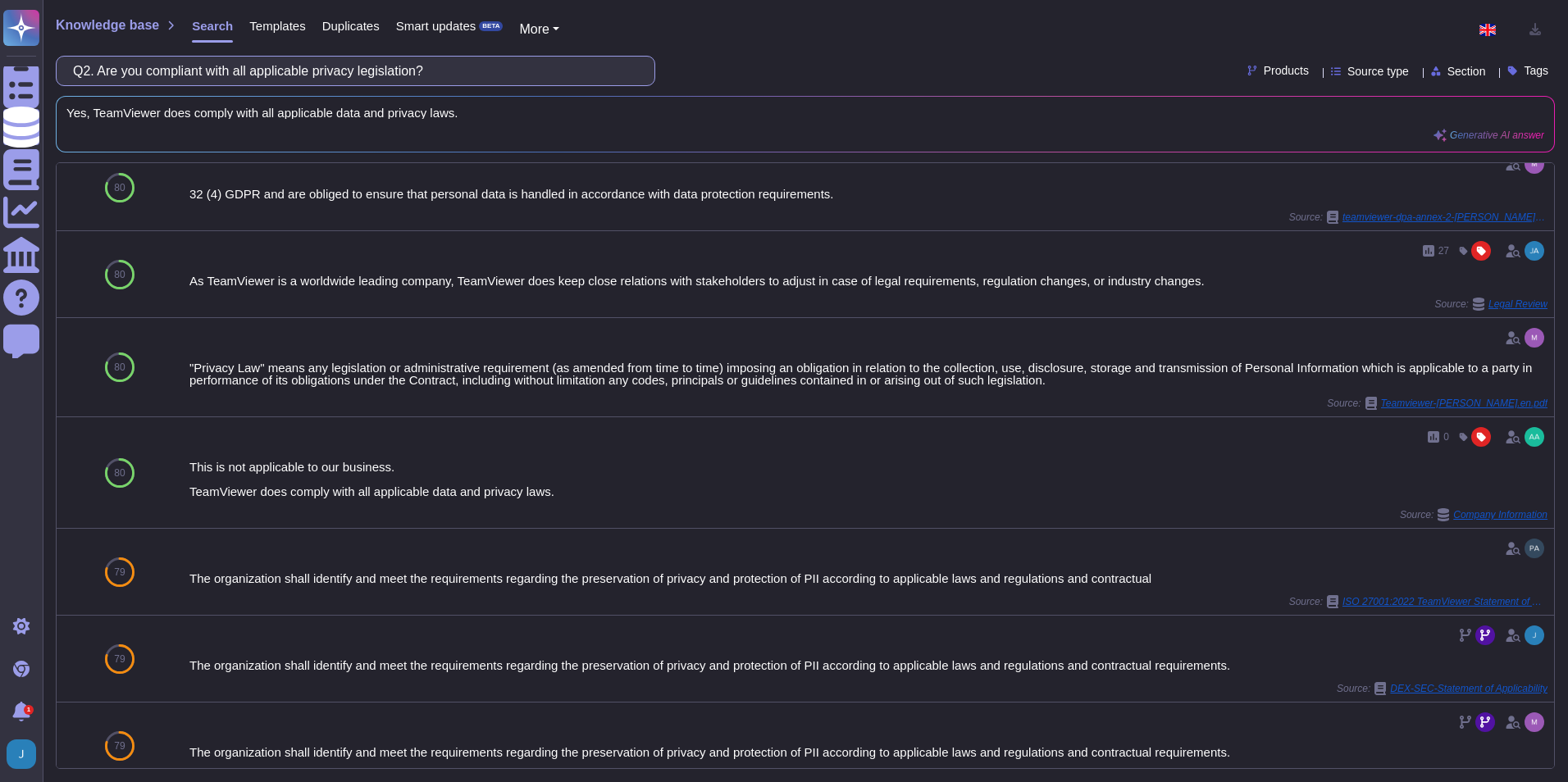
drag, startPoint x: 454, startPoint y: 73, endPoint x: 46, endPoint y: 62, distance: 408.1
click at [46, 62] on div "Knowledge base Search Templates Duplicates Smart updates BETA More Q2. Are you …" at bounding box center [805, 391] width 1525 height 782
paste input "Do you require your personnel to undertake data privacy and information securit…"
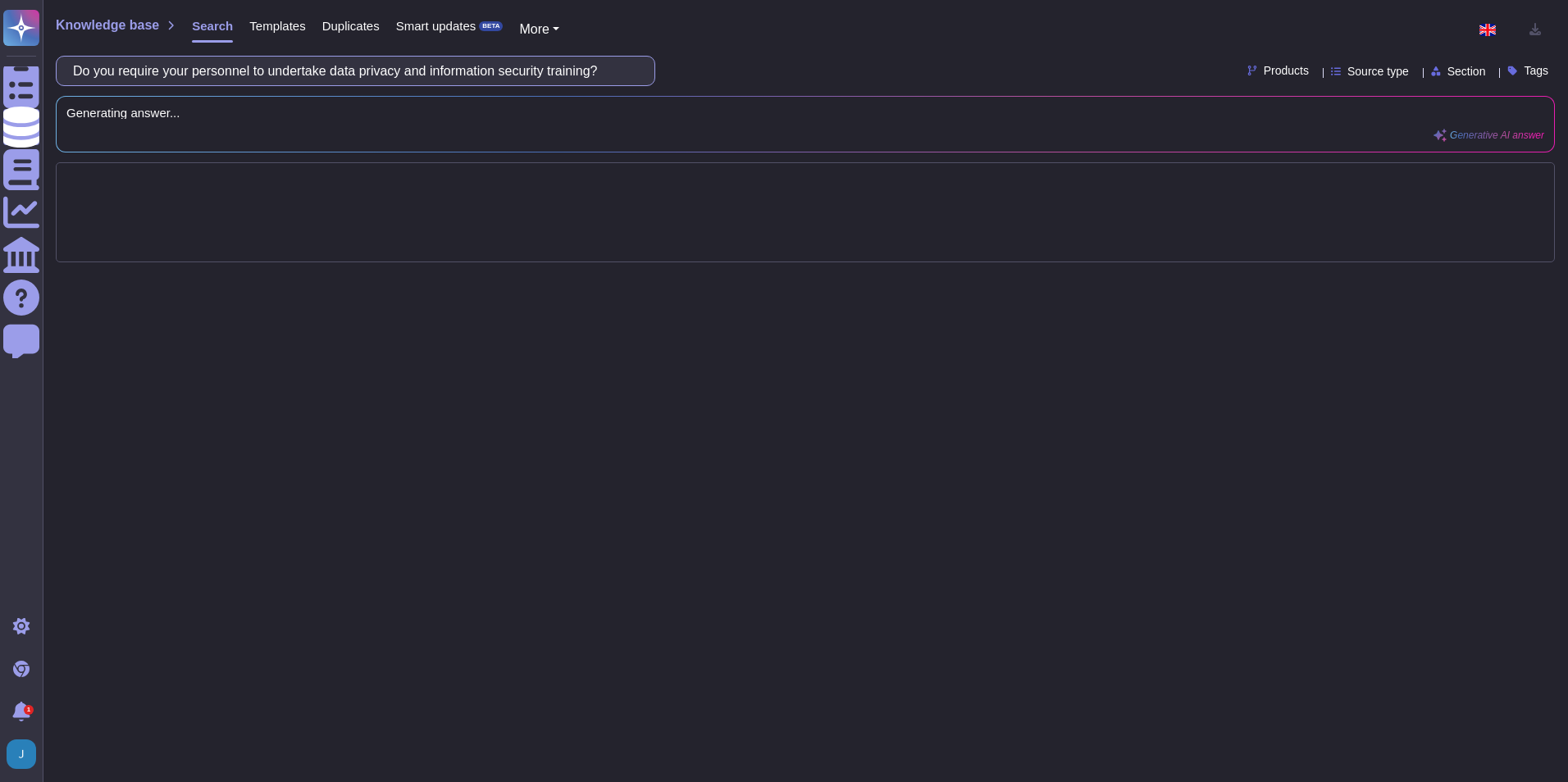
scroll to position [0, 0]
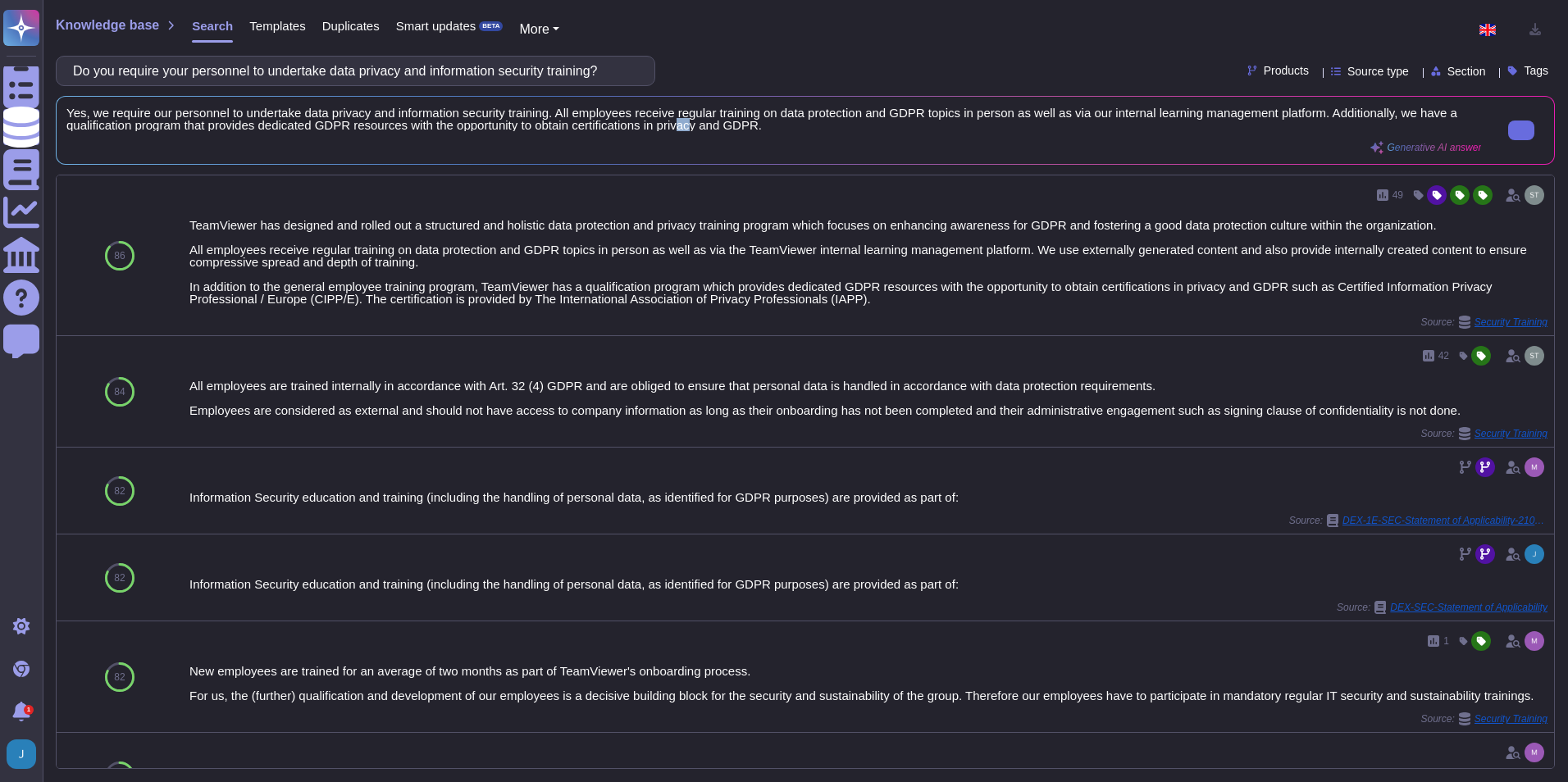
drag, startPoint x: 695, startPoint y: 130, endPoint x: 685, endPoint y: 126, distance: 10.8
click at [685, 126] on span "Yes, we require our personnel to undertake data privacy and information securit…" at bounding box center [773, 118] width 1414 height 25
drag, startPoint x: 635, startPoint y: 73, endPoint x: -166, endPoint y: 88, distance: 801.1
click at [0, 88] on html "Questionnaires Knowledge Base Documents Analytics CAIQ / SIG Help Center Feedba…" at bounding box center [784, 391] width 1568 height 782
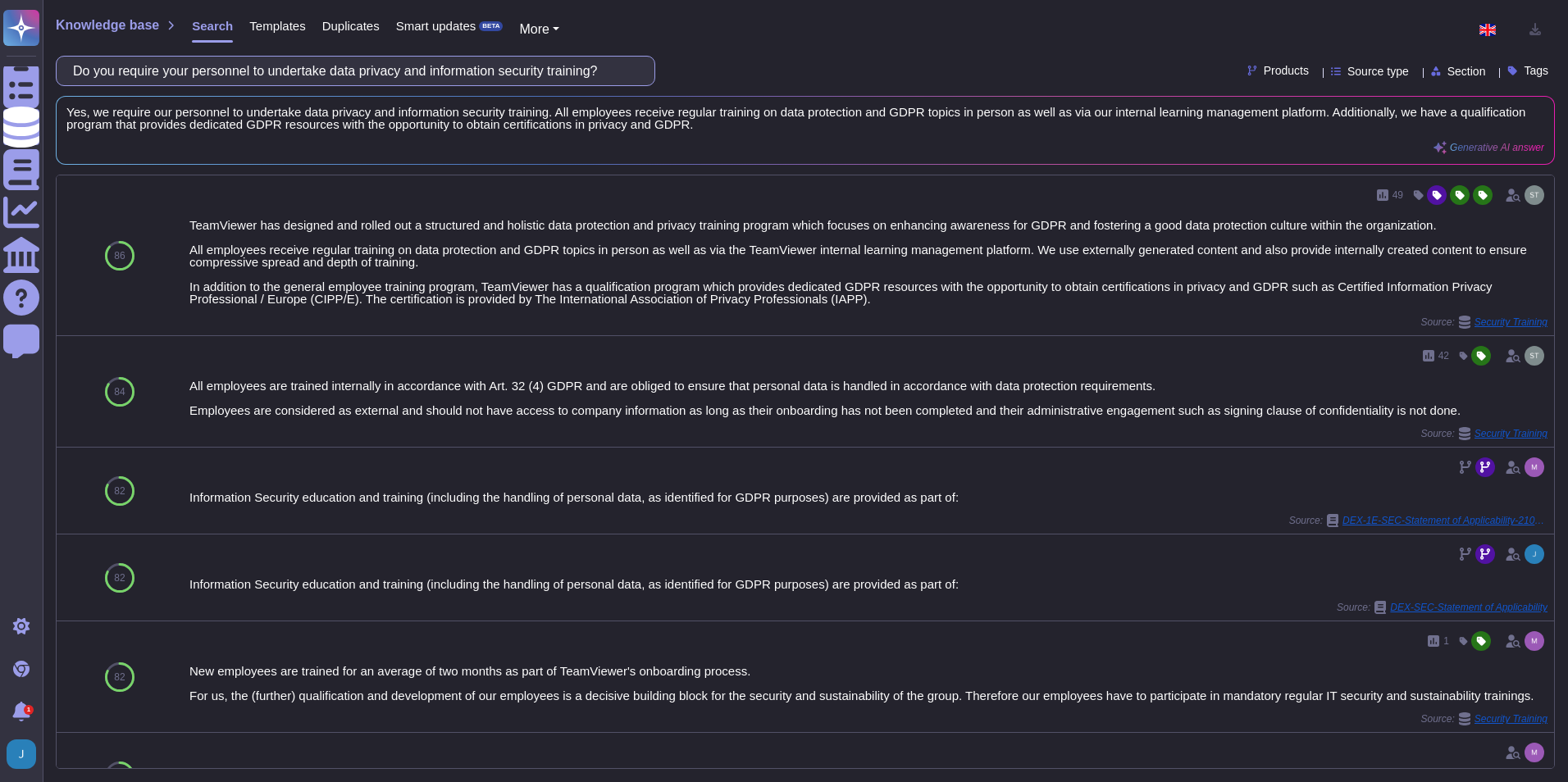
paste input "conduct due diligence on your subcontractors"
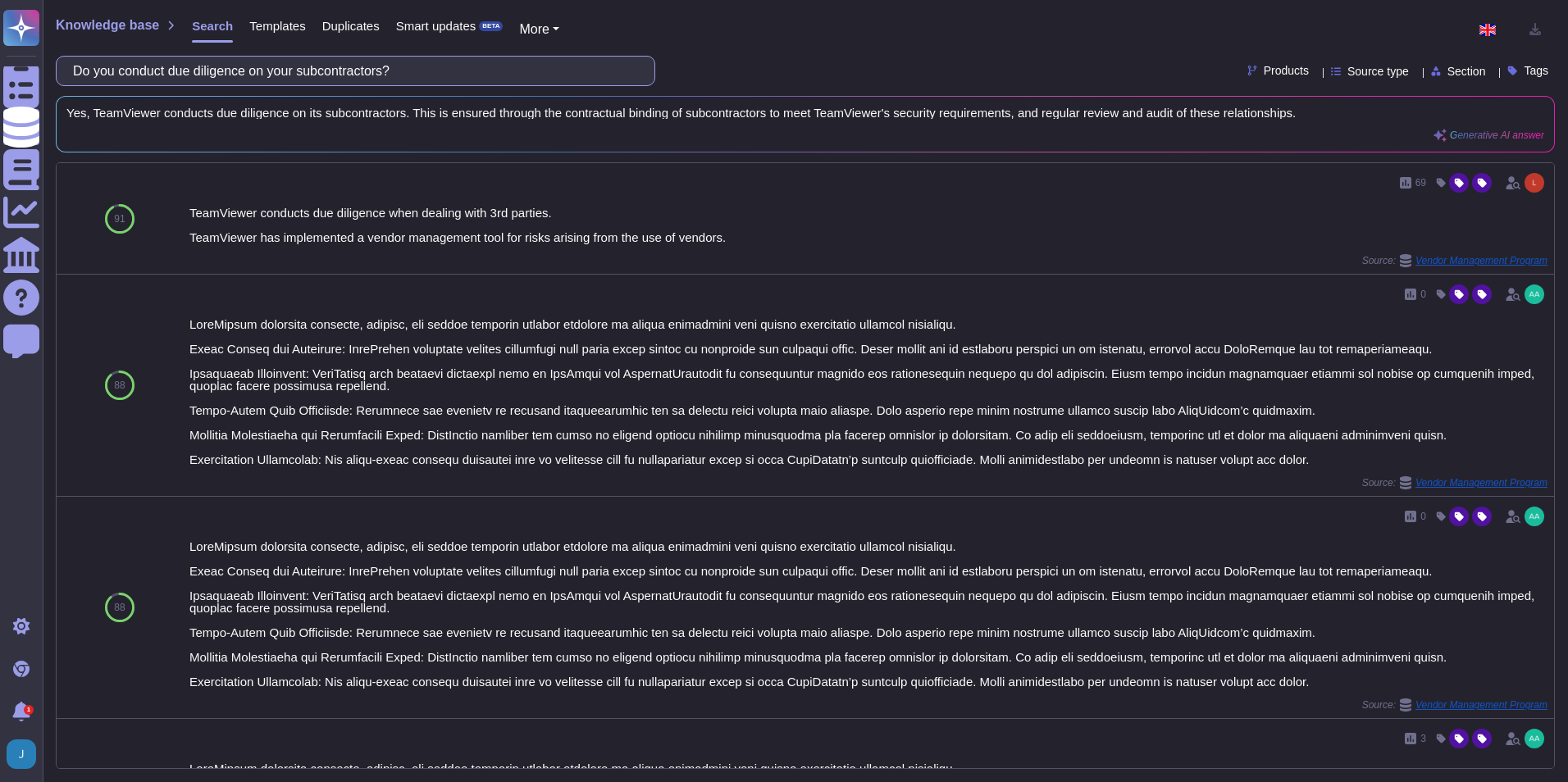
click at [458, 72] on input "Do you conduct due diligence on your subcontractors?" at bounding box center [351, 71] width 573 height 29
drag, startPoint x: 444, startPoint y: 66, endPoint x: 253, endPoint y: 51, distance: 191.6
click at [253, 51] on div "Knowledge base Search Templates Duplicates Smart updates BETA More Do you condu…" at bounding box center [805, 391] width 1525 height 782
drag, startPoint x: 253, startPoint y: 51, endPoint x: 85, endPoint y: 62, distance: 168.4
click at [86, 60] on div "Knowledge base Search Templates Duplicates Smart updates BETA More Do you condu…" at bounding box center [805, 391] width 1525 height 782
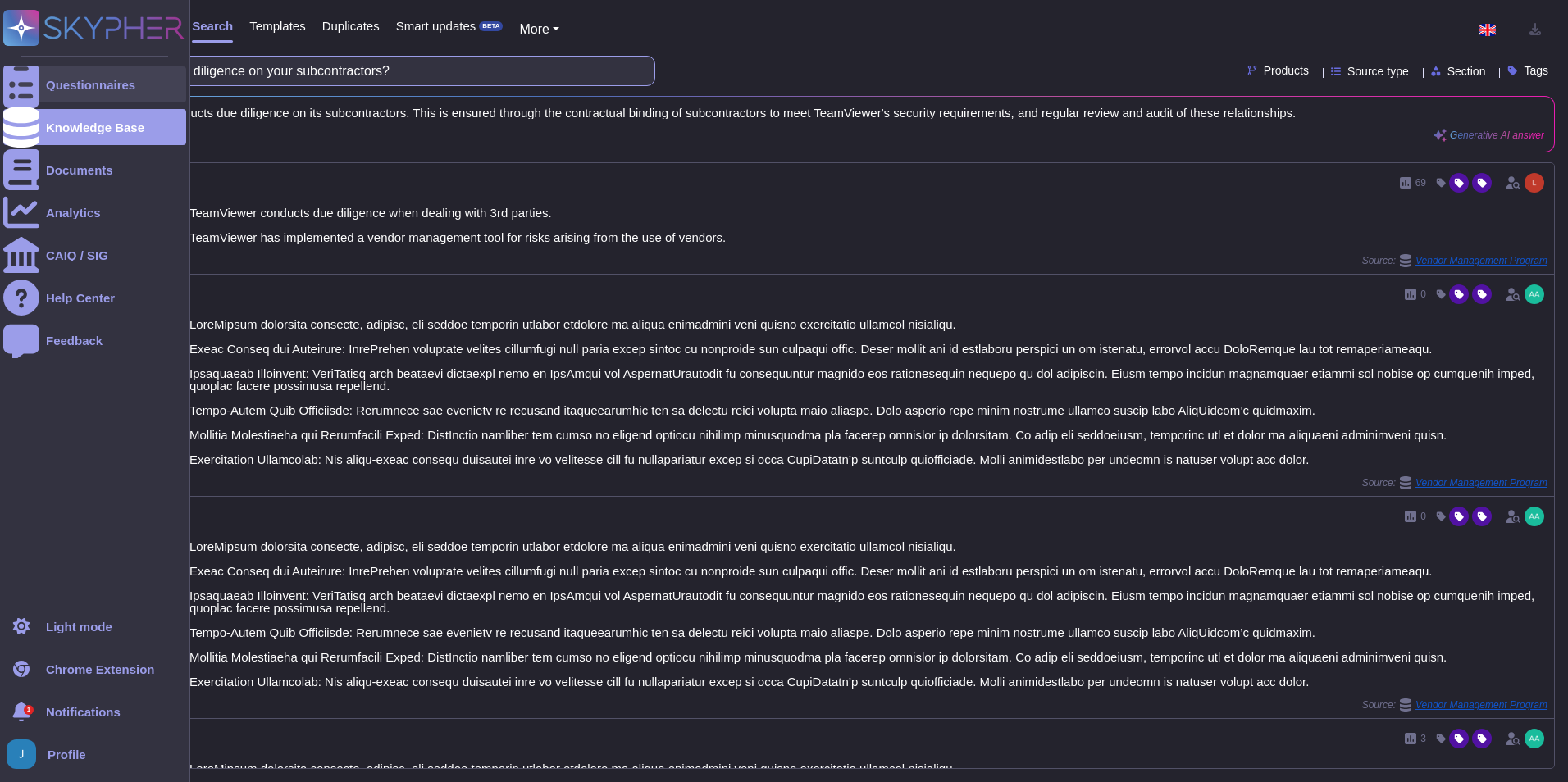
drag, startPoint x: 437, startPoint y: 67, endPoint x: 44, endPoint y: 88, distance: 393.6
click at [44, 88] on div "Questionnaires Knowledge Base Documents Analytics CAIQ / SIG Help Center Feedba…" at bounding box center [784, 391] width 1568 height 782
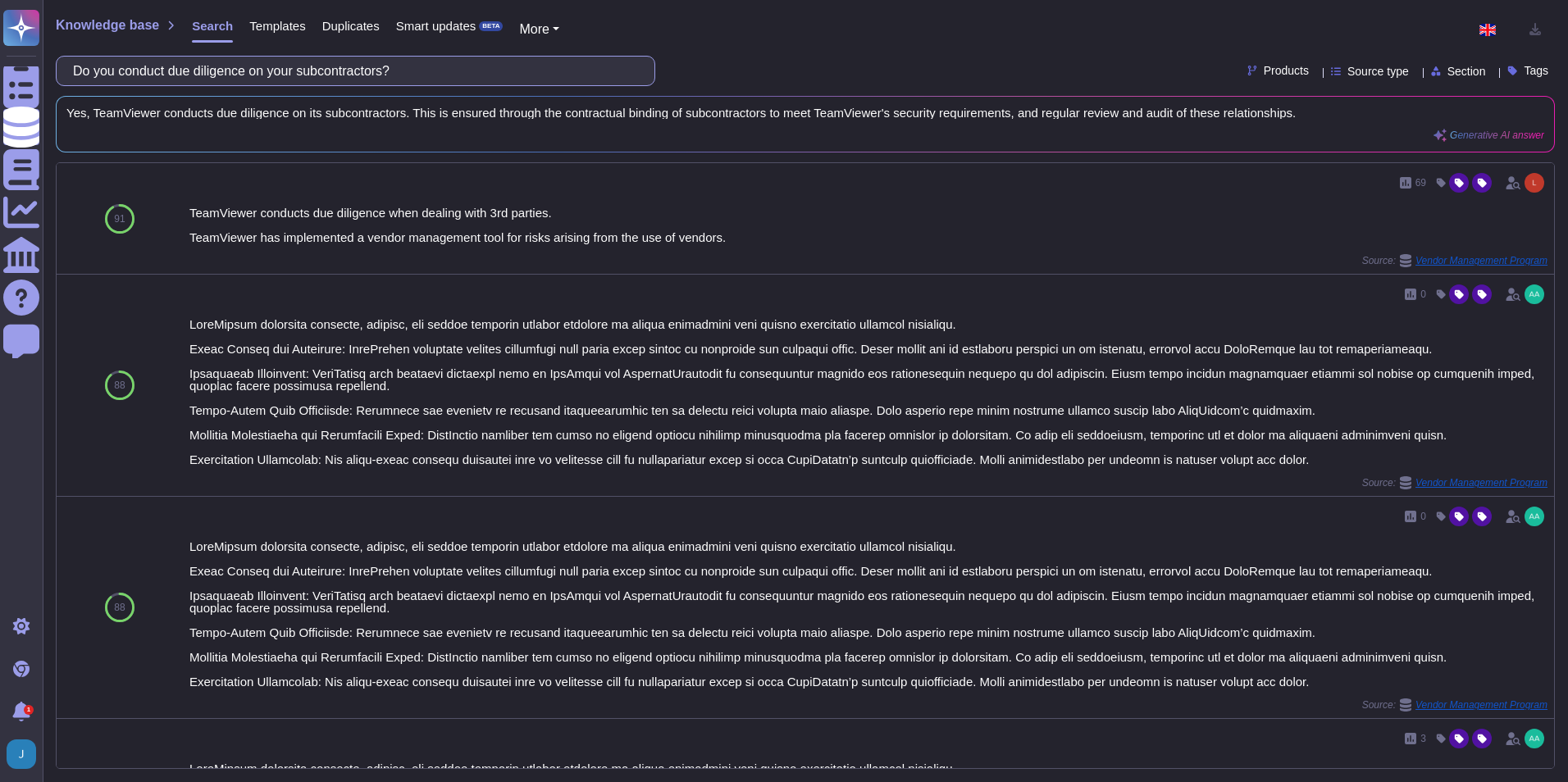
paste input "List the countries you or your subcontractors will store or access Ford PI from"
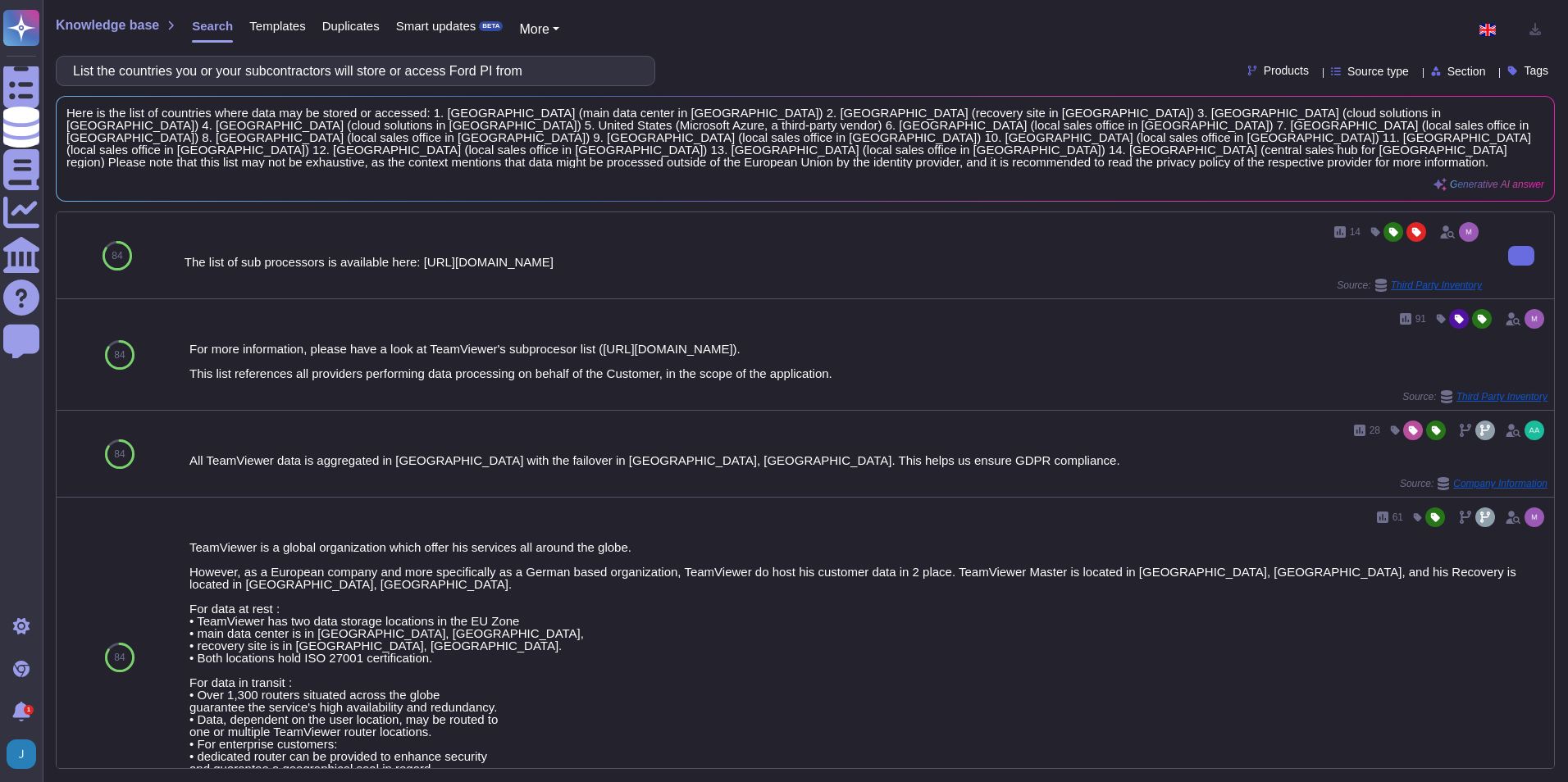
type input "List the countries you or your subcontractors will store or access Ford PI from"
drag, startPoint x: 1243, startPoint y: 248, endPoint x: 416, endPoint y: 256, distance: 827.0
click at [416, 256] on div "The list of sub processors is available here: [URL][DOMAIN_NAME]" at bounding box center [833, 262] width 1297 height 13
copy div "[URL][DOMAIN_NAME]"
